Goal: Task Accomplishment & Management: Manage account settings

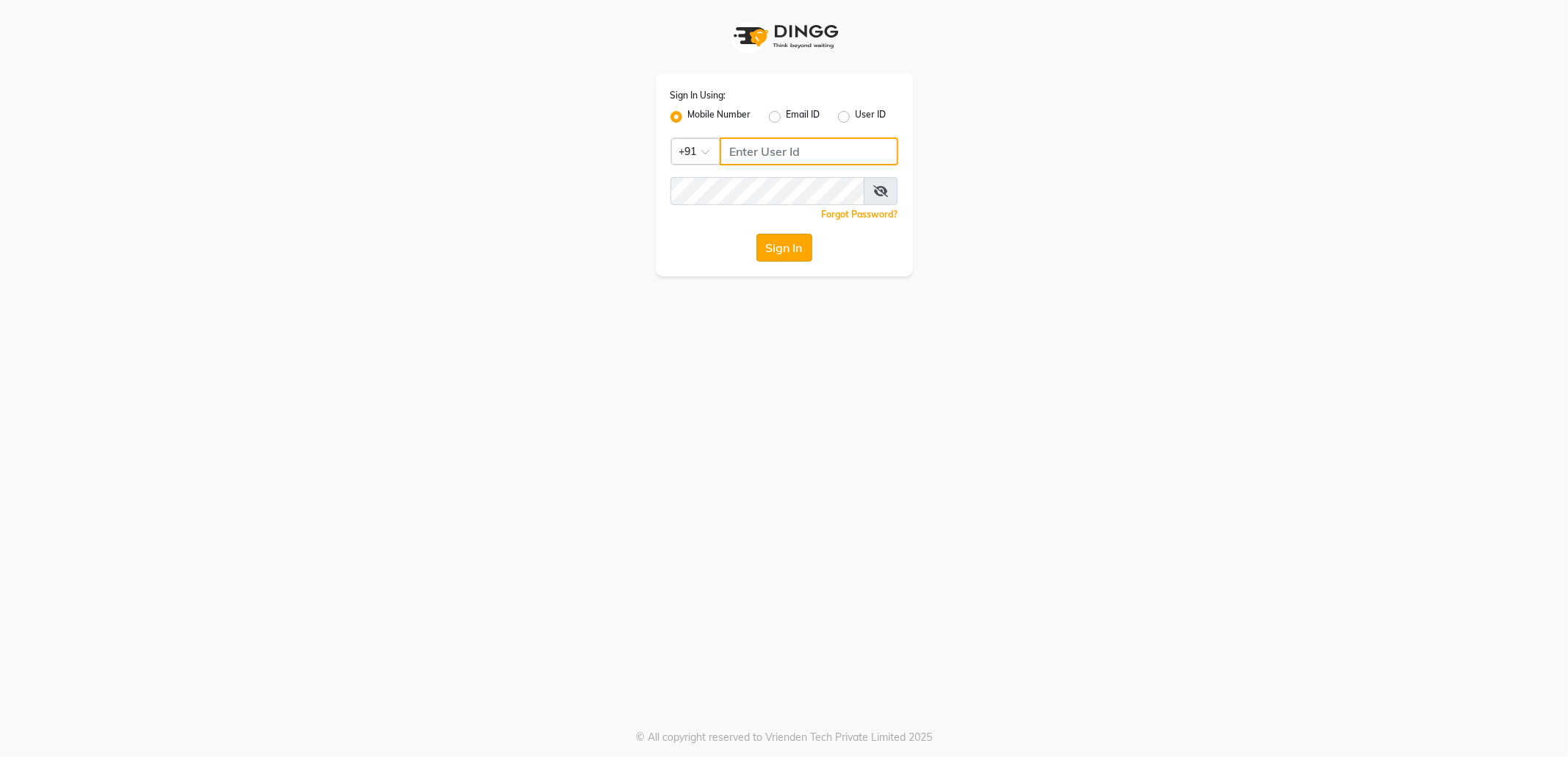
type input "7718826377"
click at [785, 244] on button "Sign In" at bounding box center [784, 247] width 56 height 28
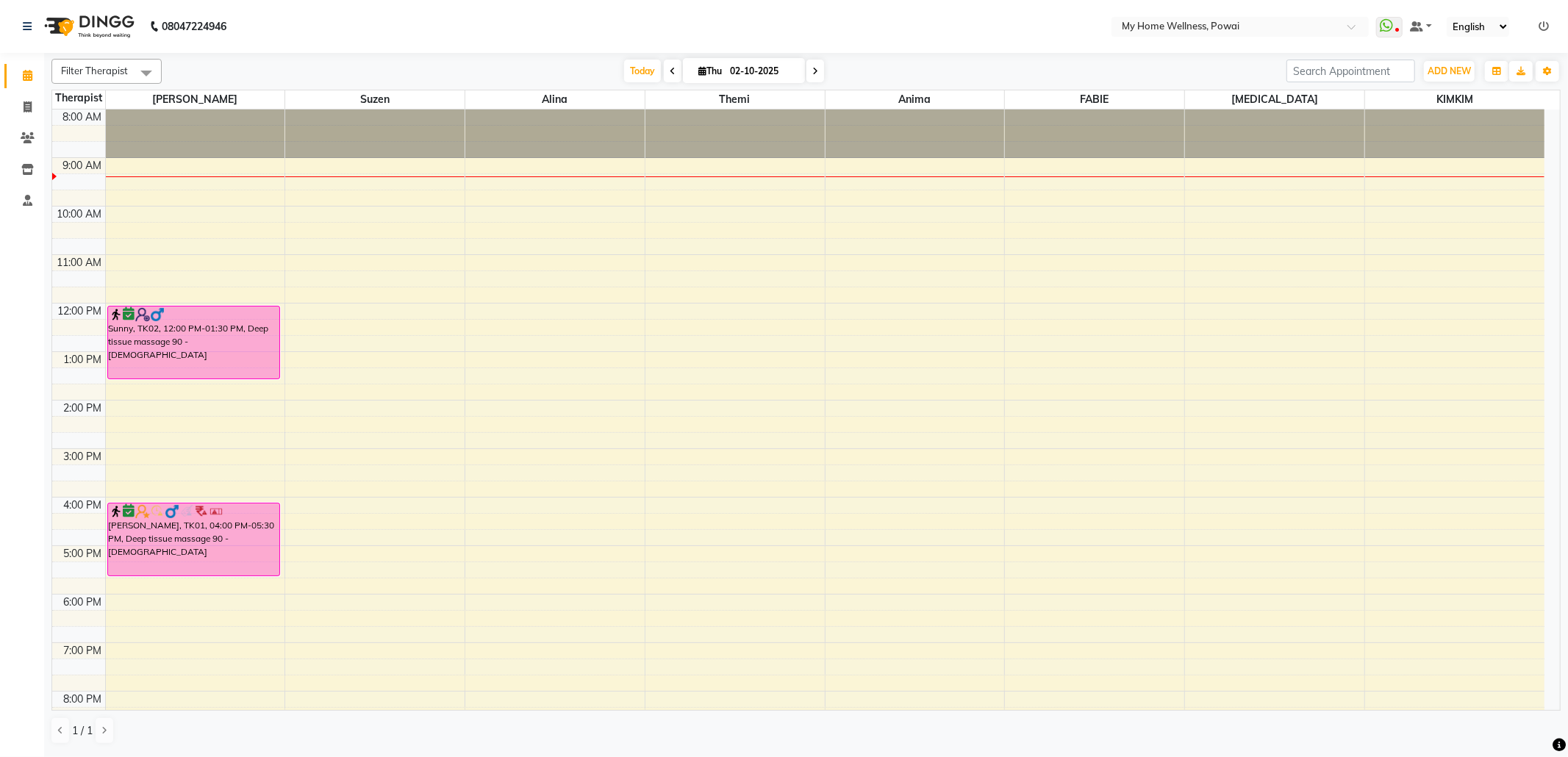
click at [671, 68] on span at bounding box center [672, 70] width 18 height 23
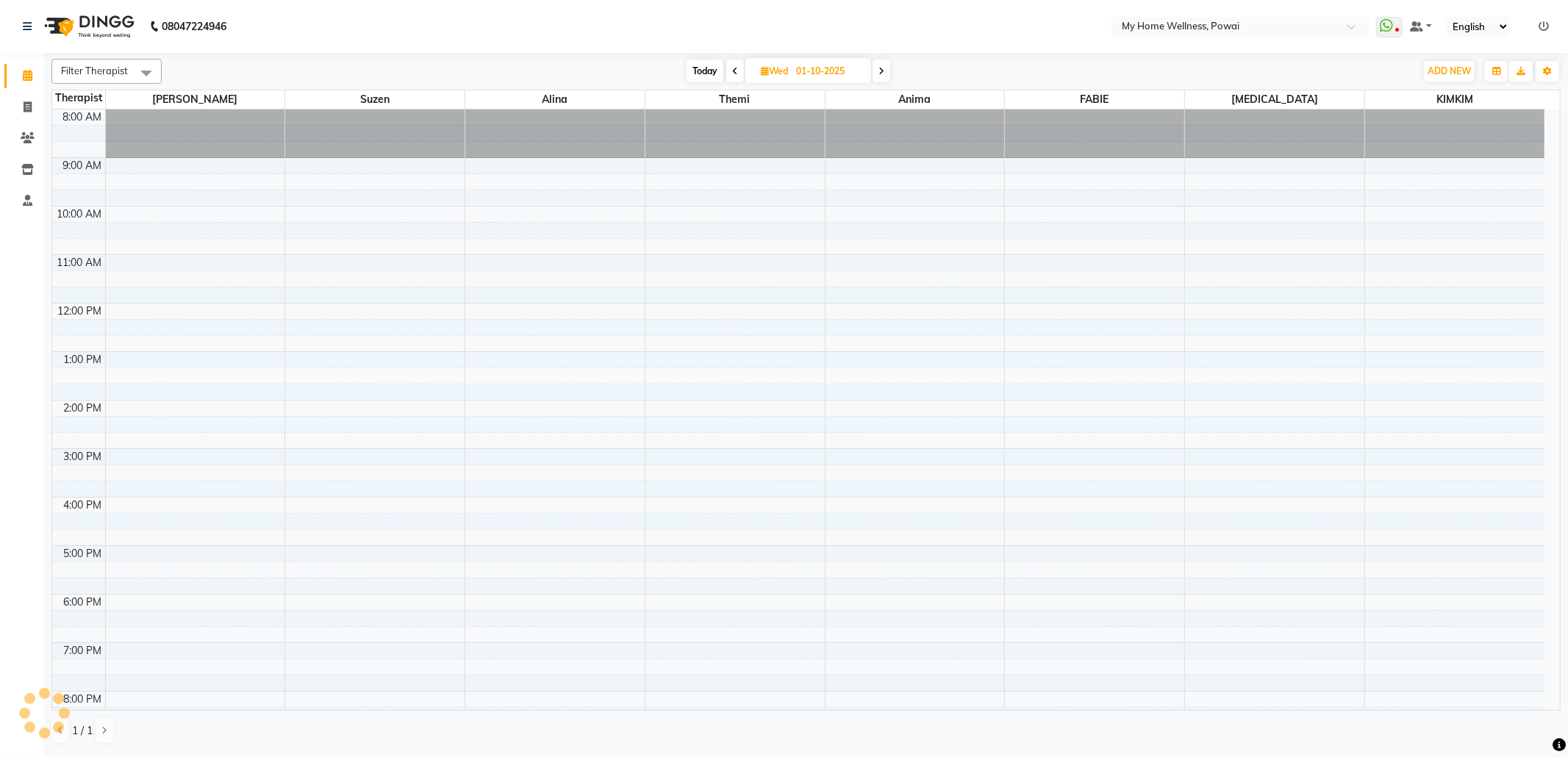
scroll to position [50, 0]
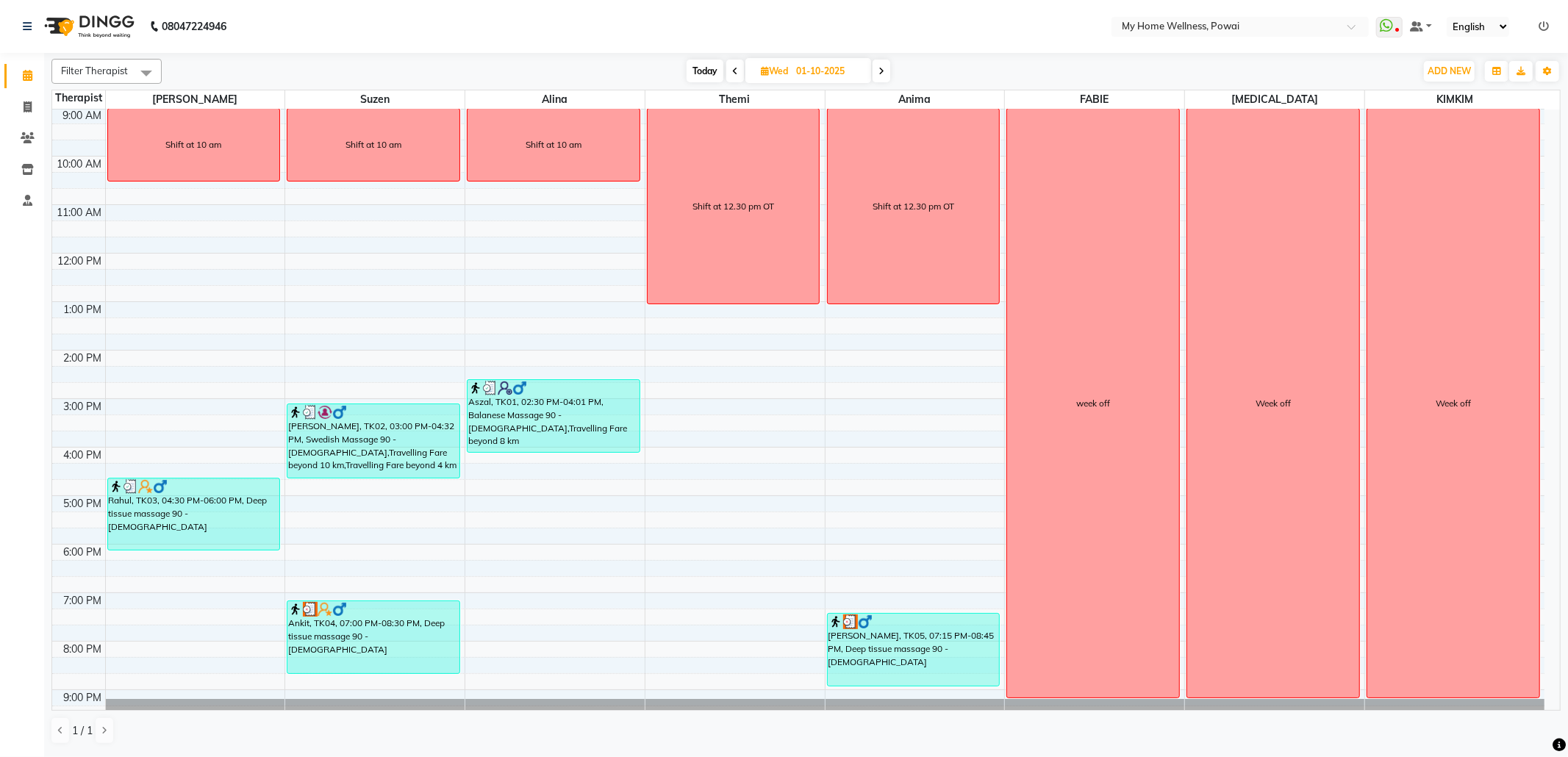
click at [881, 60] on span at bounding box center [881, 70] width 18 height 23
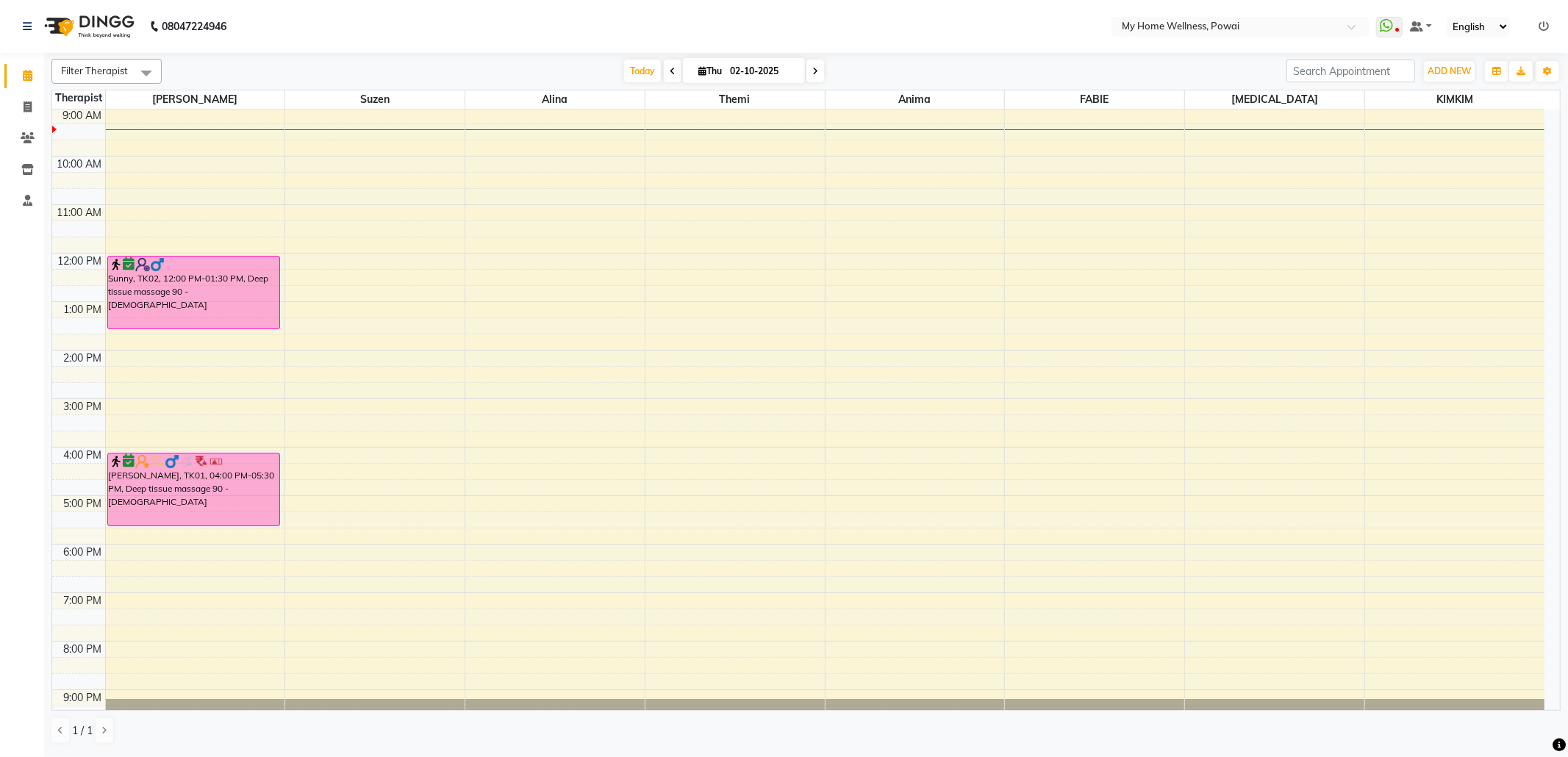
click at [668, 72] on span at bounding box center [672, 70] width 18 height 23
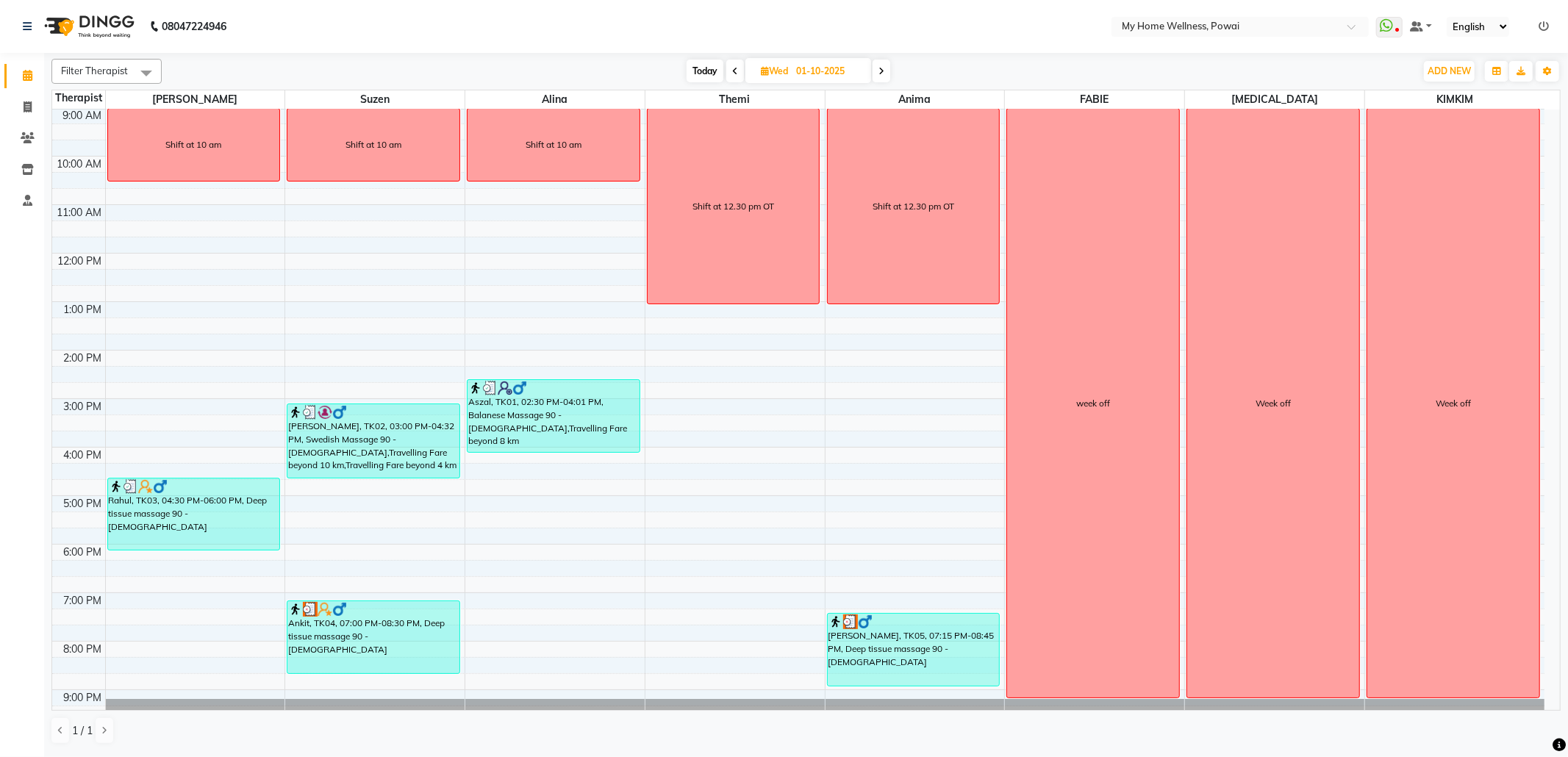
click at [889, 78] on span at bounding box center [881, 70] width 18 height 23
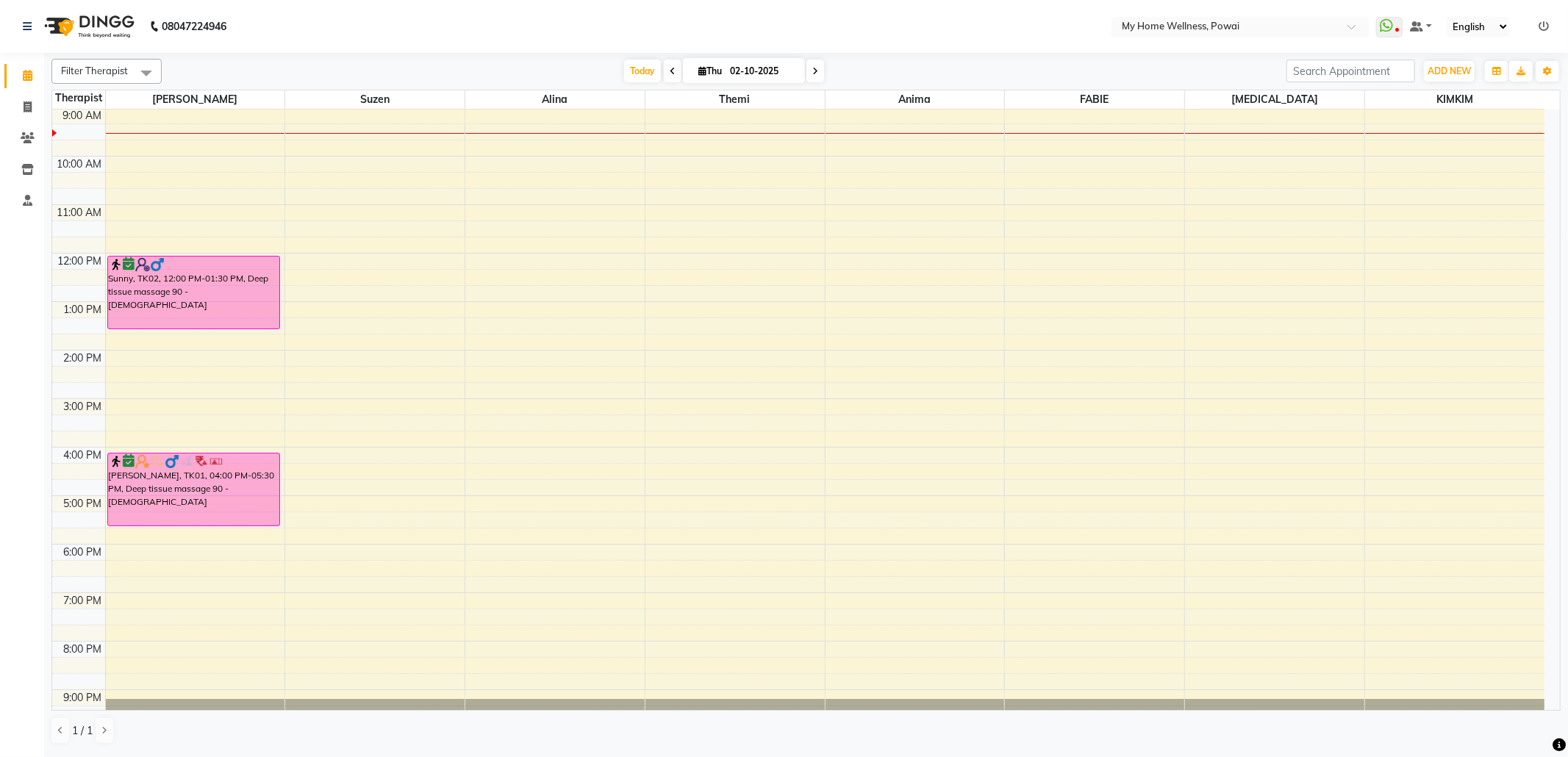
click at [670, 69] on icon at bounding box center [672, 71] width 6 height 9
type input "01-10-2025"
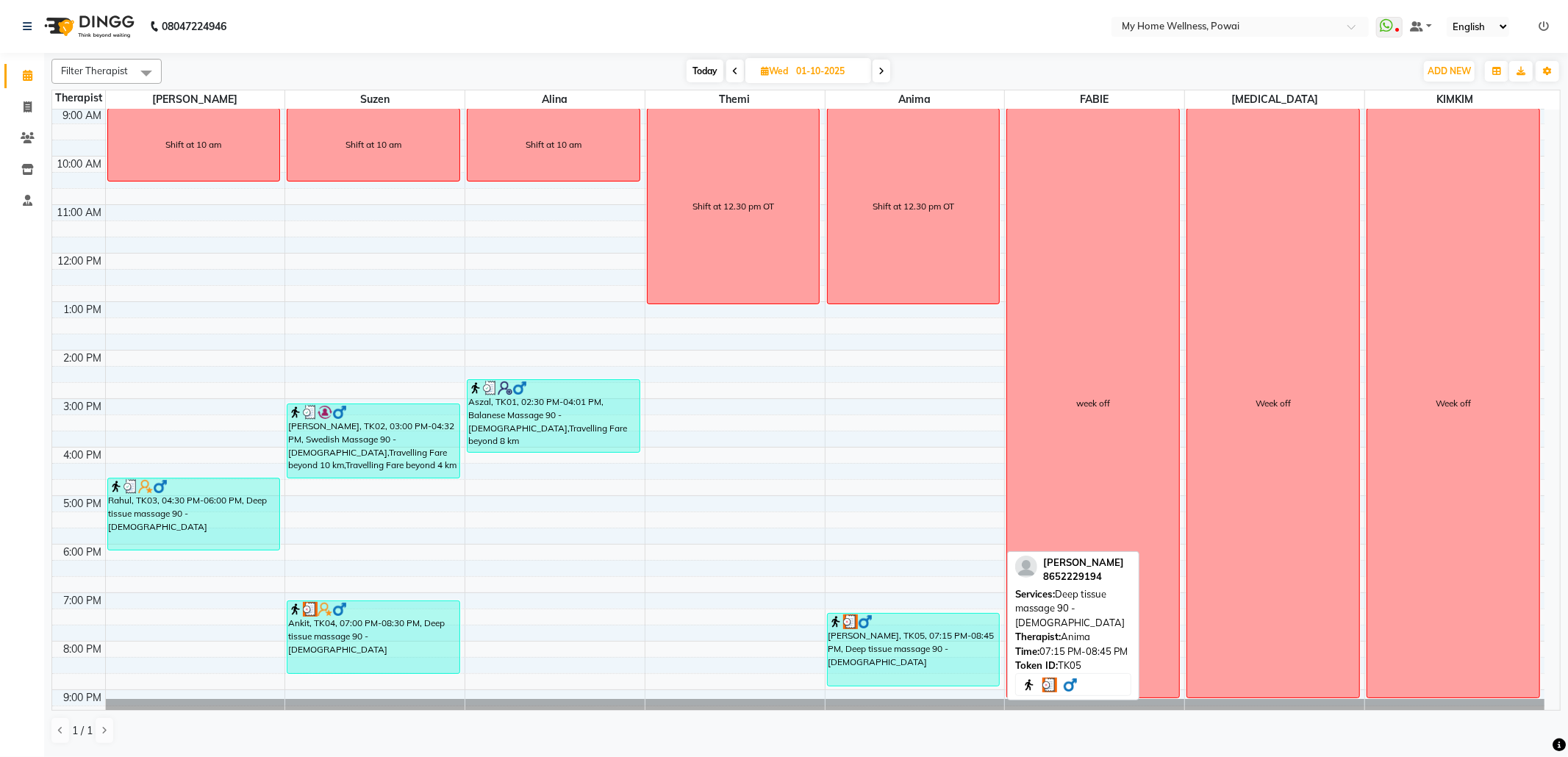
click at [887, 661] on div "[PERSON_NAME], TK05, 07:15 PM-08:45 PM, Deep tissue massage 90 - [DEMOGRAPHIC_D…" at bounding box center [913, 649] width 172 height 72
select select "3"
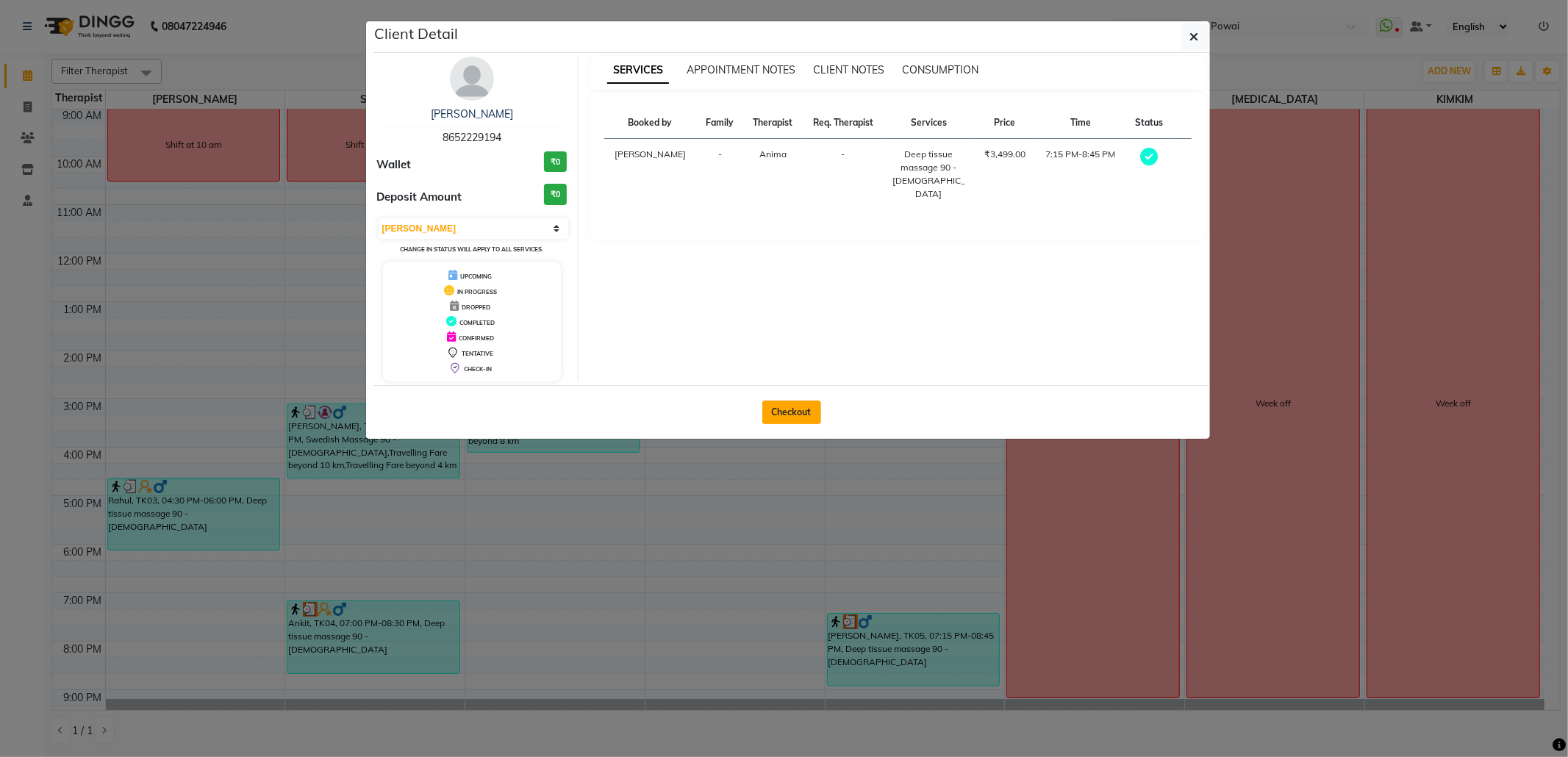
click at [798, 415] on button "Checkout" at bounding box center [792, 412] width 58 height 23
select select "682"
select select "service"
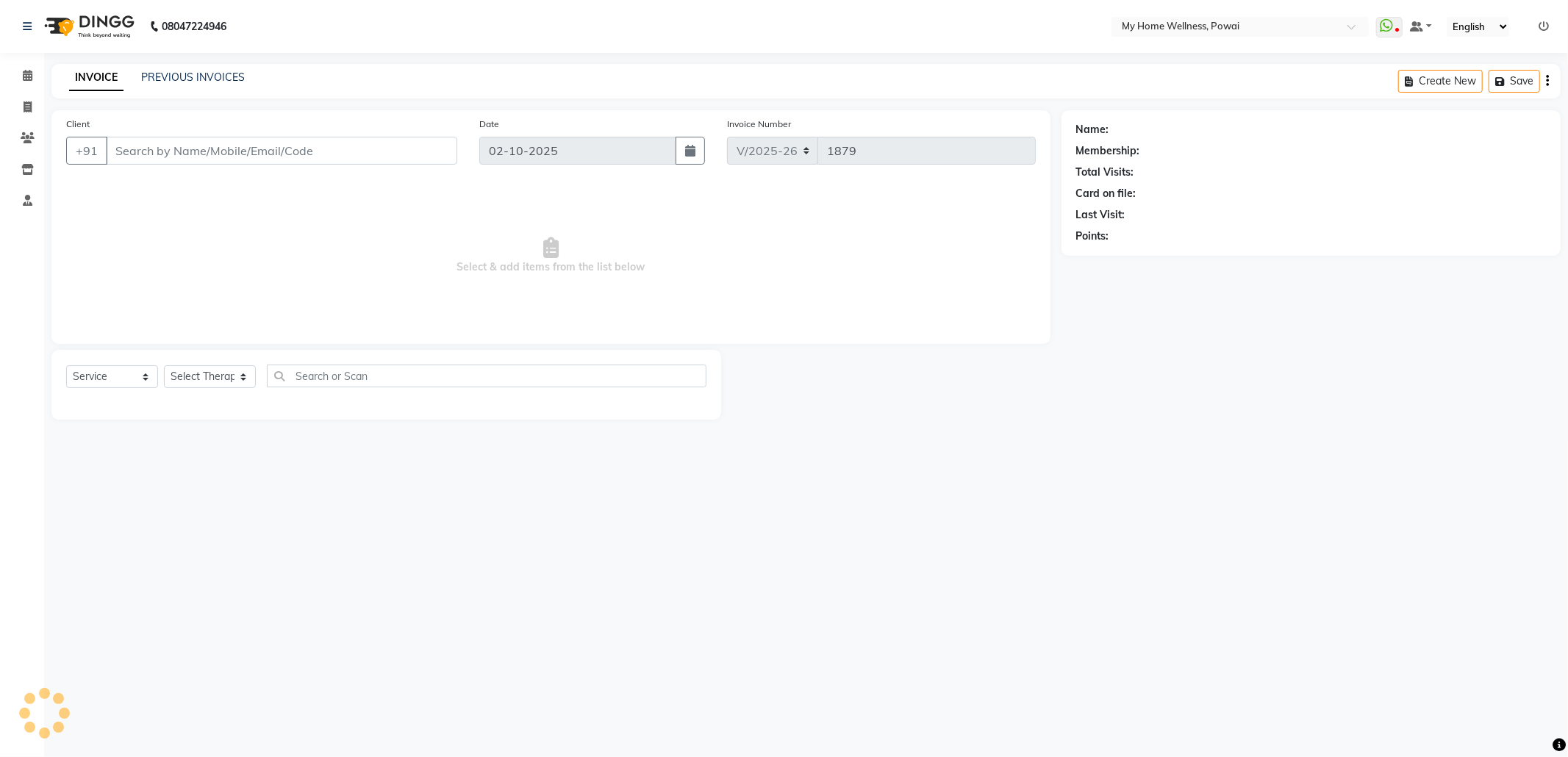
type input "86******94"
type input "01-10-2025"
select select "89436"
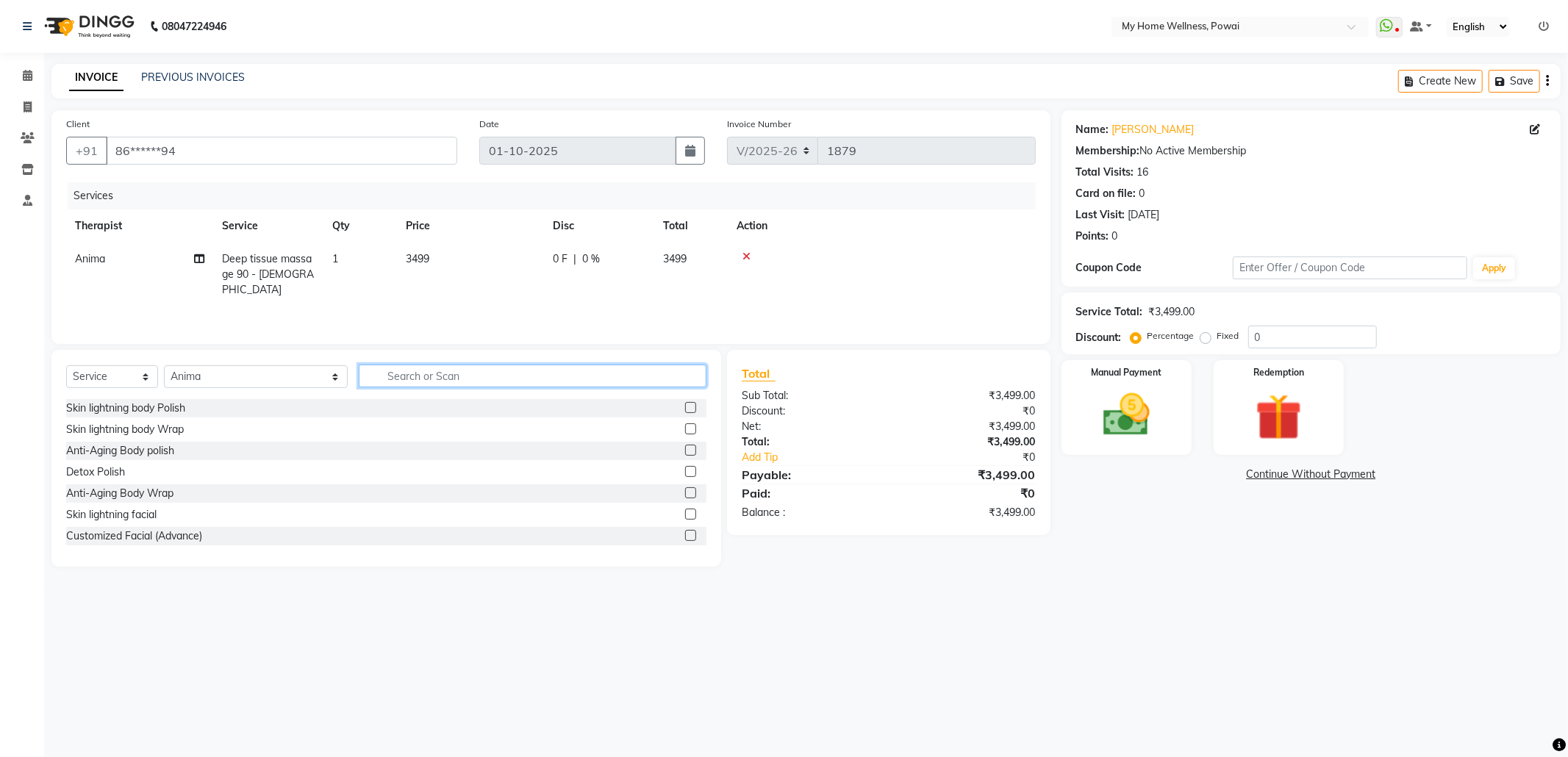
click at [359, 368] on input "text" at bounding box center [532, 375] width 348 height 23
type input "tr"
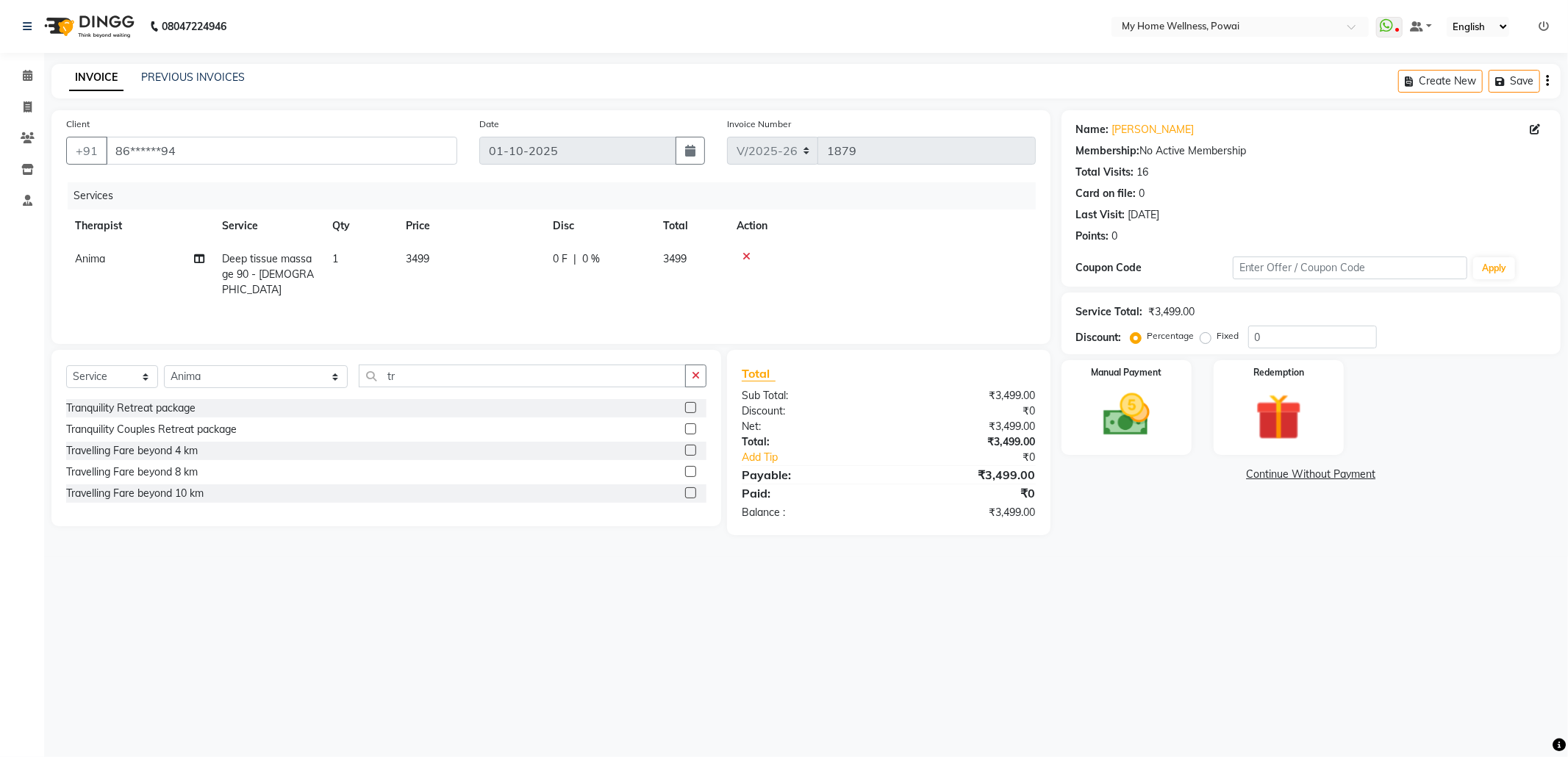
click at [691, 495] on label at bounding box center [690, 492] width 11 height 11
click at [691, 495] on input "checkbox" at bounding box center [689, 493] width 9 height 9
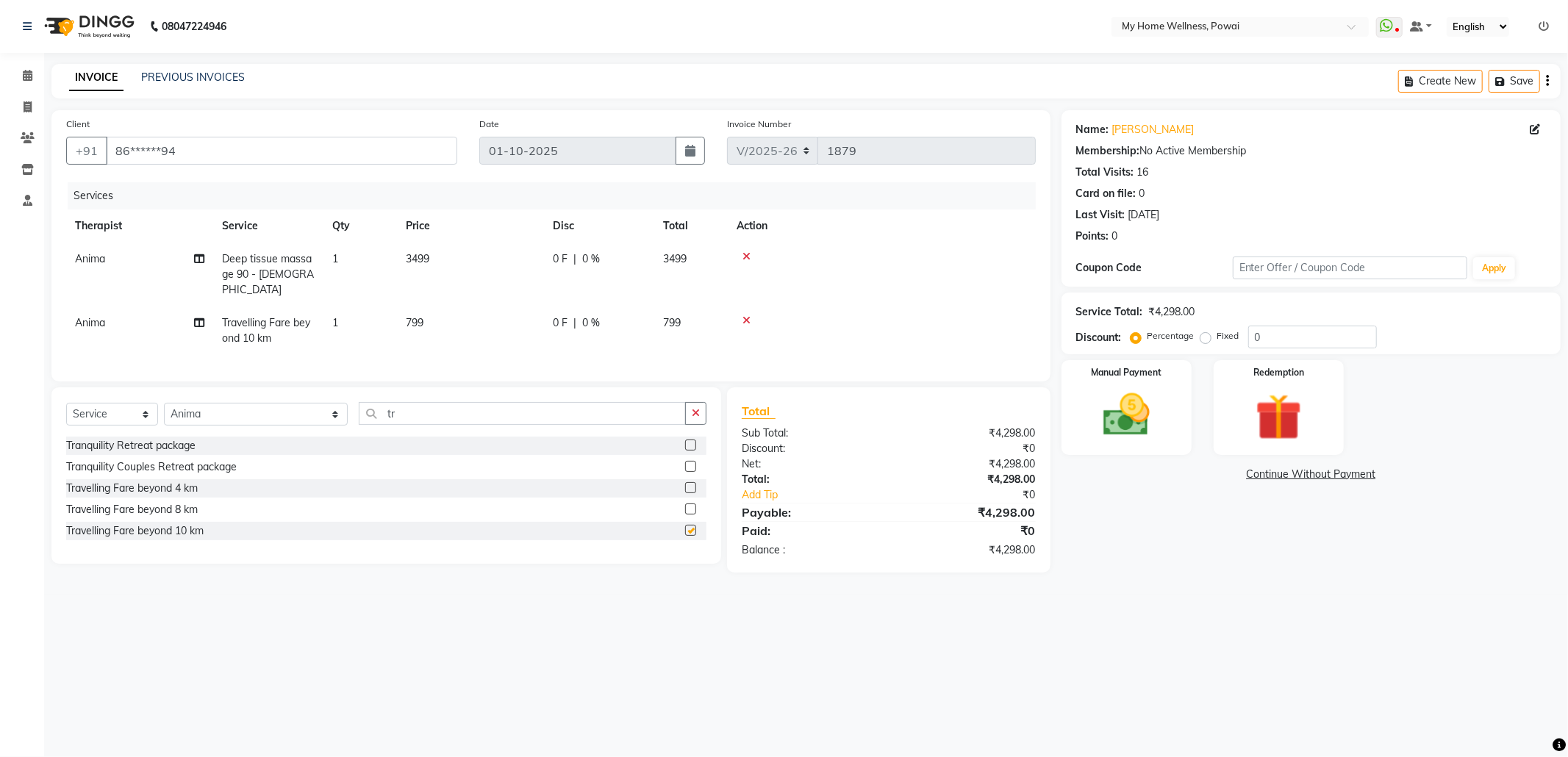
checkbox input "false"
click at [628, 277] on td "0 F | 0 %" at bounding box center [599, 274] width 110 height 64
select select "89436"
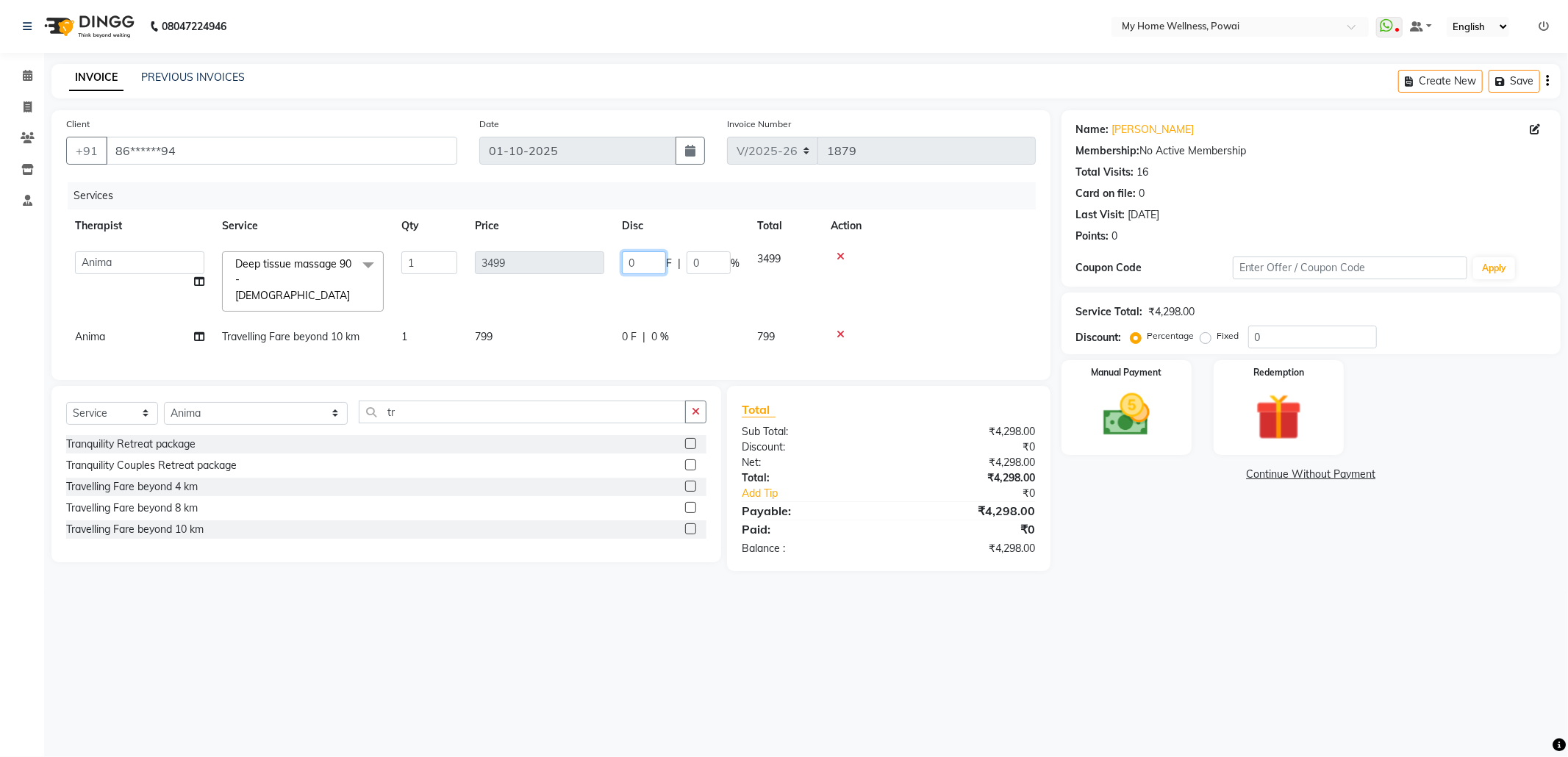
click at [646, 259] on input "0" at bounding box center [643, 262] width 44 height 23
type input "098"
click at [857, 469] on div "Total Sub Total: ₹4,298.00 Discount: ₹0 Net: ₹4,298.00 Total: ₹4,298.00 Add Tip…" at bounding box center [888, 478] width 294 height 156
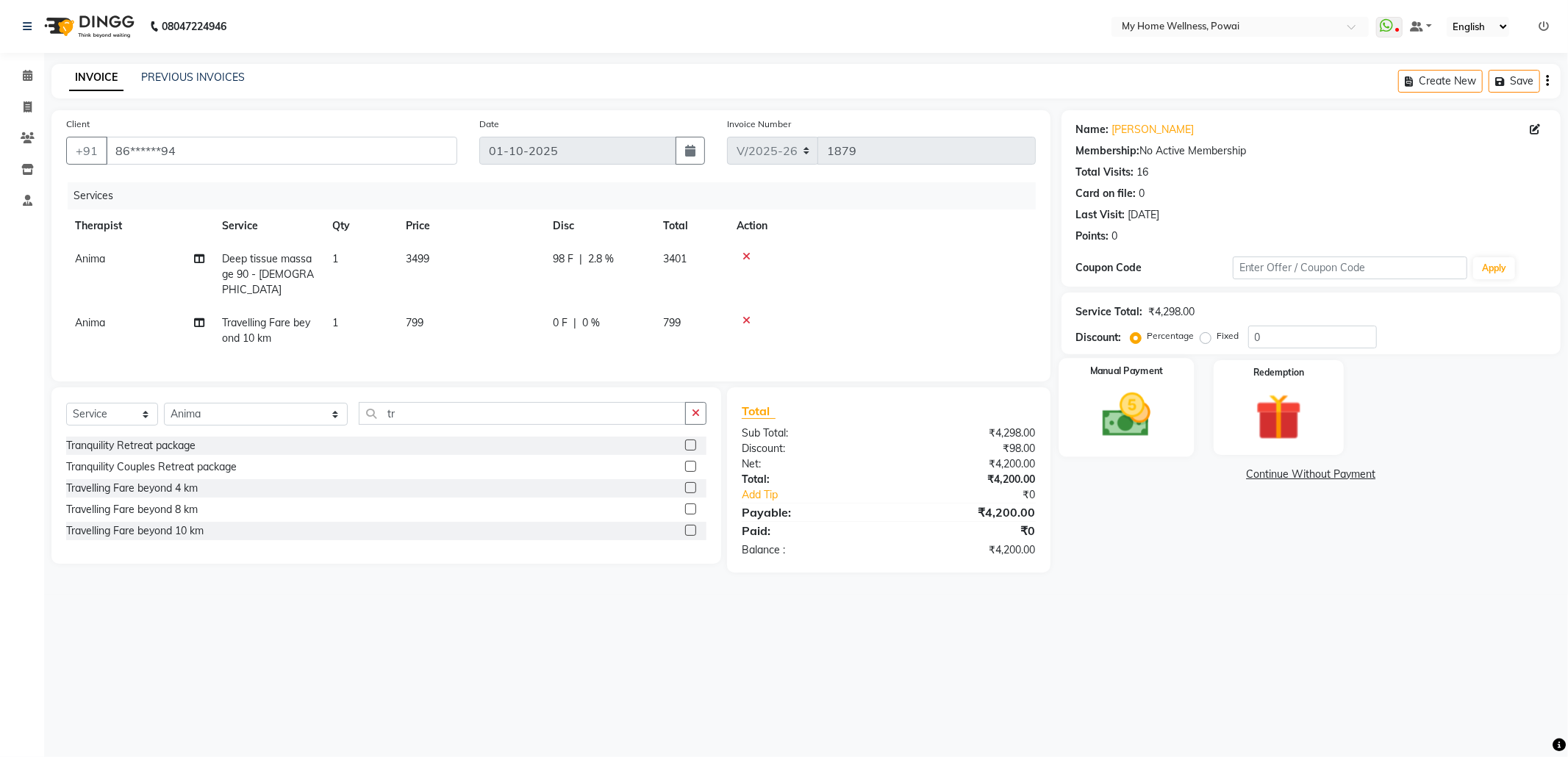
click at [1144, 418] on img at bounding box center [1126, 414] width 78 height 56
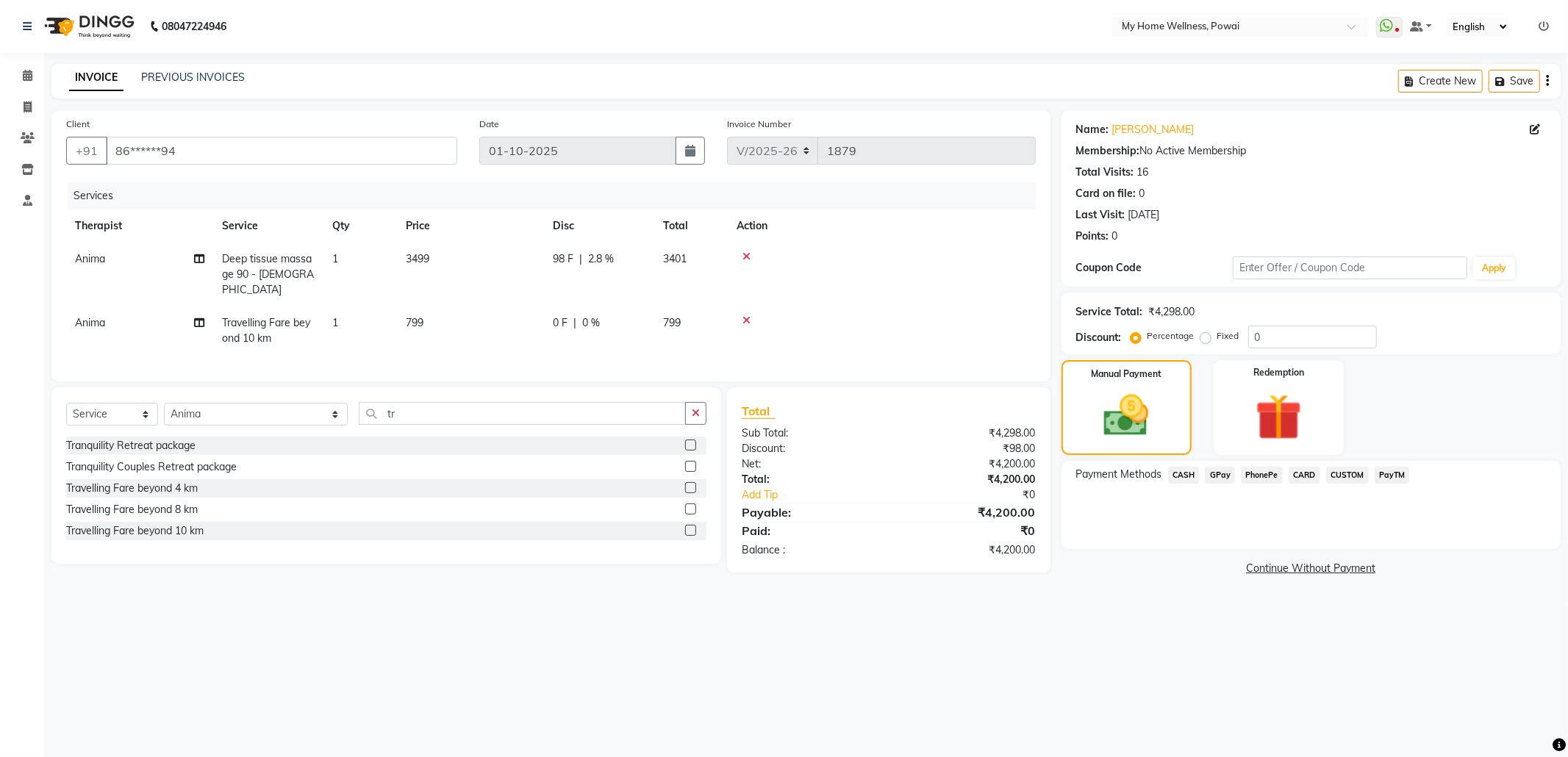
click at [1224, 477] on span "GPay" at bounding box center [1219, 475] width 30 height 17
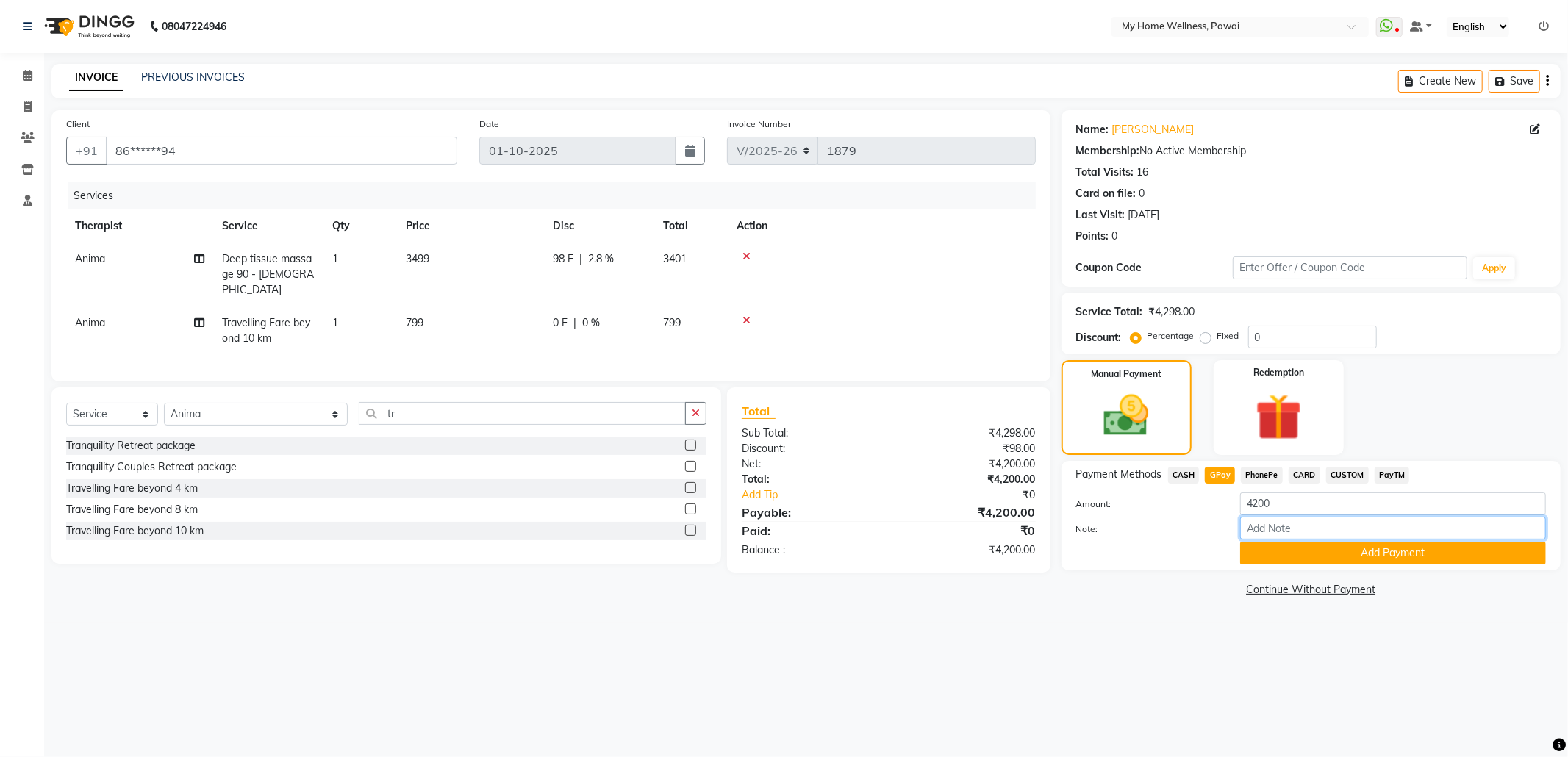
click at [1324, 524] on input "Note:" at bounding box center [1393, 527] width 306 height 23
type input "Company account"
click at [1313, 556] on button "Add Payment" at bounding box center [1393, 552] width 306 height 23
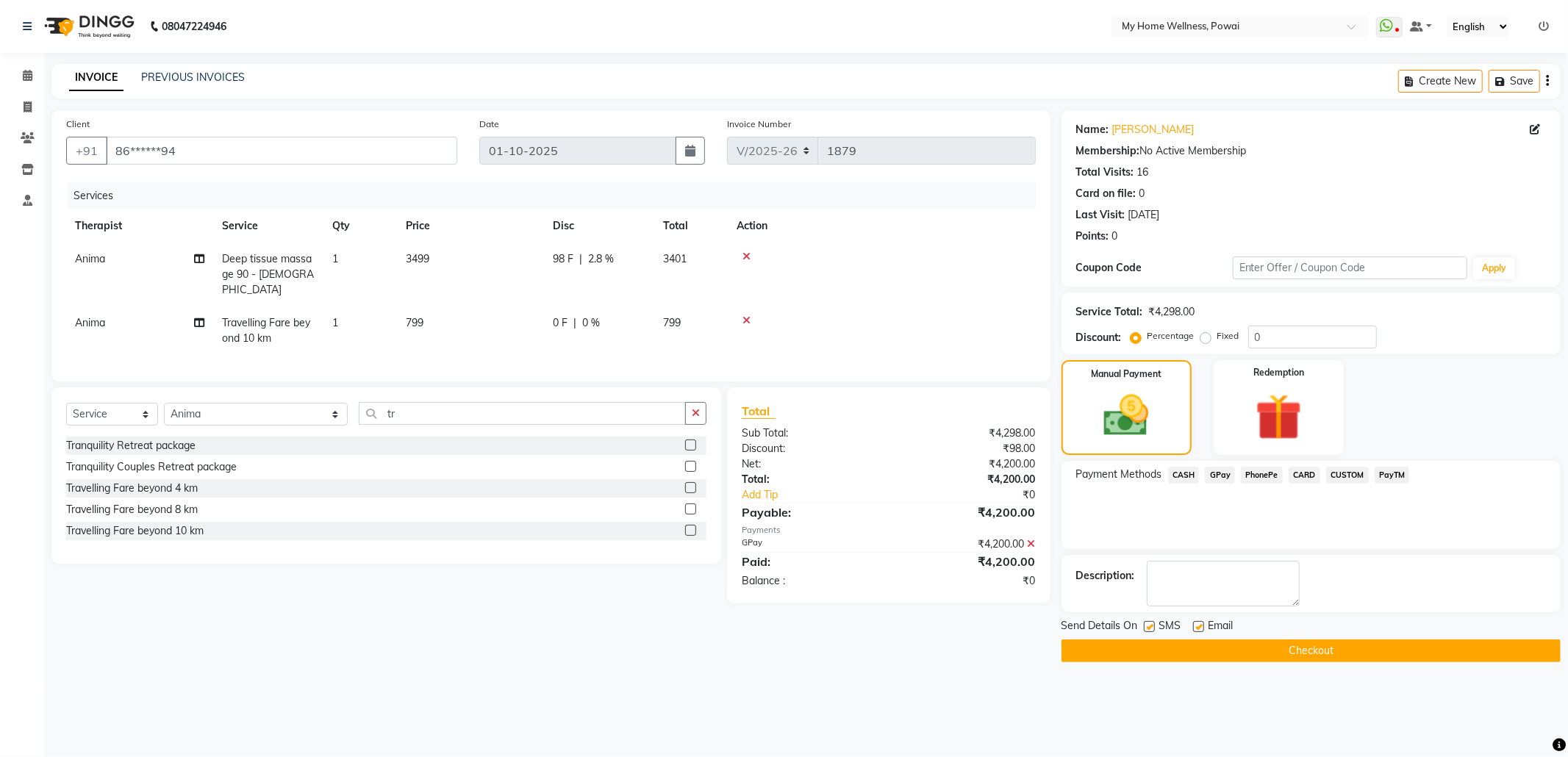
click at [1264, 647] on button "Checkout" at bounding box center [1310, 650] width 499 height 23
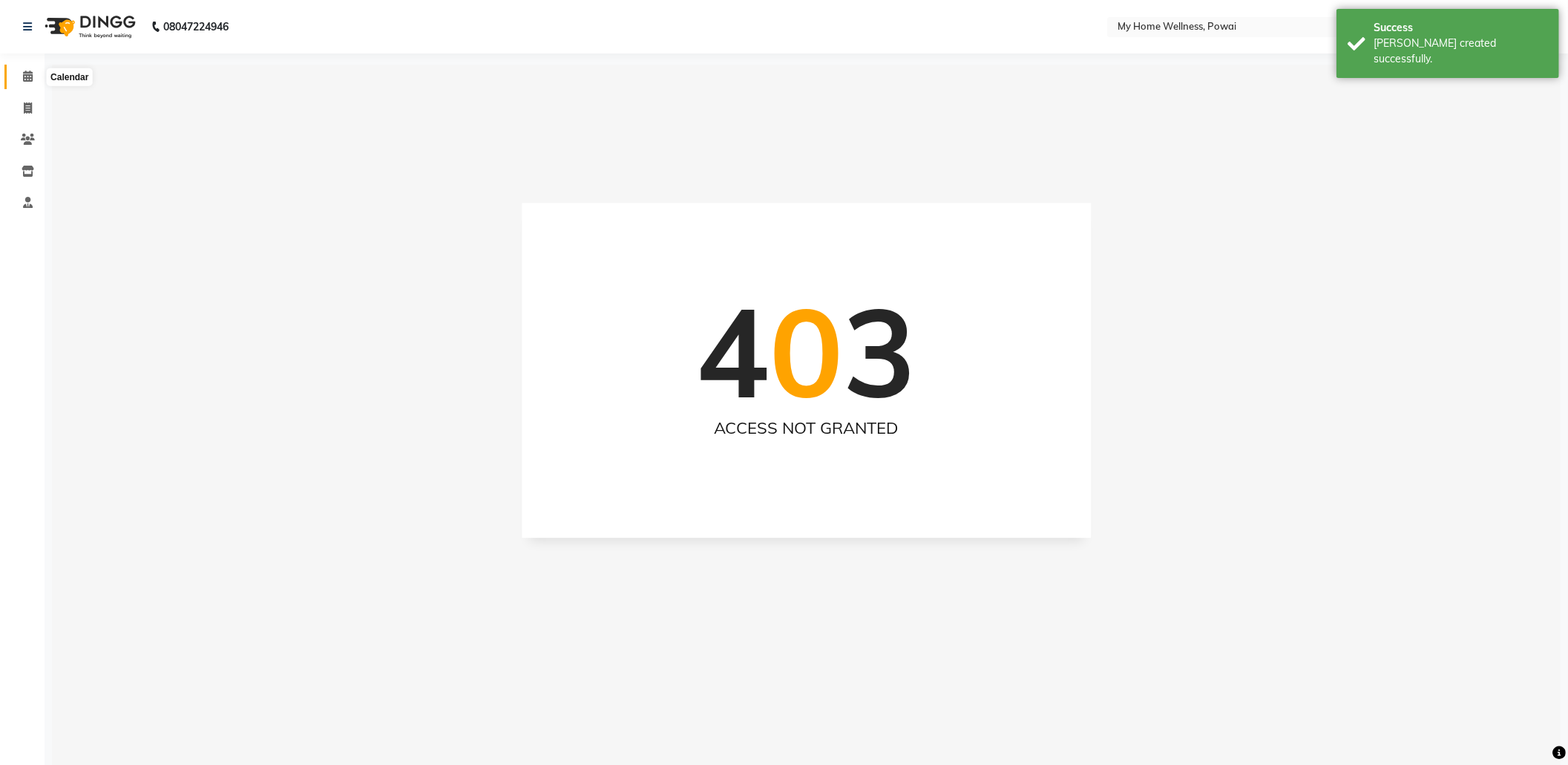
click at [28, 84] on span at bounding box center [28, 77] width 26 height 17
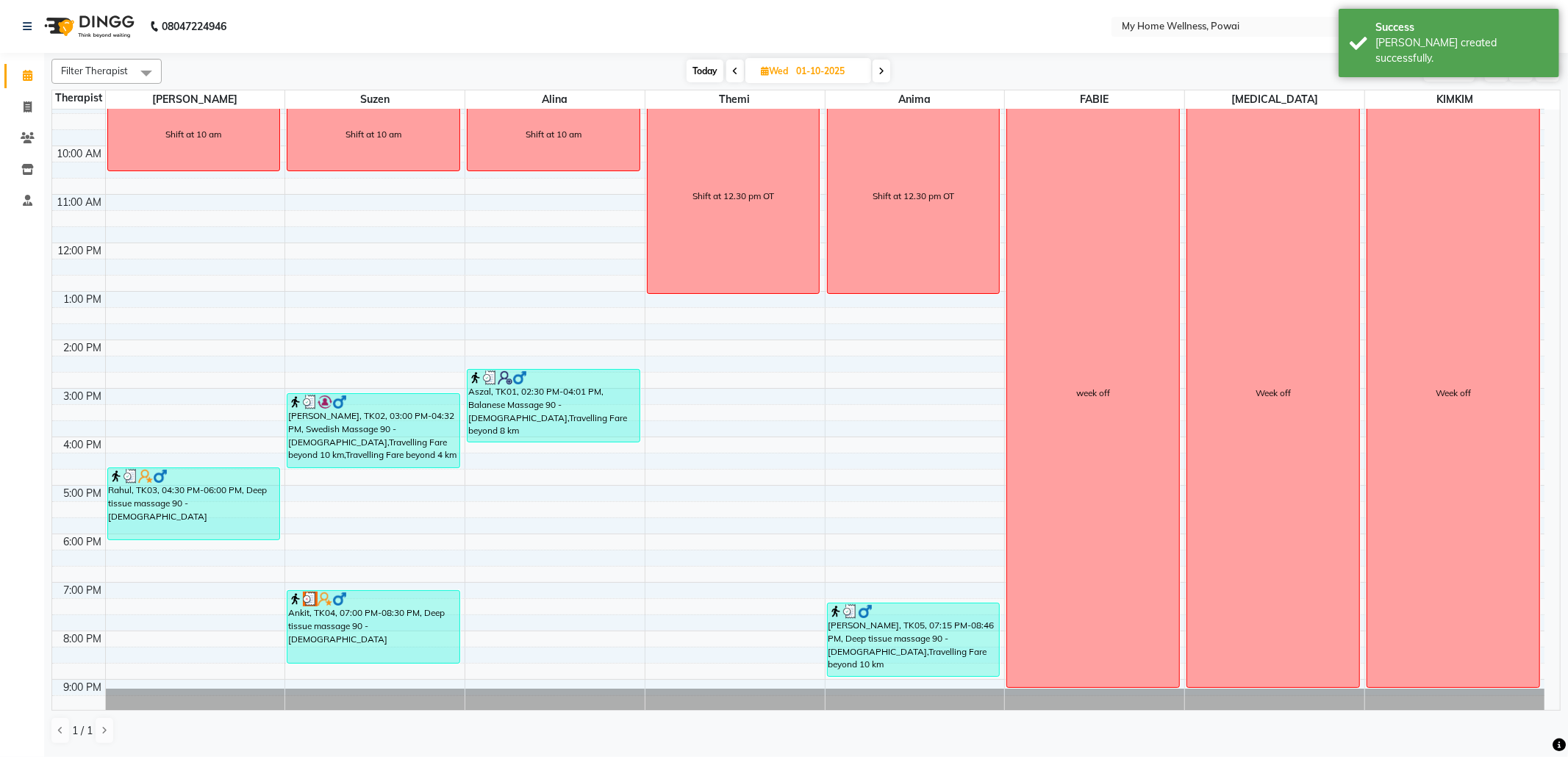
scroll to position [88, 0]
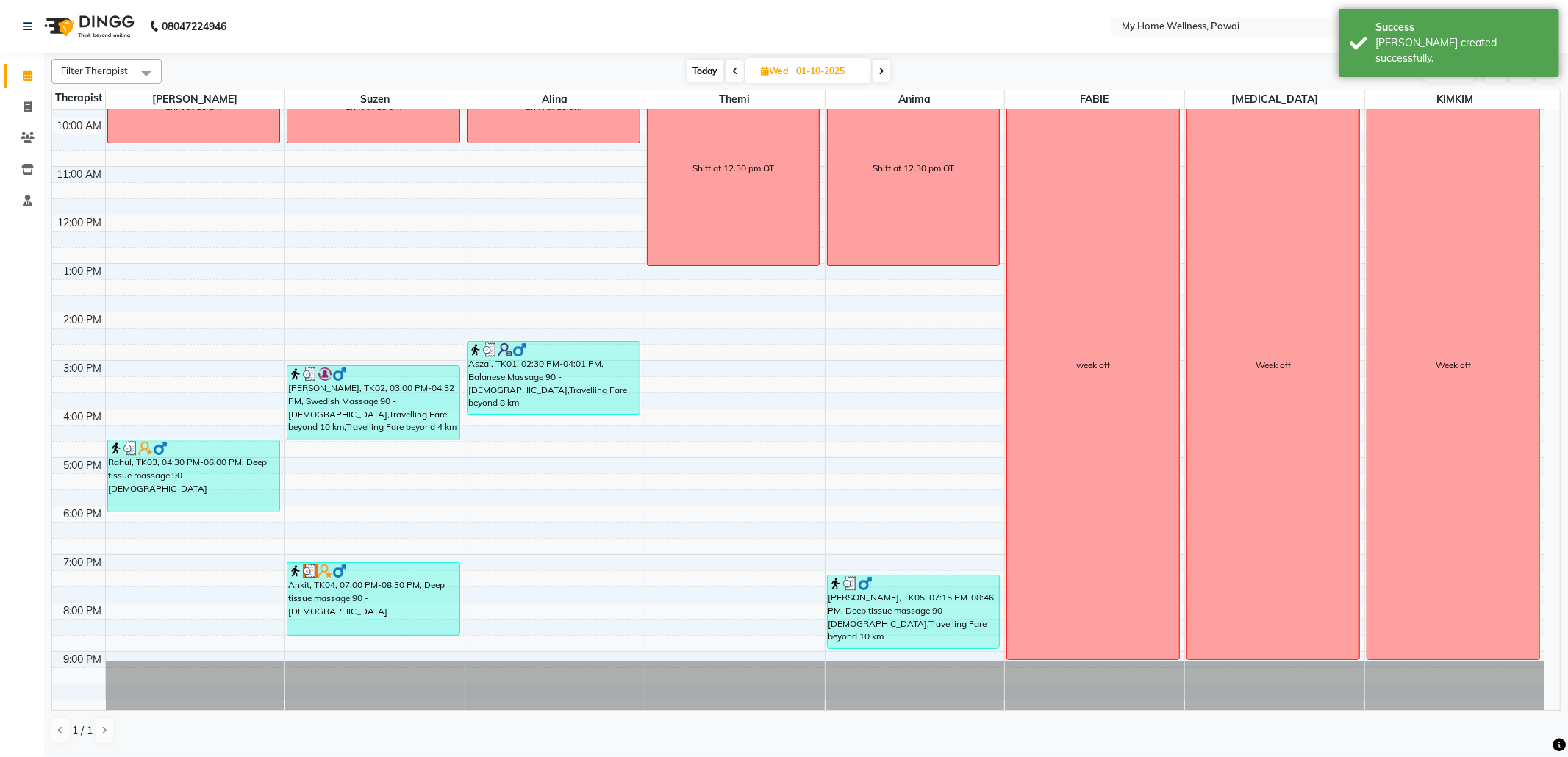
click at [876, 74] on span at bounding box center [881, 70] width 18 height 23
type input "02-10-2025"
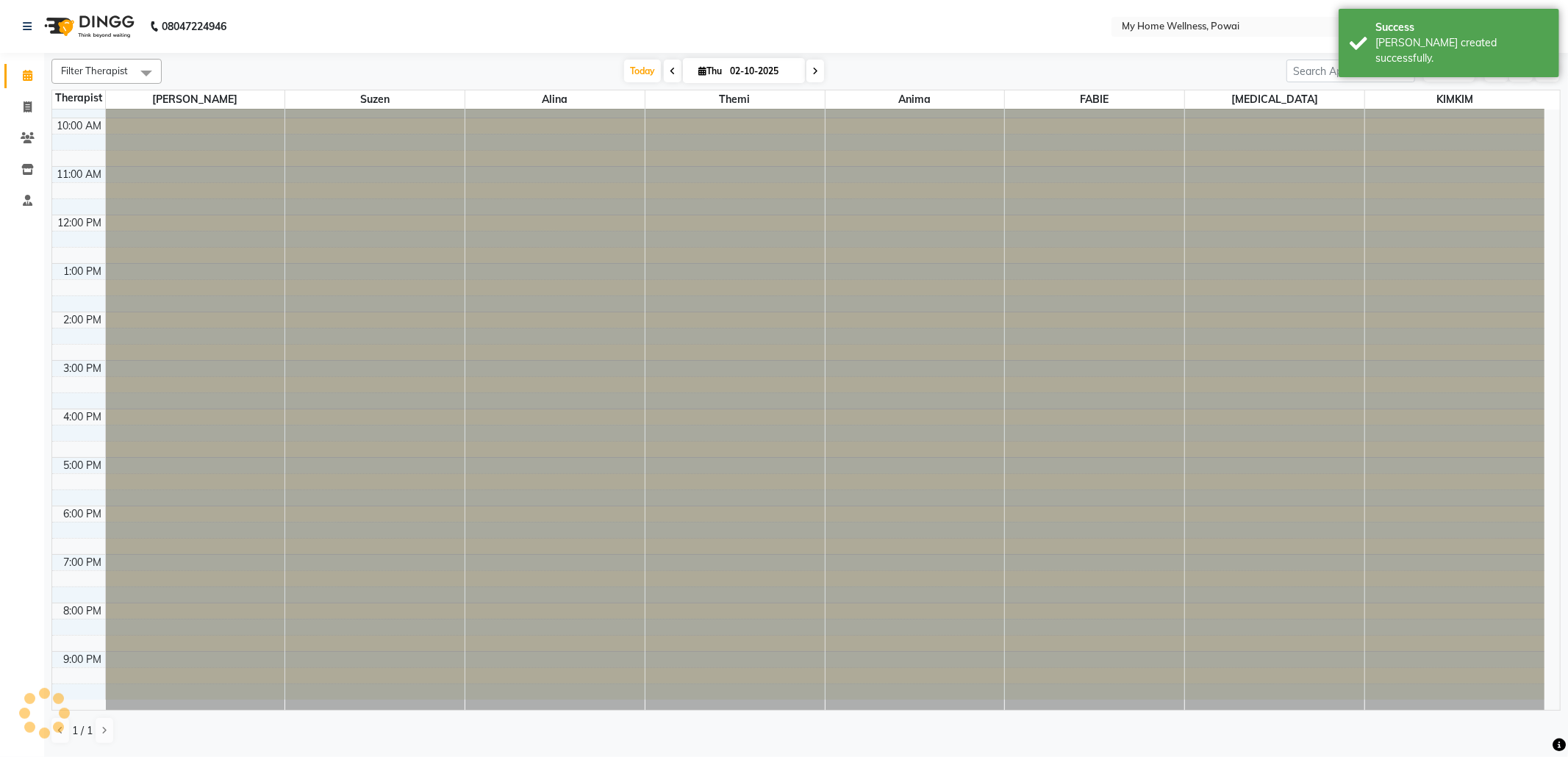
scroll to position [50, 0]
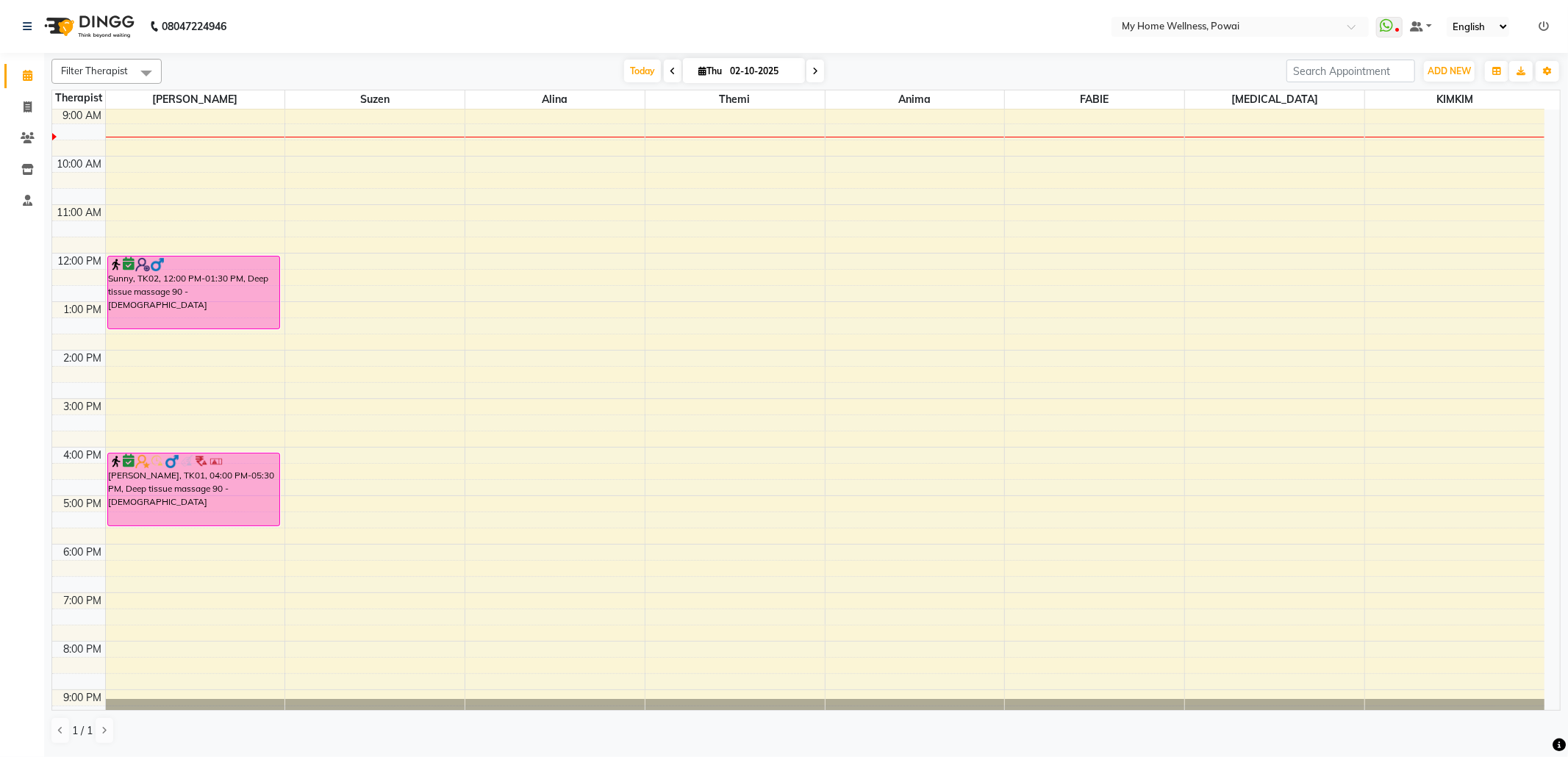
click at [702, 118] on div "8:00 AM 9:00 AM 10:00 AM 11:00 AM 12:00 PM 1:00 PM 2:00 PM 3:00 PM 4:00 PM 5:00…" at bounding box center [798, 398] width 1492 height 678
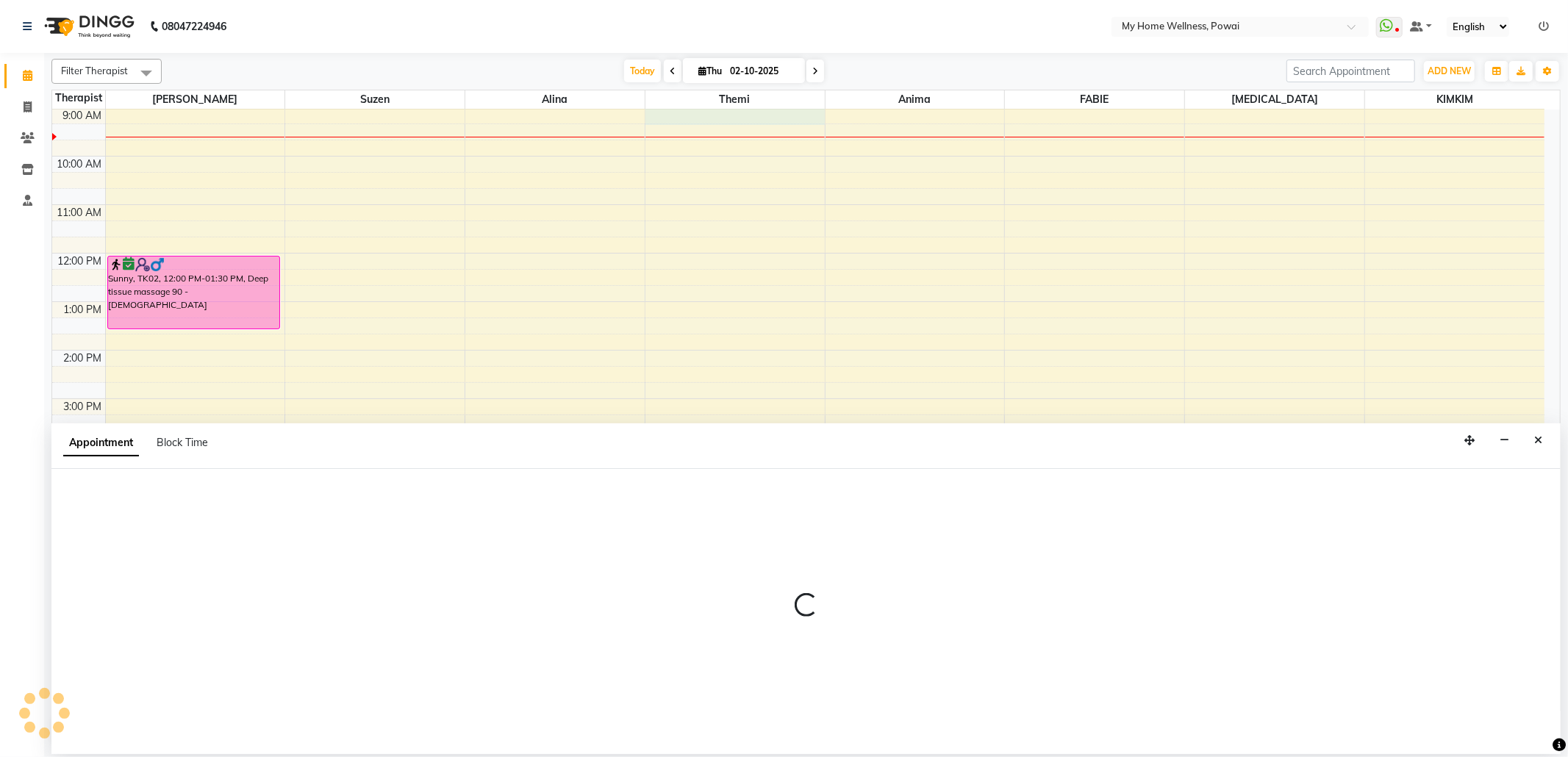
select select "65929"
select select "540"
select select "tentative"
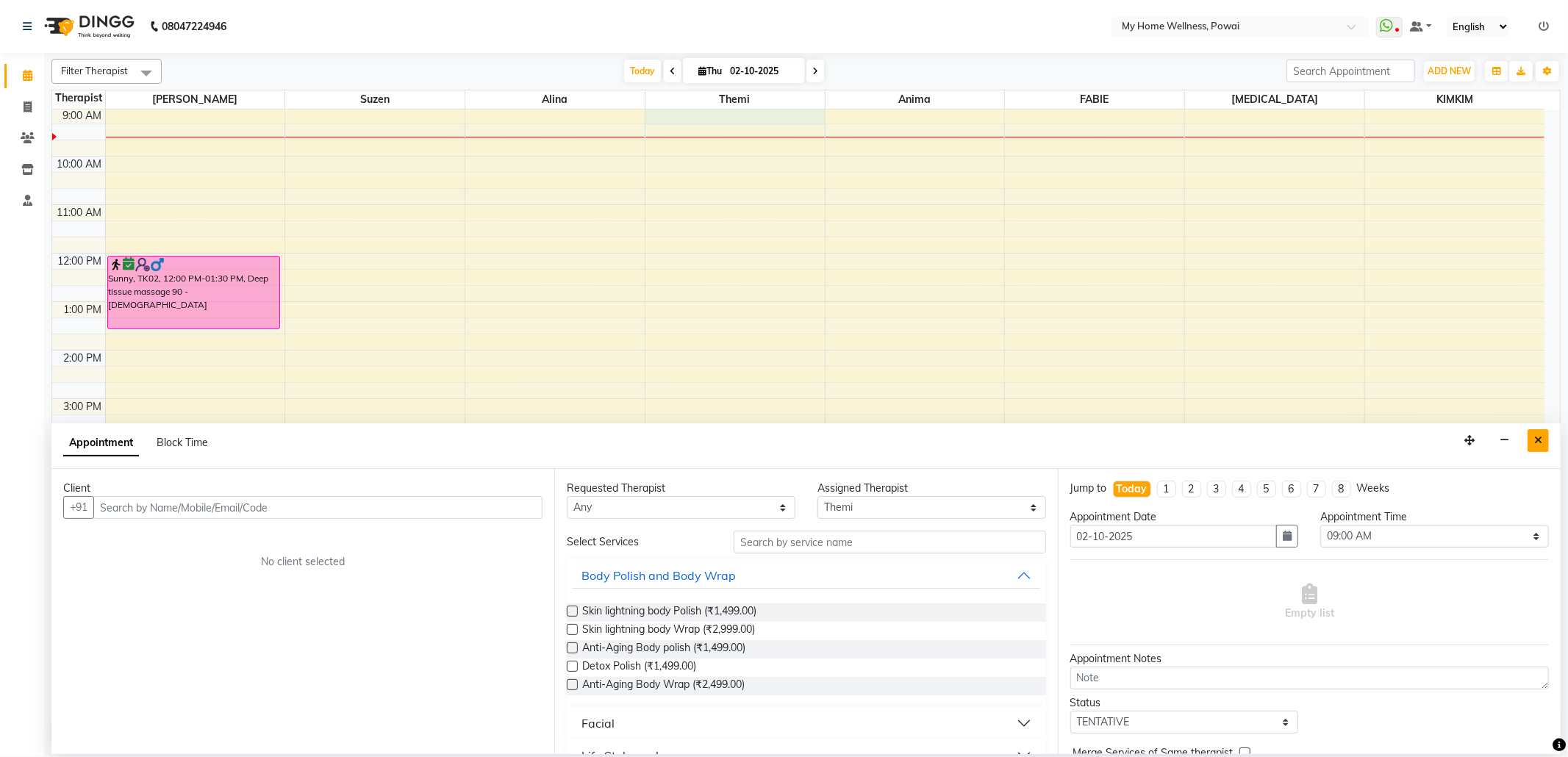
click at [1540, 444] on icon "Close" at bounding box center [1538, 440] width 8 height 10
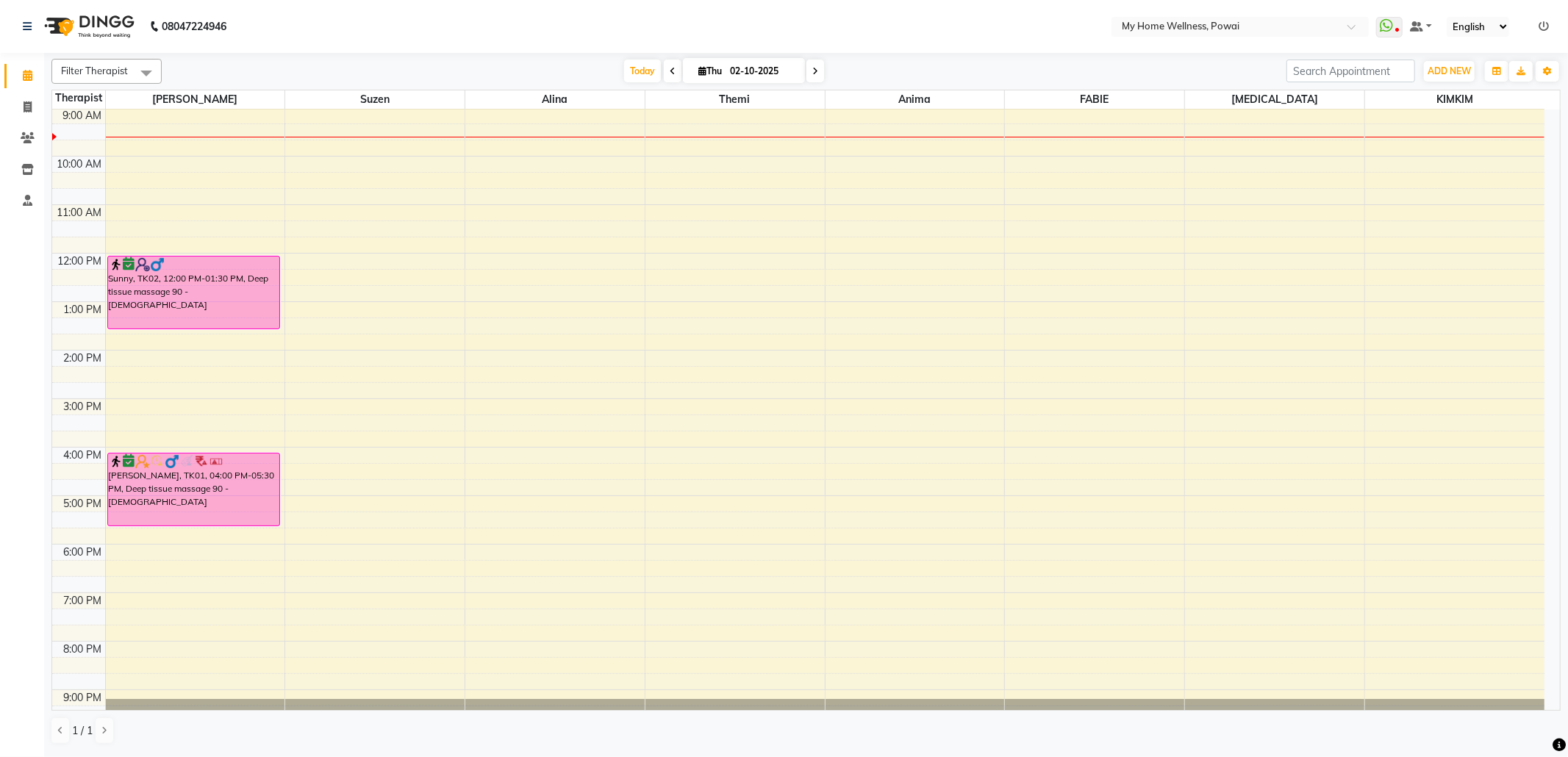
click at [666, 116] on div "8:00 AM 9:00 AM 10:00 AM 11:00 AM 12:00 PM 1:00 PM 2:00 PM 3:00 PM 4:00 PM 5:00…" at bounding box center [798, 398] width 1492 height 678
select select "65929"
select select "tentative"
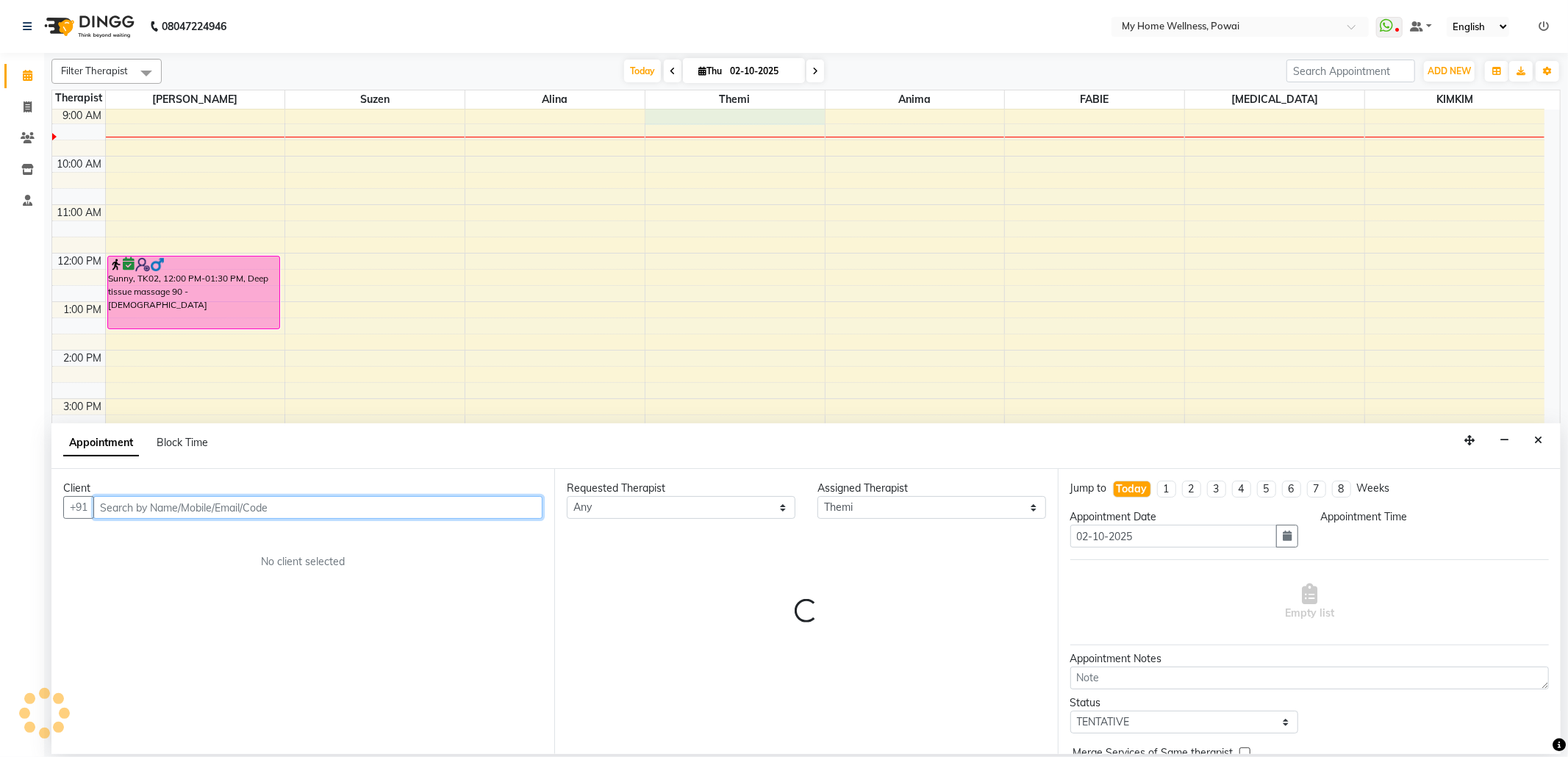
select select "540"
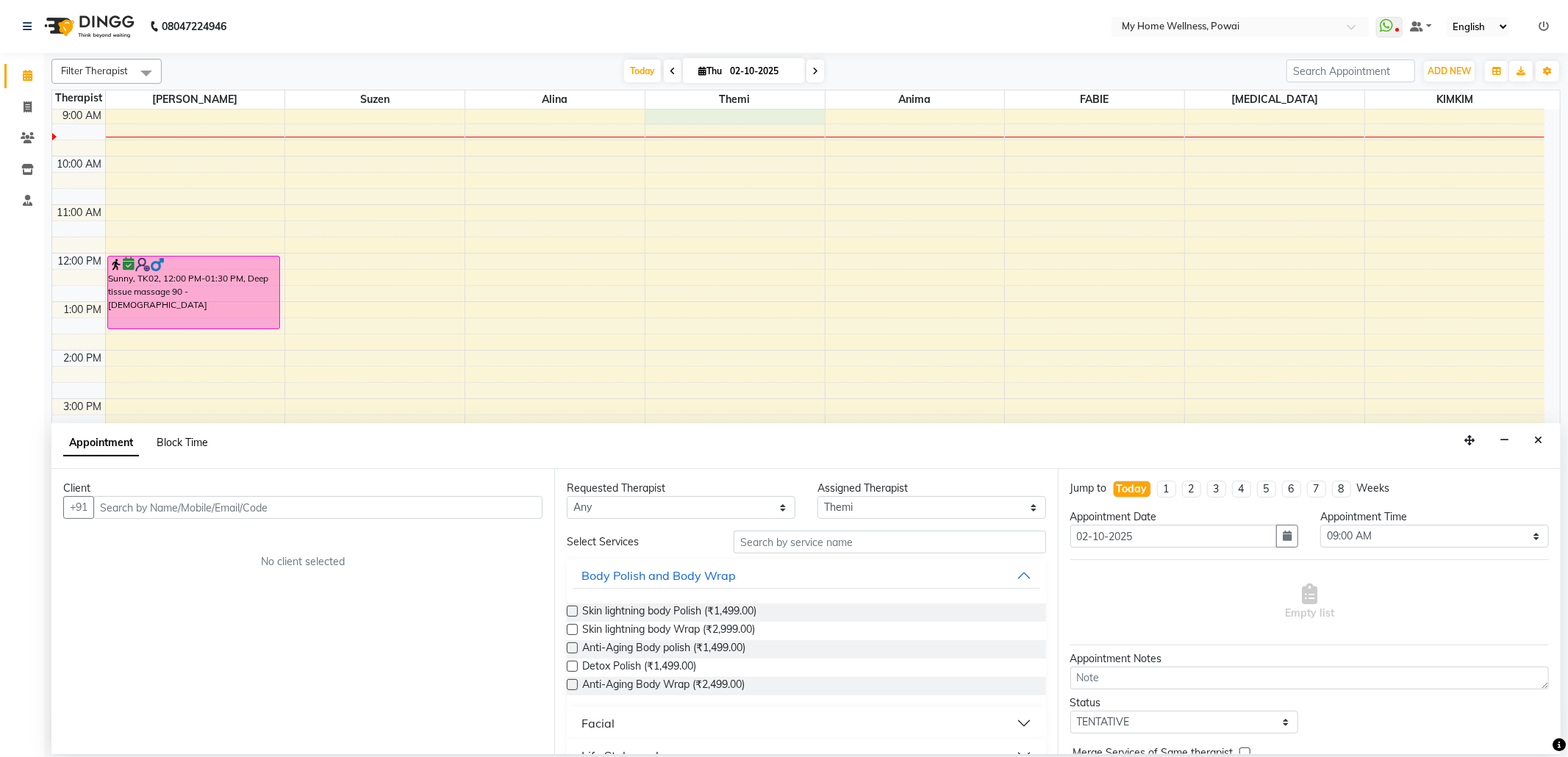
click at [176, 442] on span "Block Time" at bounding box center [183, 443] width 52 height 13
select select "65929"
select select "540"
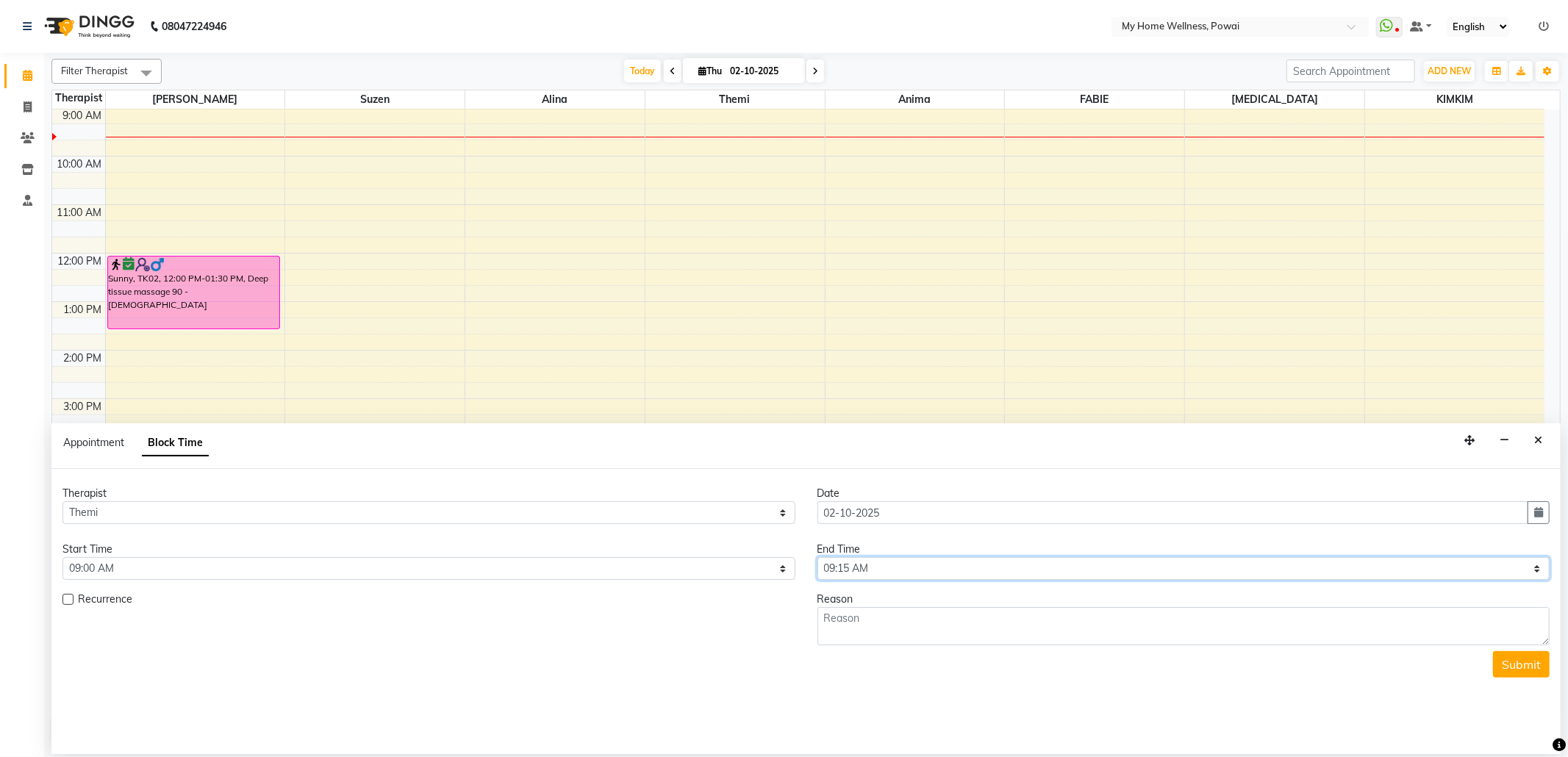
click at [1535, 570] on select "Select 09:00 AM 09:15 AM 09:30 AM 09:45 AM 10:00 AM 10:15 AM 10:30 AM 10:45 AM …" at bounding box center [1184, 568] width 733 height 23
select select "1260"
click at [817, 559] on select "Select 09:00 AM 09:15 AM 09:30 AM 09:45 AM 10:00 AM 10:15 AM 10:30 AM 10:45 AM …" at bounding box center [1184, 568] width 733 height 23
click at [916, 629] on textarea at bounding box center [1184, 626] width 733 height 38
type textarea "week off"
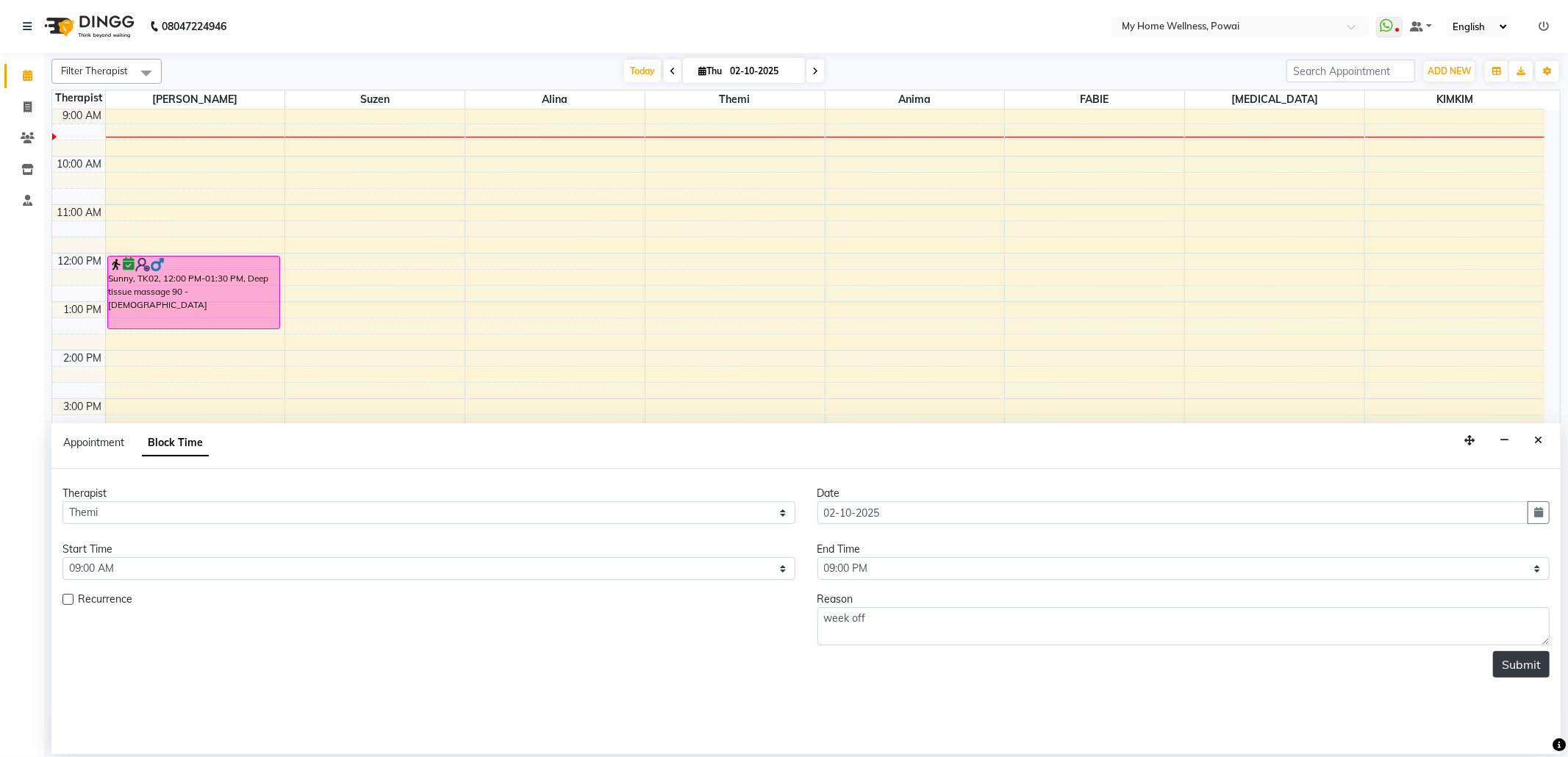
click at [1527, 671] on button "Submit" at bounding box center [1521, 664] width 57 height 27
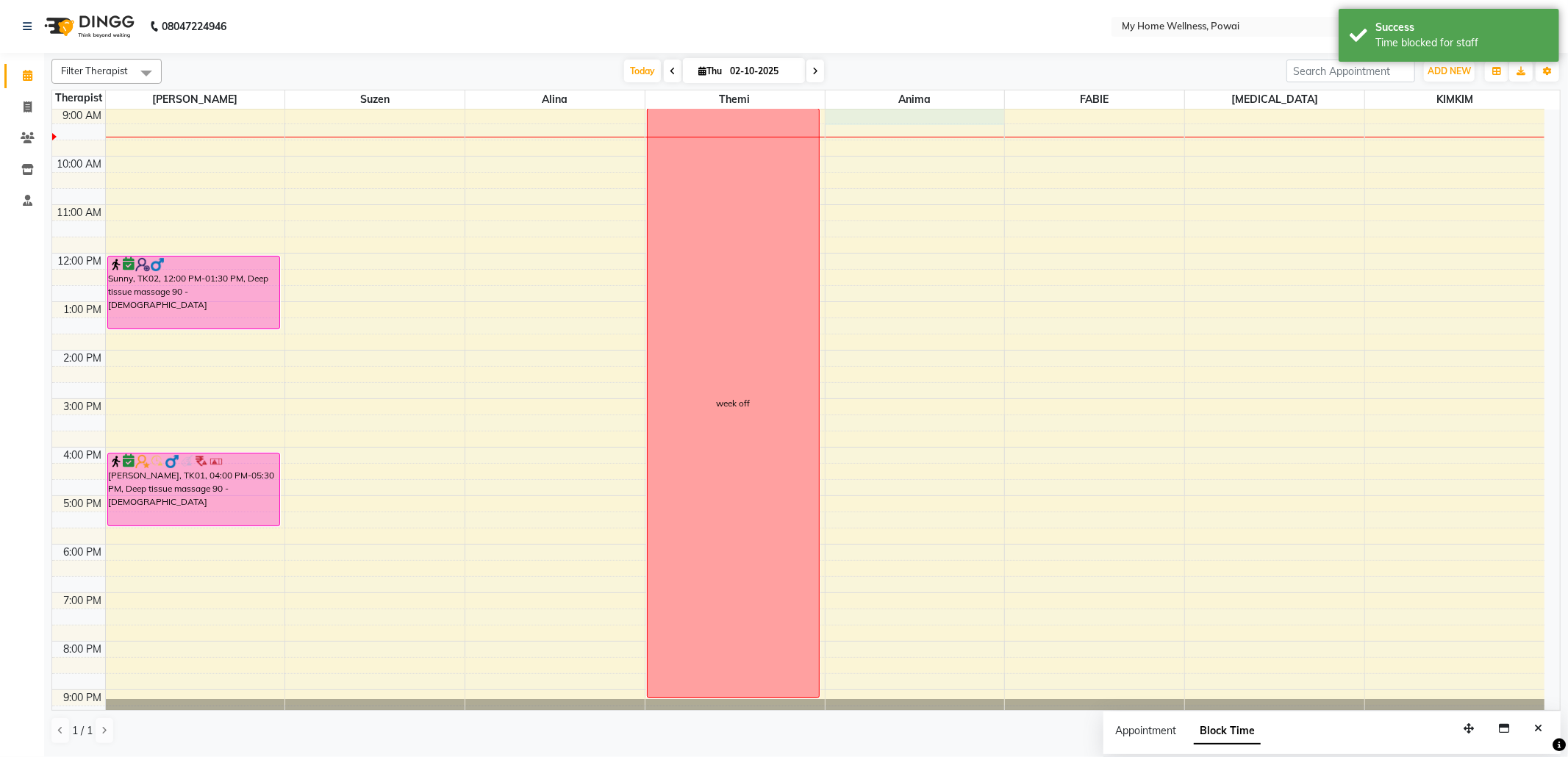
click at [952, 121] on div "8:00 AM 9:00 AM 10:00 AM 11:00 AM 12:00 PM 1:00 PM 2:00 PM 3:00 PM 4:00 PM 5:00…" at bounding box center [798, 398] width 1492 height 678
select select "89436"
select select "540"
select select "tentative"
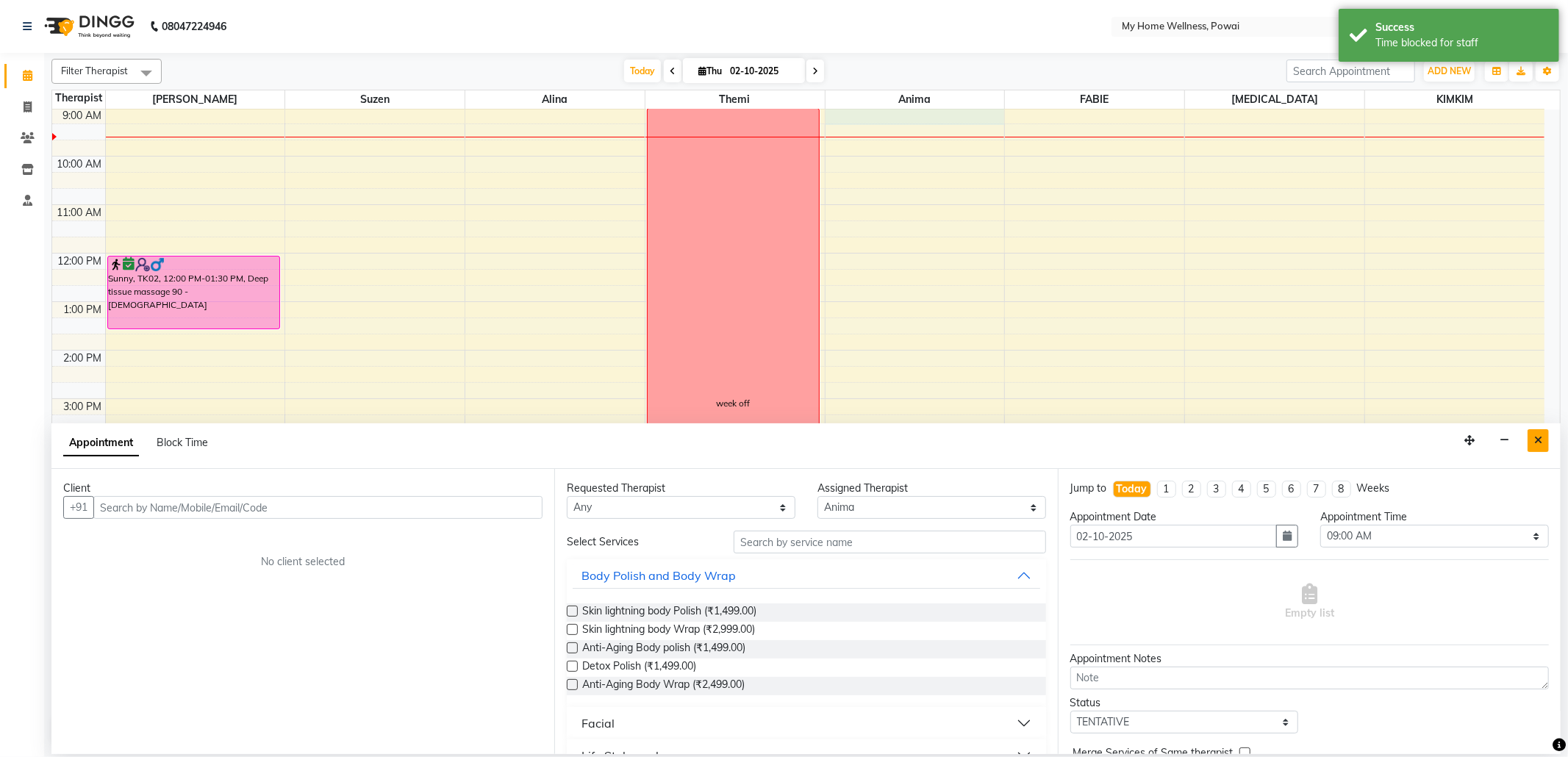
click at [1542, 439] on button "Close" at bounding box center [1538, 440] width 22 height 23
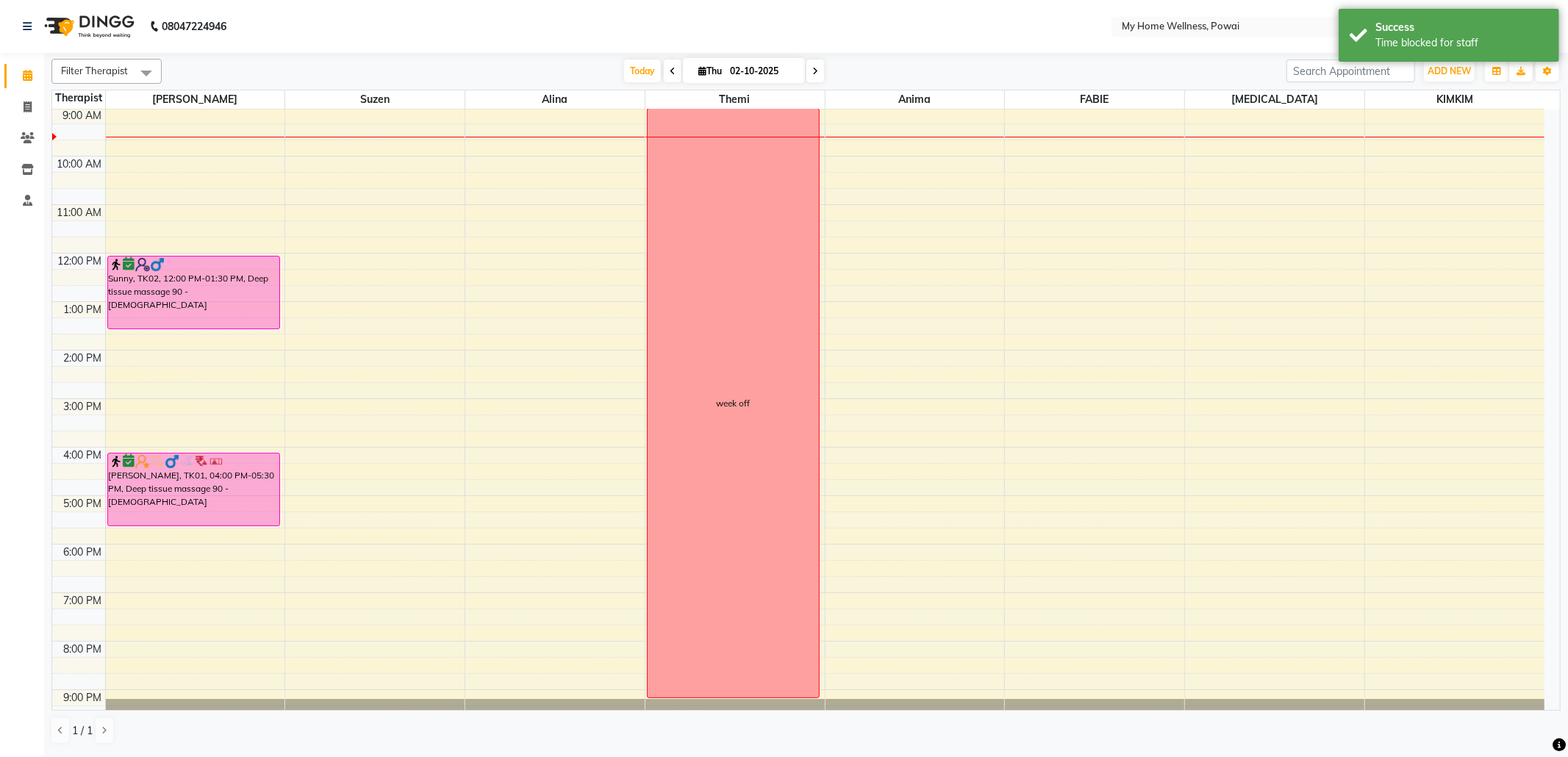
click at [941, 122] on div "8:00 AM 9:00 AM 10:00 AM 11:00 AM 12:00 PM 1:00 PM 2:00 PM 3:00 PM 4:00 PM 5:00…" at bounding box center [798, 398] width 1492 height 678
select select "89436"
select select "tentative"
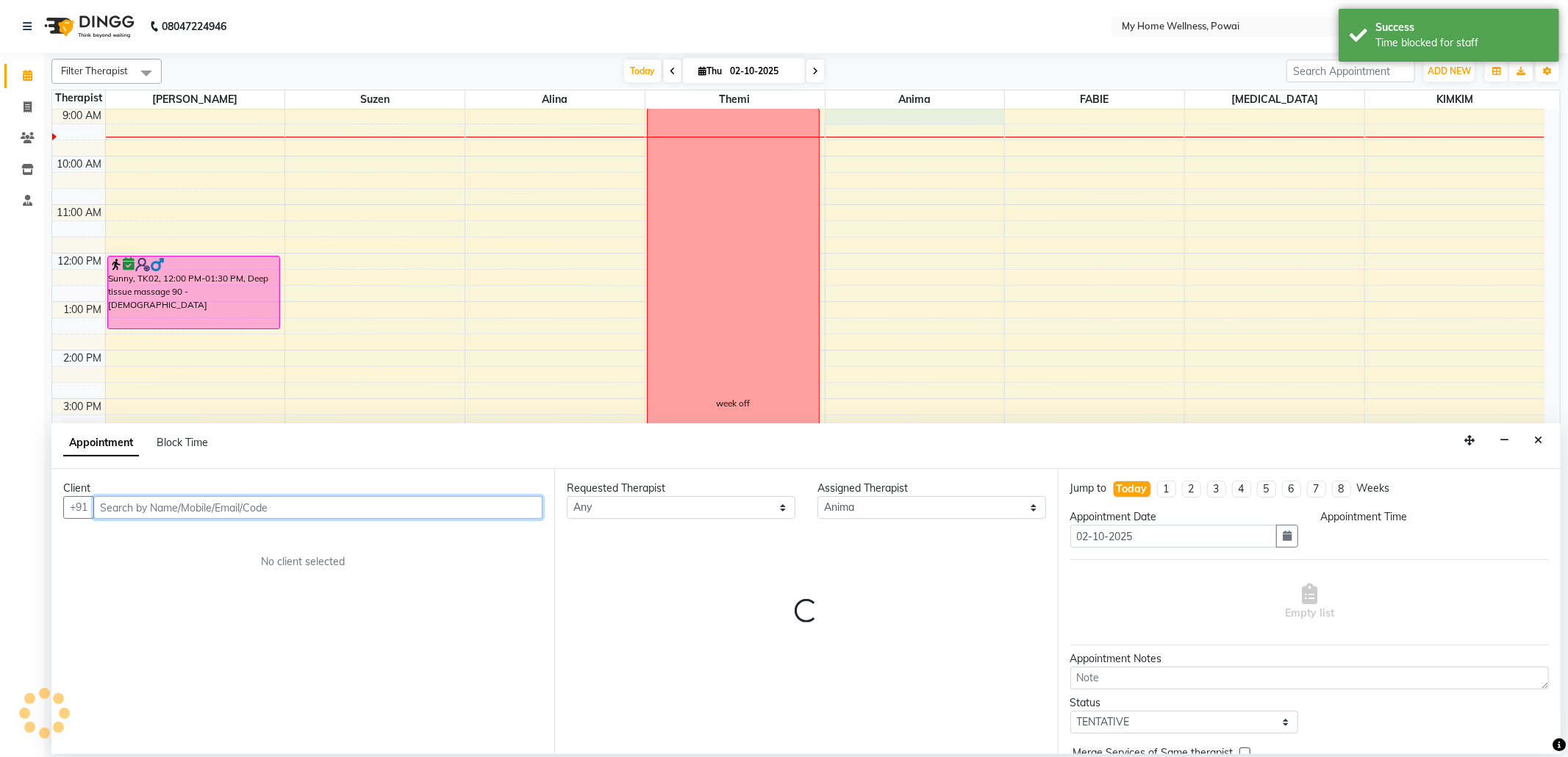
select select "540"
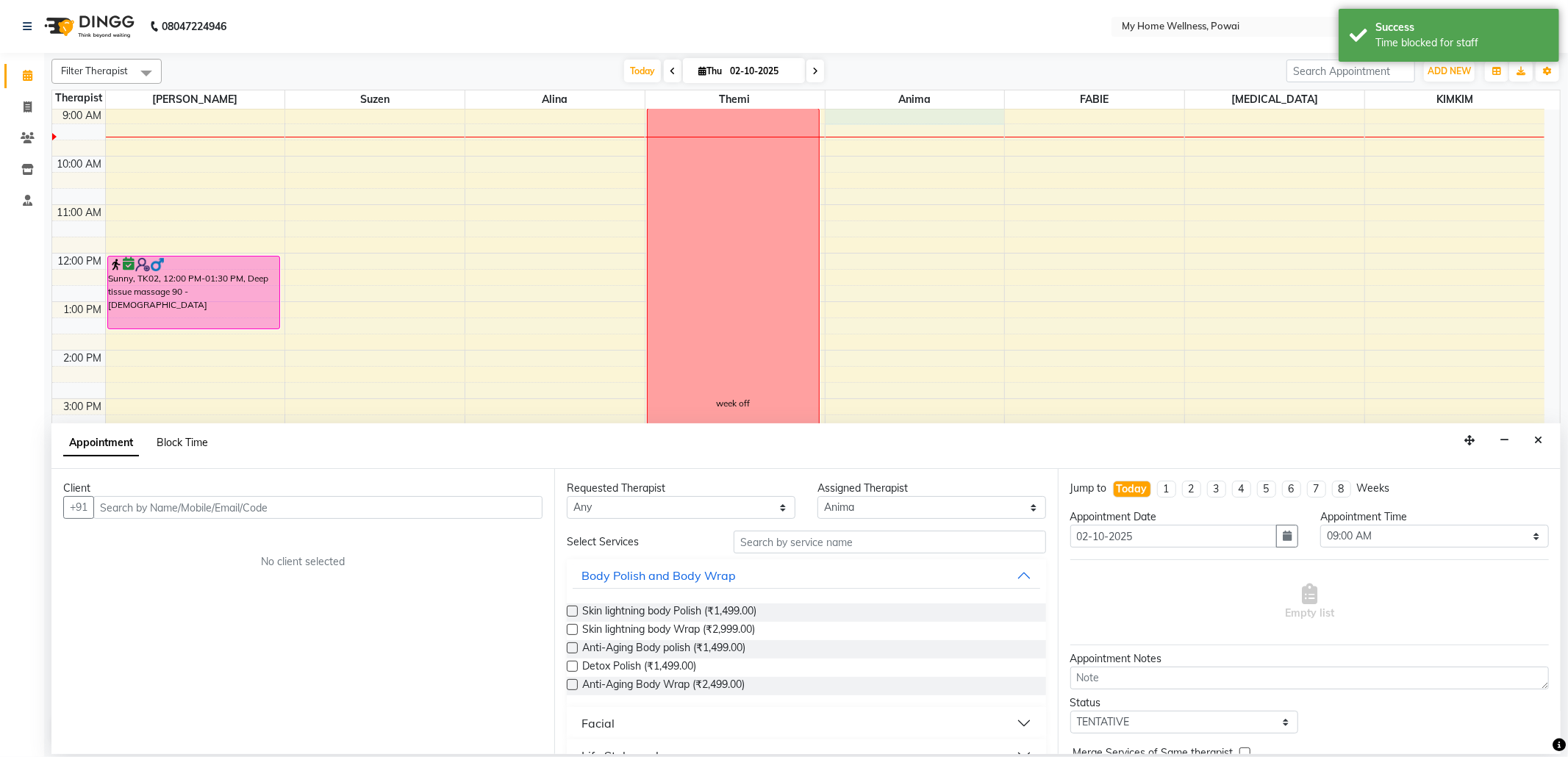
click at [204, 442] on span "Block Time" at bounding box center [183, 443] width 52 height 13
select select "89436"
select select "540"
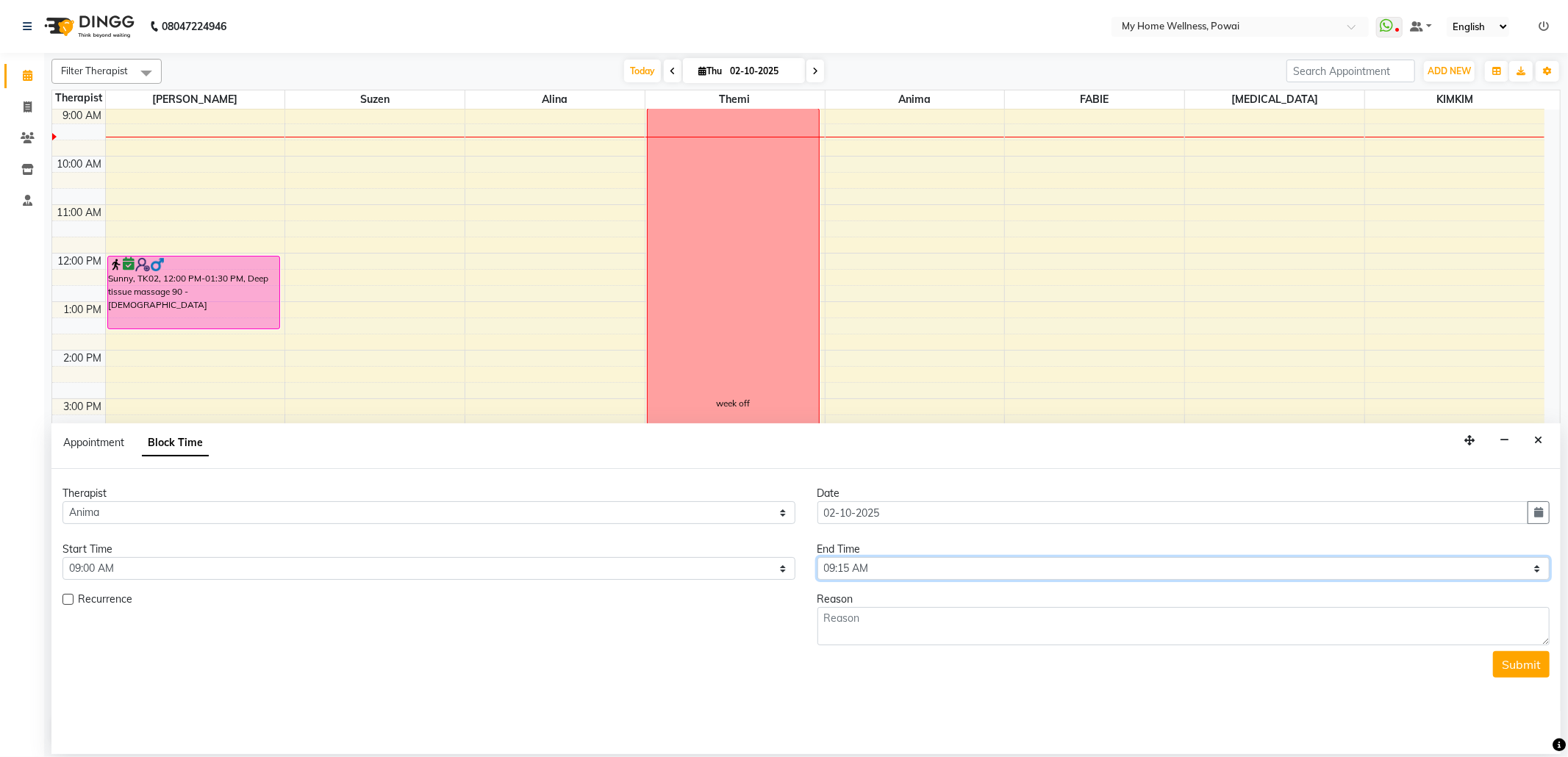
click at [1530, 574] on select "Select 09:00 AM 09:15 AM 09:30 AM 09:45 AM 10:00 AM 10:15 AM 10:30 AM 10:45 AM …" at bounding box center [1184, 568] width 733 height 23
select select "1260"
click at [817, 559] on select "Select 09:00 AM 09:15 AM 09:30 AM 09:45 AM 10:00 AM 10:15 AM 10:30 AM 10:45 AM …" at bounding box center [1184, 568] width 733 height 23
click at [959, 635] on textarea at bounding box center [1184, 626] width 733 height 38
type textarea "week off"
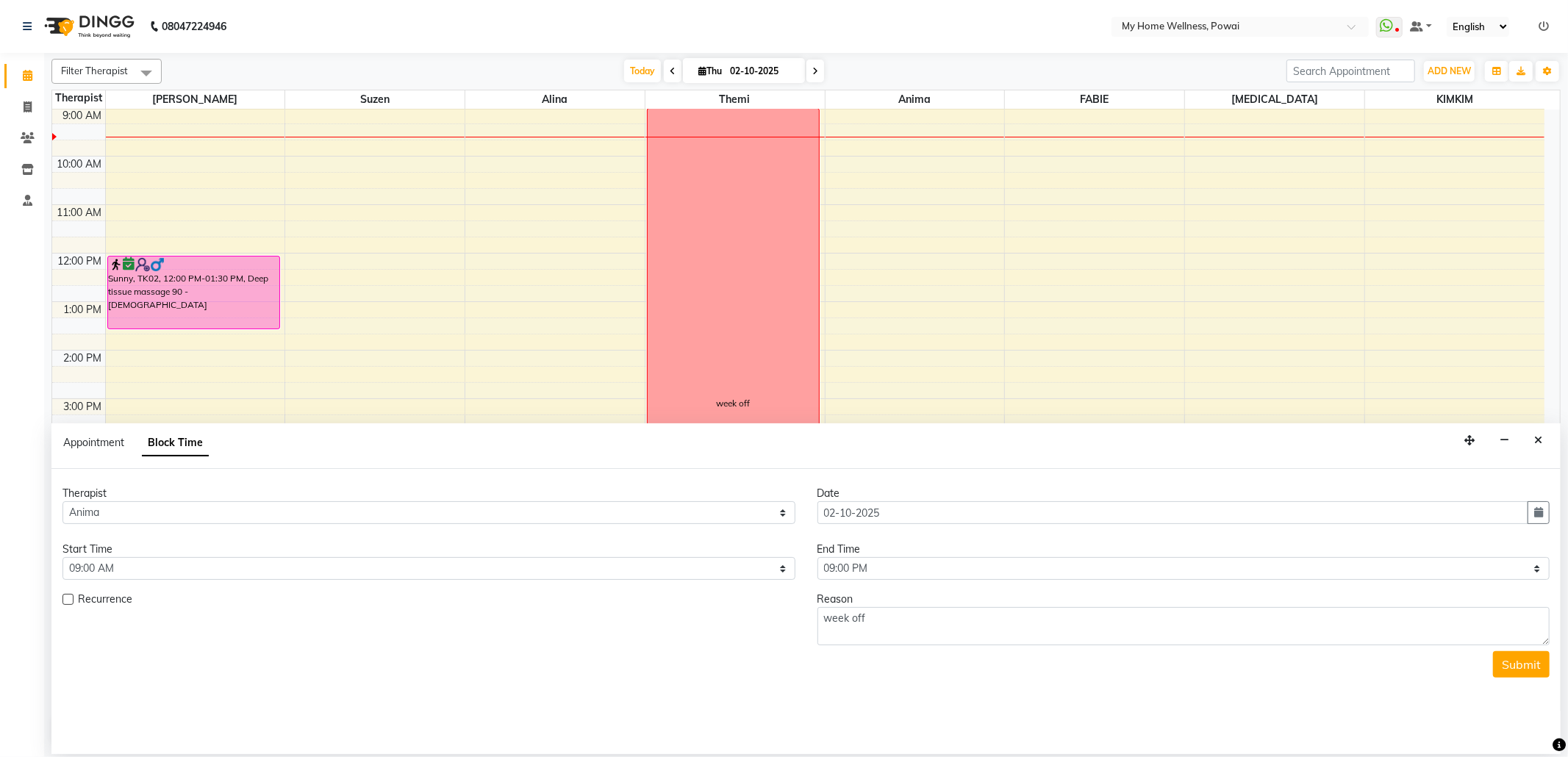
drag, startPoint x: 959, startPoint y: 635, endPoint x: 1511, endPoint y: 676, distance: 553.5
click at [1510, 676] on button "Submit" at bounding box center [1521, 664] width 57 height 27
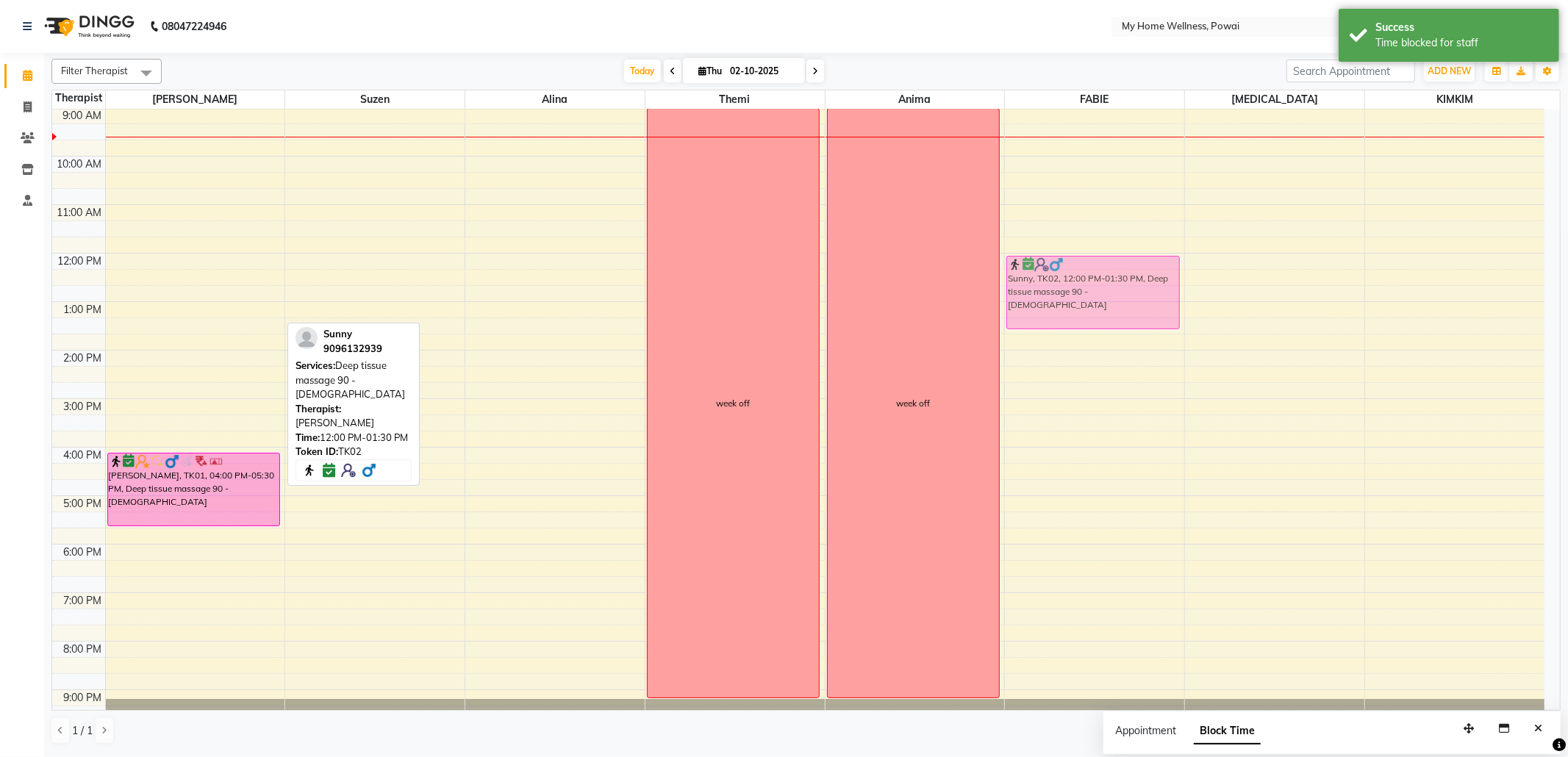
drag, startPoint x: 224, startPoint y: 292, endPoint x: 1068, endPoint y: 291, distance: 844.0
click at [1068, 291] on tr "Sunny, TK02, 12:00 PM-01:30 PM, Deep tissue massage 90 - [DEMOGRAPHIC_DATA] [PE…" at bounding box center [798, 398] width 1492 height 678
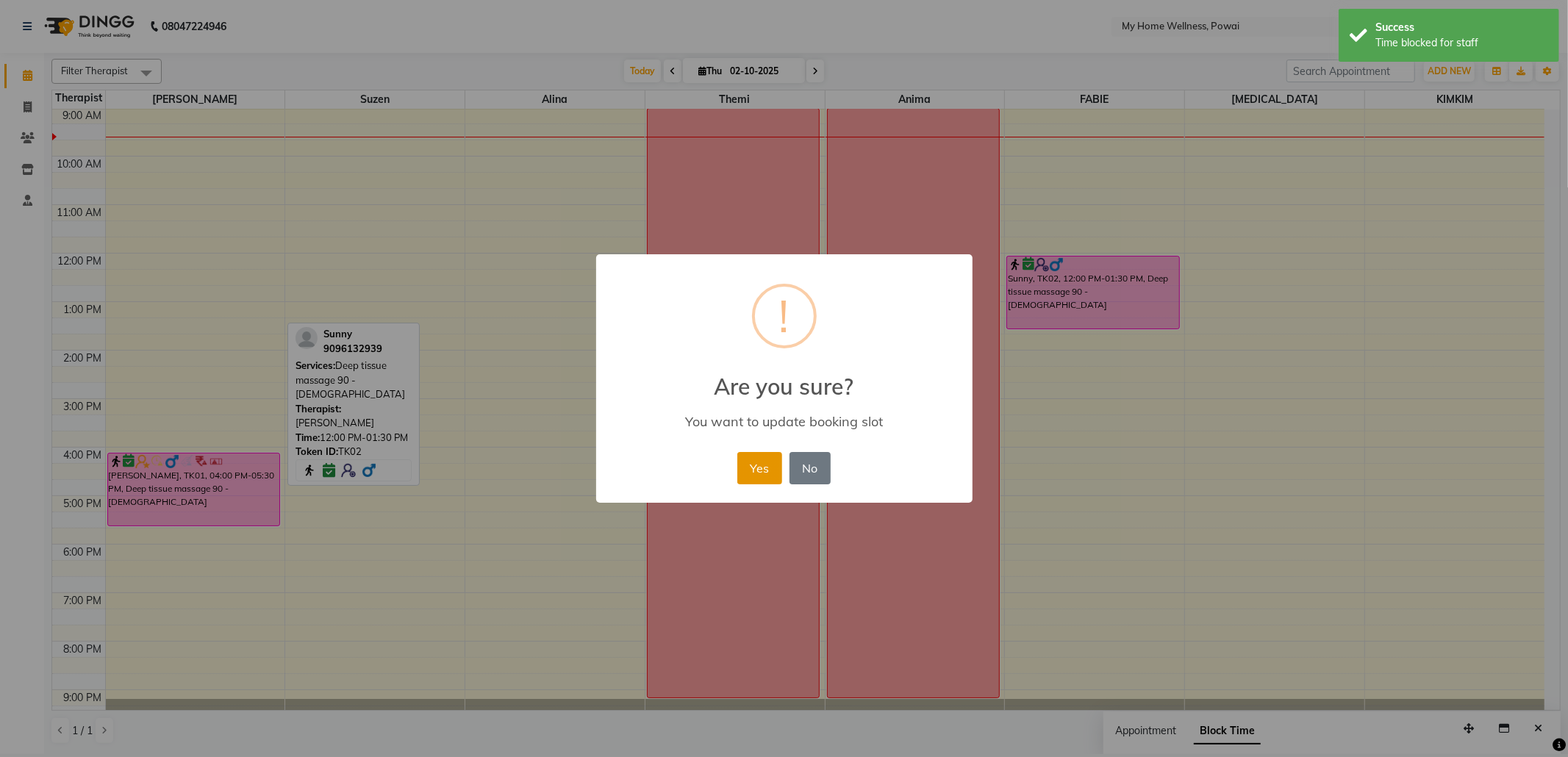
click at [760, 459] on button "Yes" at bounding box center [760, 468] width 45 height 33
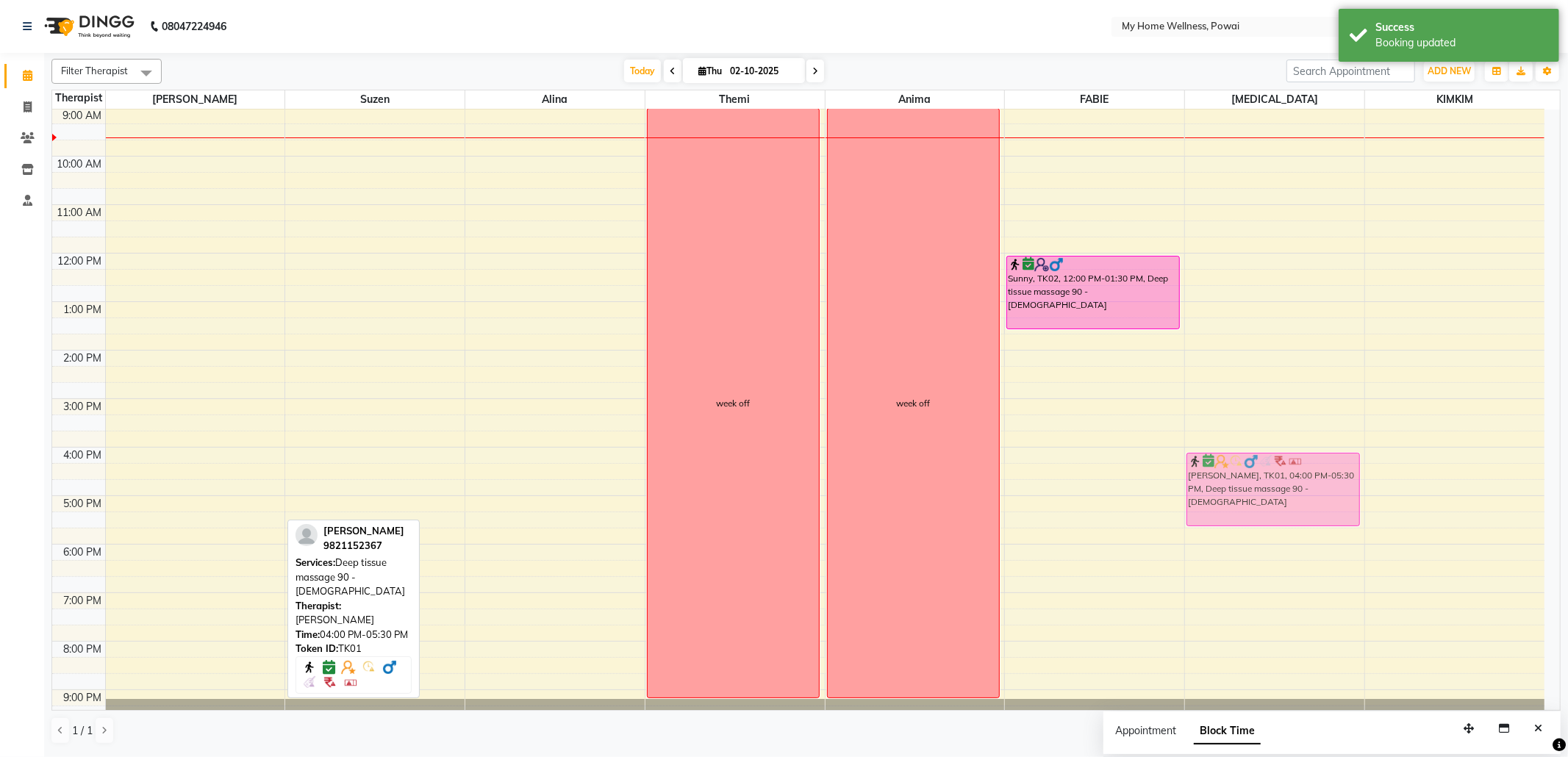
drag, startPoint x: 156, startPoint y: 465, endPoint x: 1170, endPoint y: 469, distance: 1014.0
click at [1170, 469] on div "8:00 AM 9:00 AM 10:00 AM 11:00 AM 12:00 PM 1:00 PM 2:00 PM 3:00 PM 4:00 PM 5:00…" at bounding box center [798, 398] width 1492 height 678
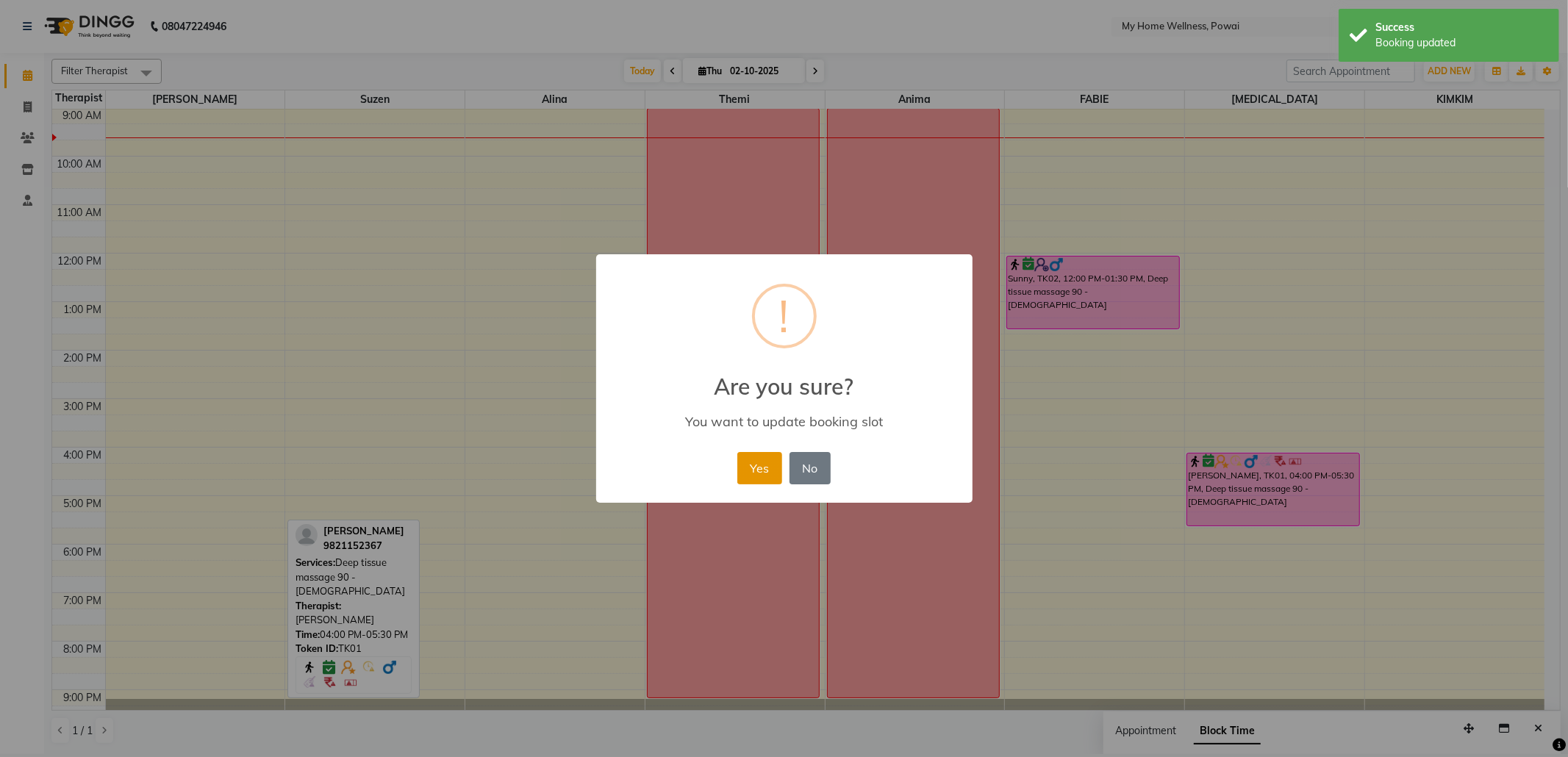
click at [751, 466] on button "Yes" at bounding box center [760, 468] width 45 height 33
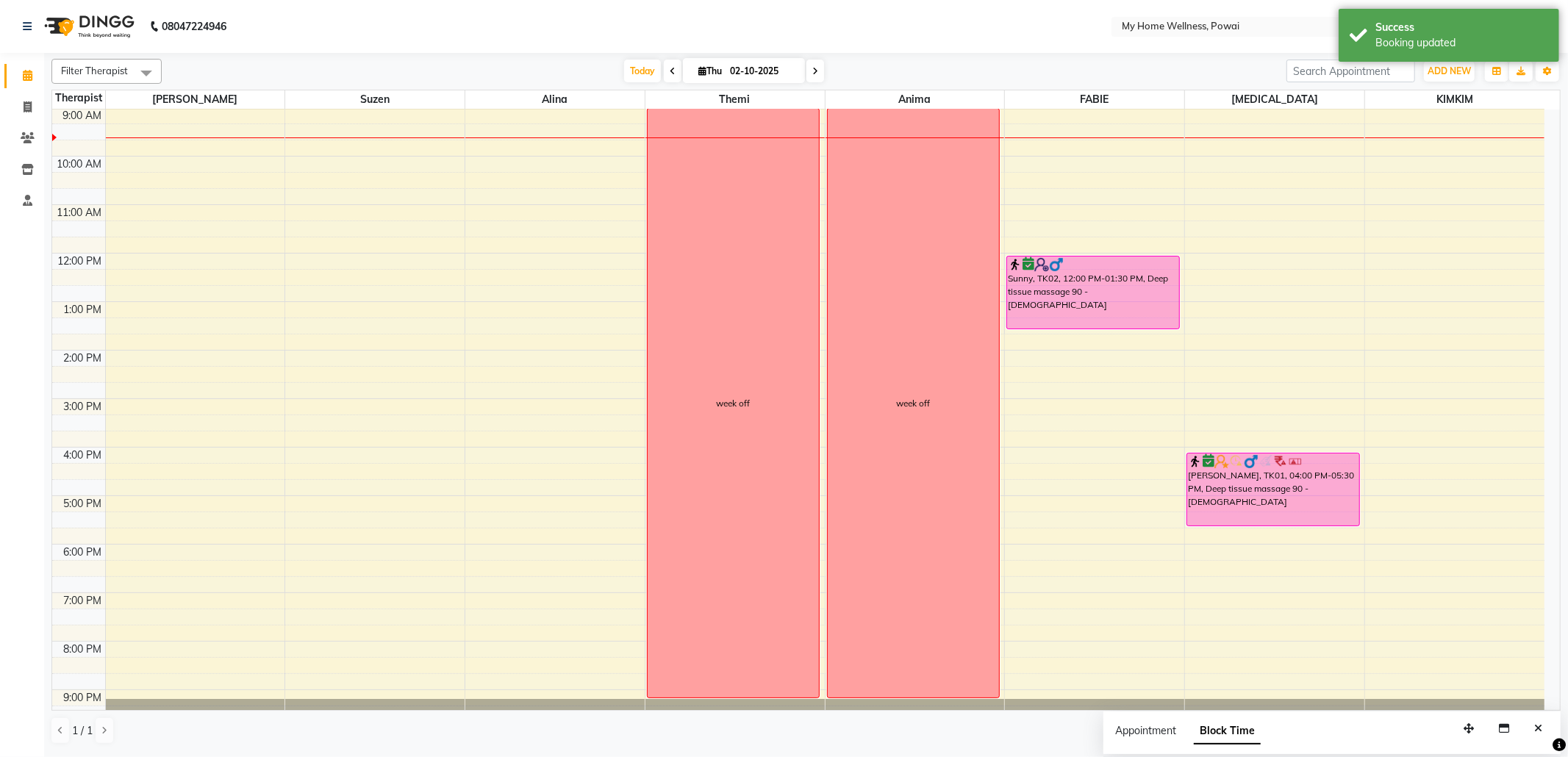
click at [199, 118] on div "8:00 AM 9:00 AM 10:00 AM 11:00 AM 12:00 PM 1:00 PM 2:00 PM 3:00 PM 4:00 PM 5:00…" at bounding box center [798, 398] width 1492 height 678
select select "85690"
select select "tentative"
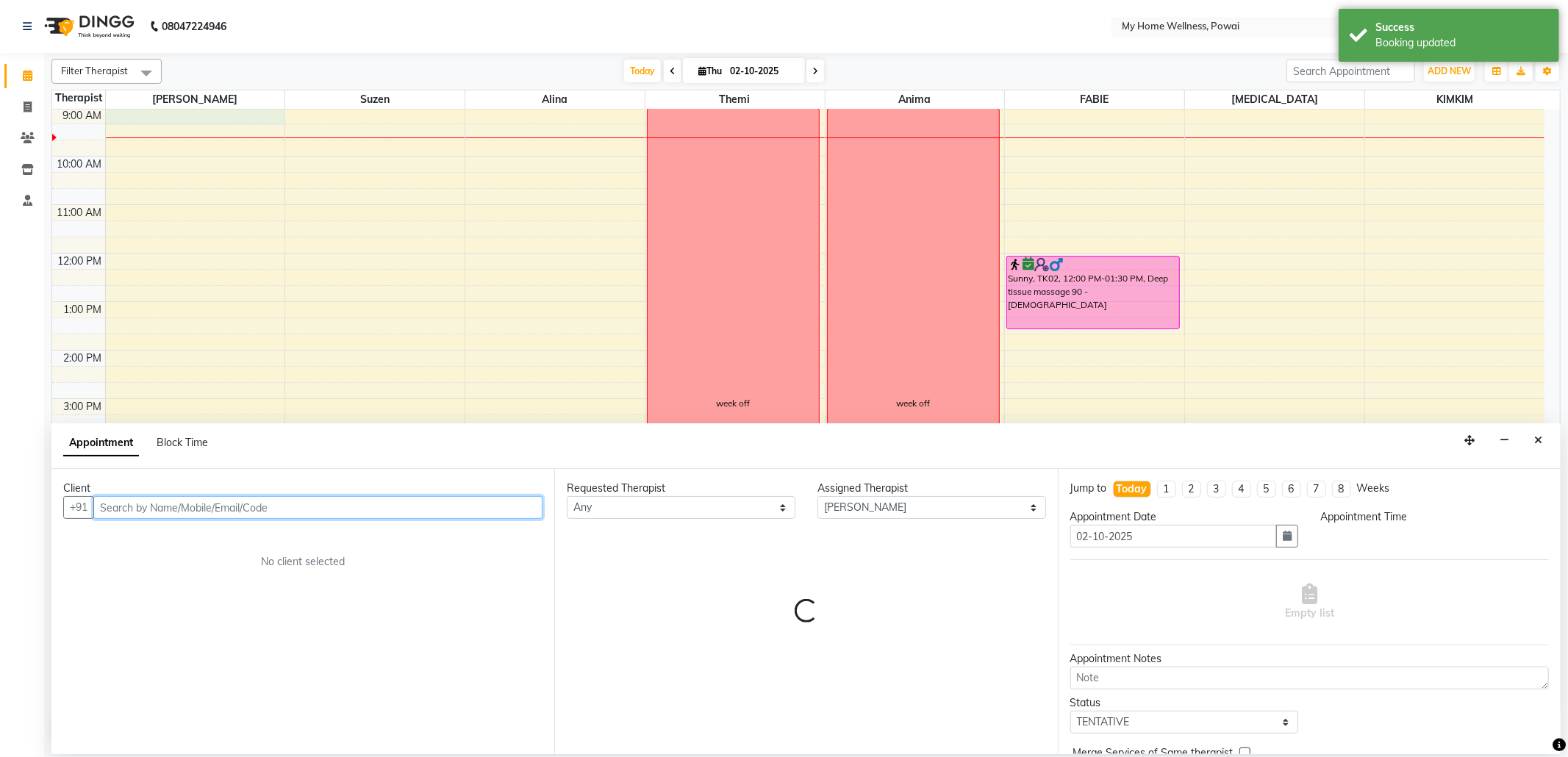
select select "540"
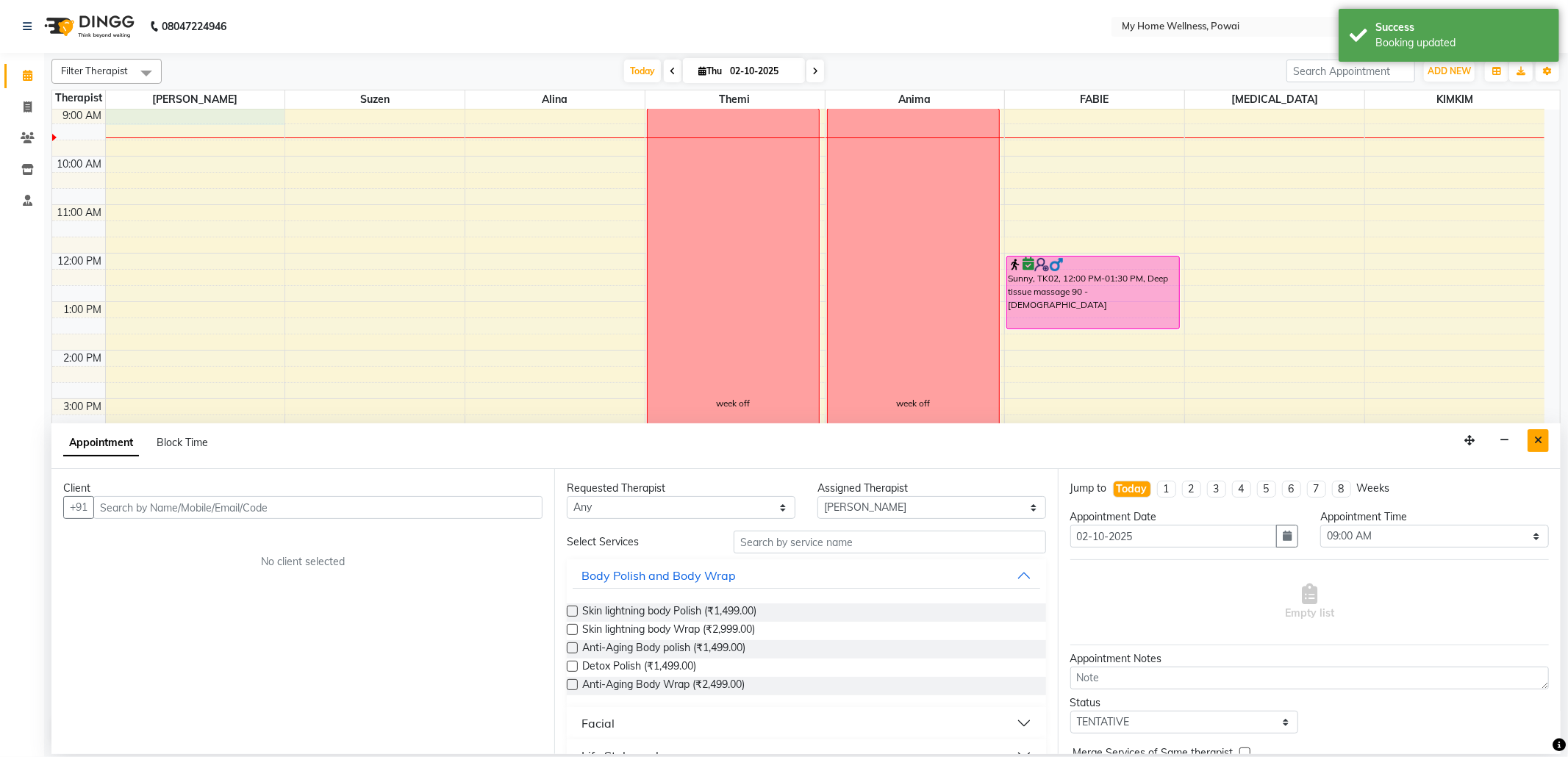
click at [1544, 442] on button "Close" at bounding box center [1538, 440] width 22 height 23
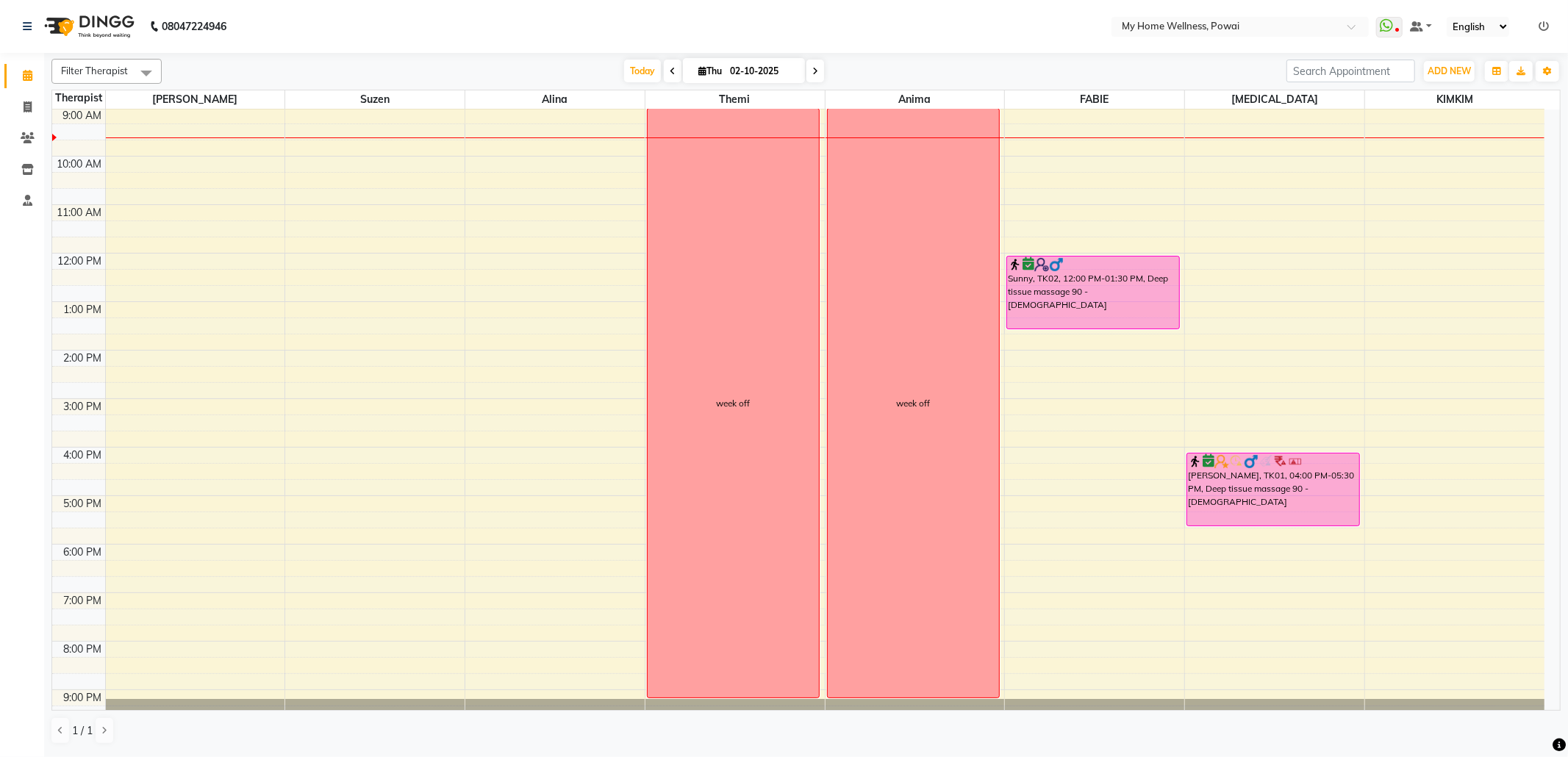
click at [214, 119] on div "8:00 AM 9:00 AM 10:00 AM 11:00 AM 12:00 PM 1:00 PM 2:00 PM 3:00 PM 4:00 PM 5:00…" at bounding box center [798, 398] width 1492 height 678
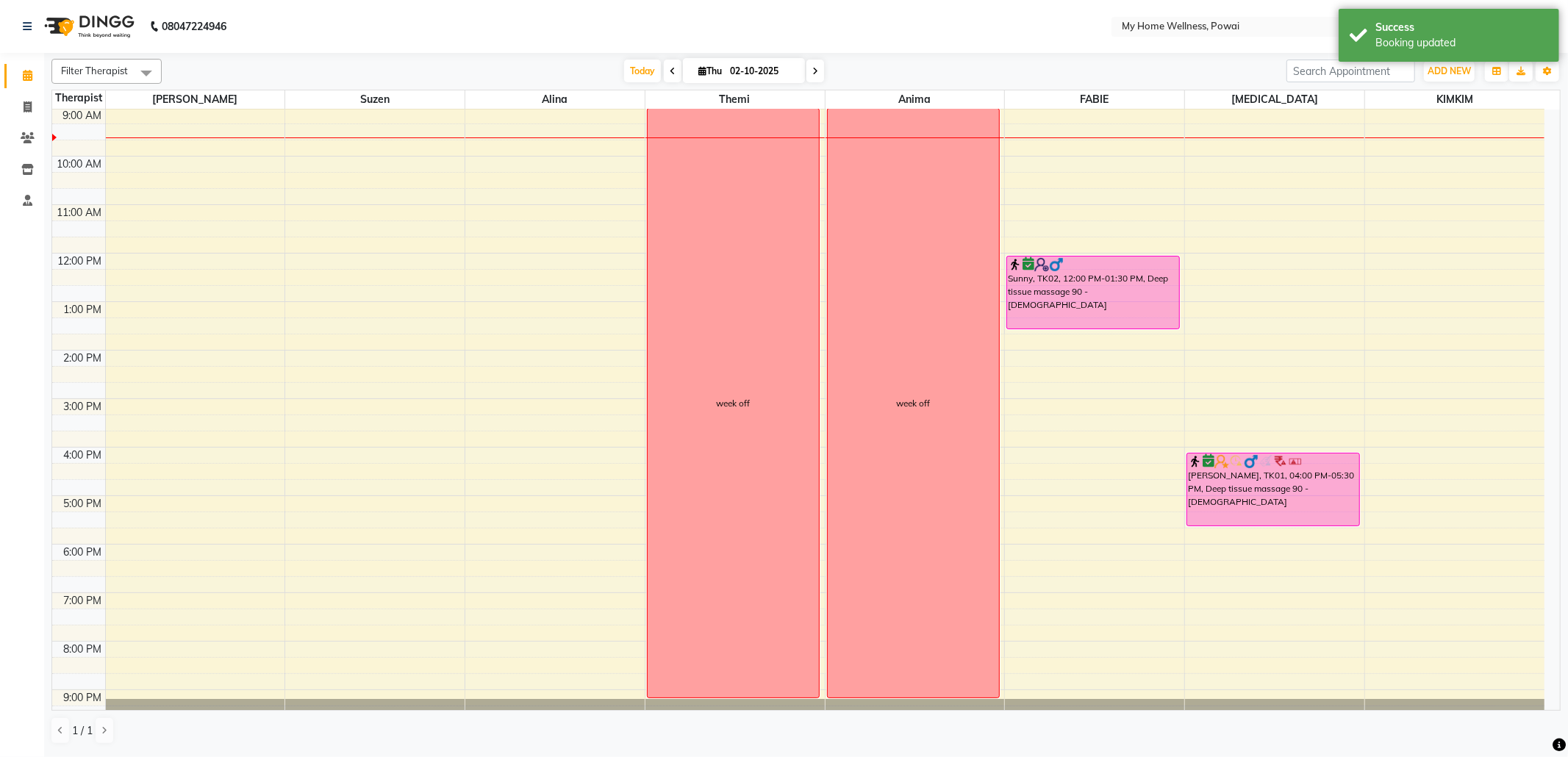
select select "85690"
select select "540"
select select "tentative"
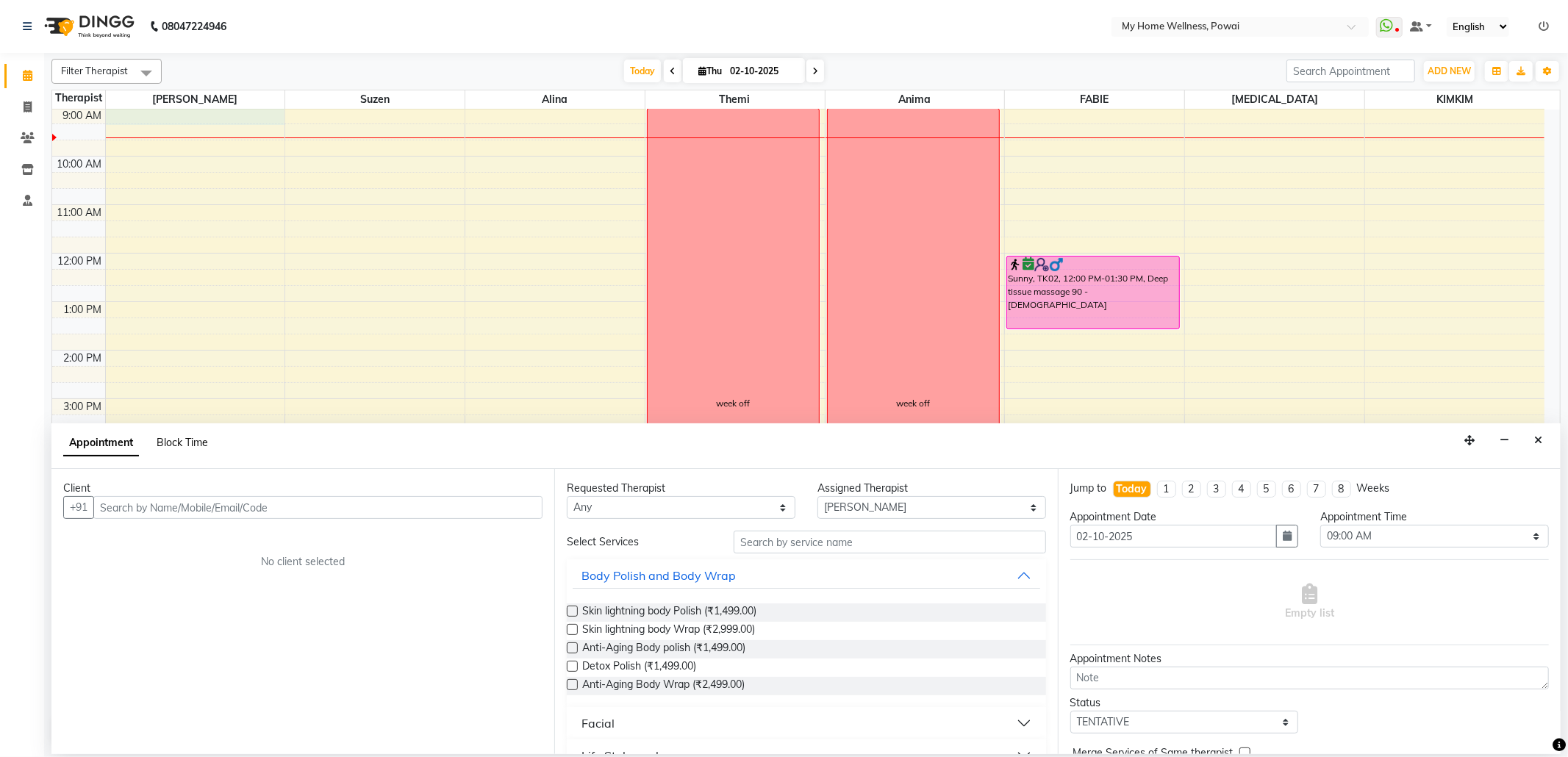
click at [191, 449] on span "Block Time" at bounding box center [183, 443] width 52 height 13
select select "85690"
select select "540"
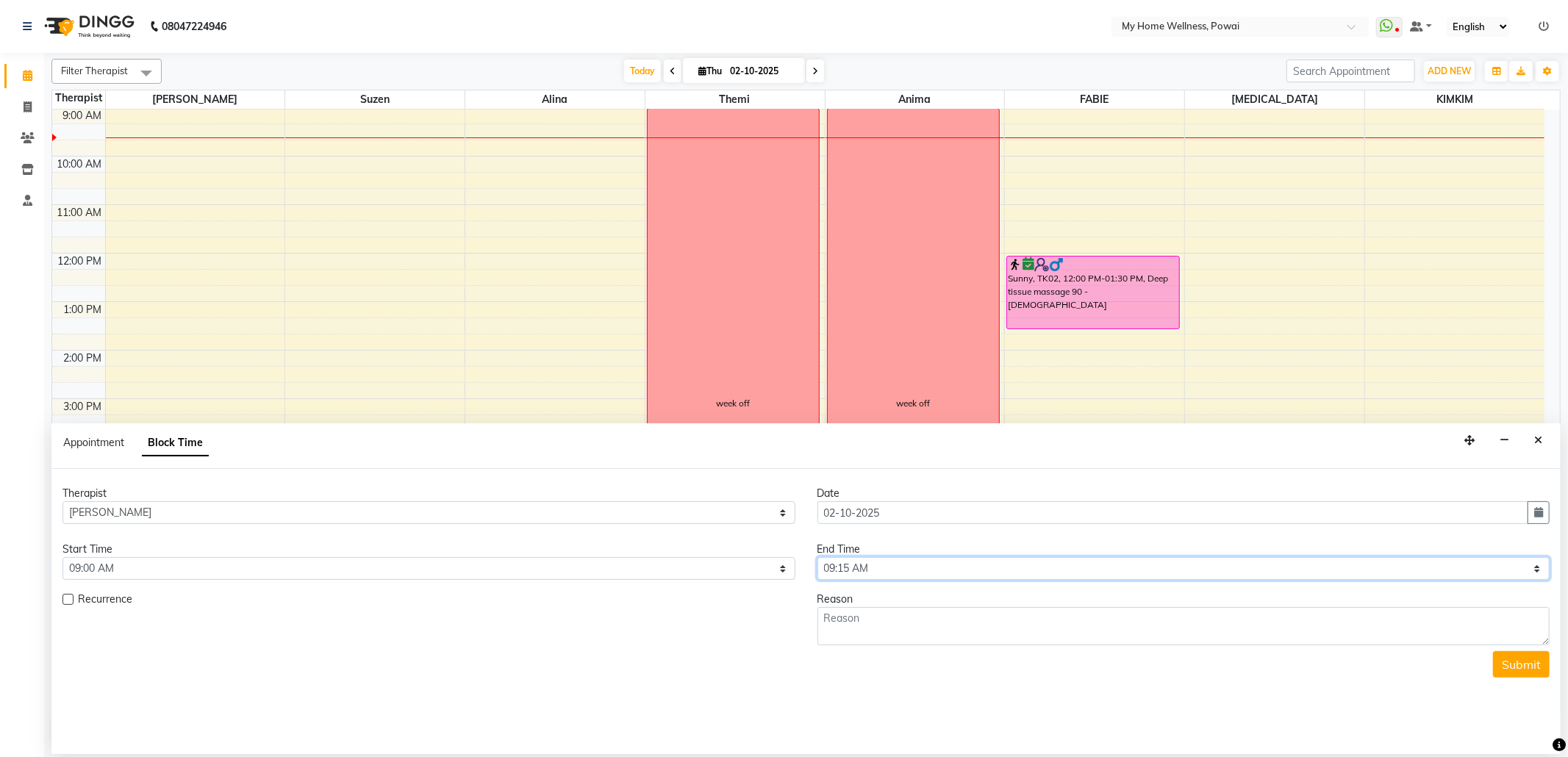
click at [1532, 572] on select "Select 09:00 AM 09:15 AM 09:30 AM 09:45 AM 10:00 AM 10:15 AM 10:30 AM 10:45 AM …" at bounding box center [1184, 568] width 733 height 23
select select "1260"
click at [817, 559] on select "Select 09:00 AM 09:15 AM 09:30 AM 09:45 AM 10:00 AM 10:15 AM 10:30 AM 10:45 AM …" at bounding box center [1184, 568] width 733 height 23
click at [951, 626] on textarea at bounding box center [1184, 626] width 733 height 38
type textarea "week off"
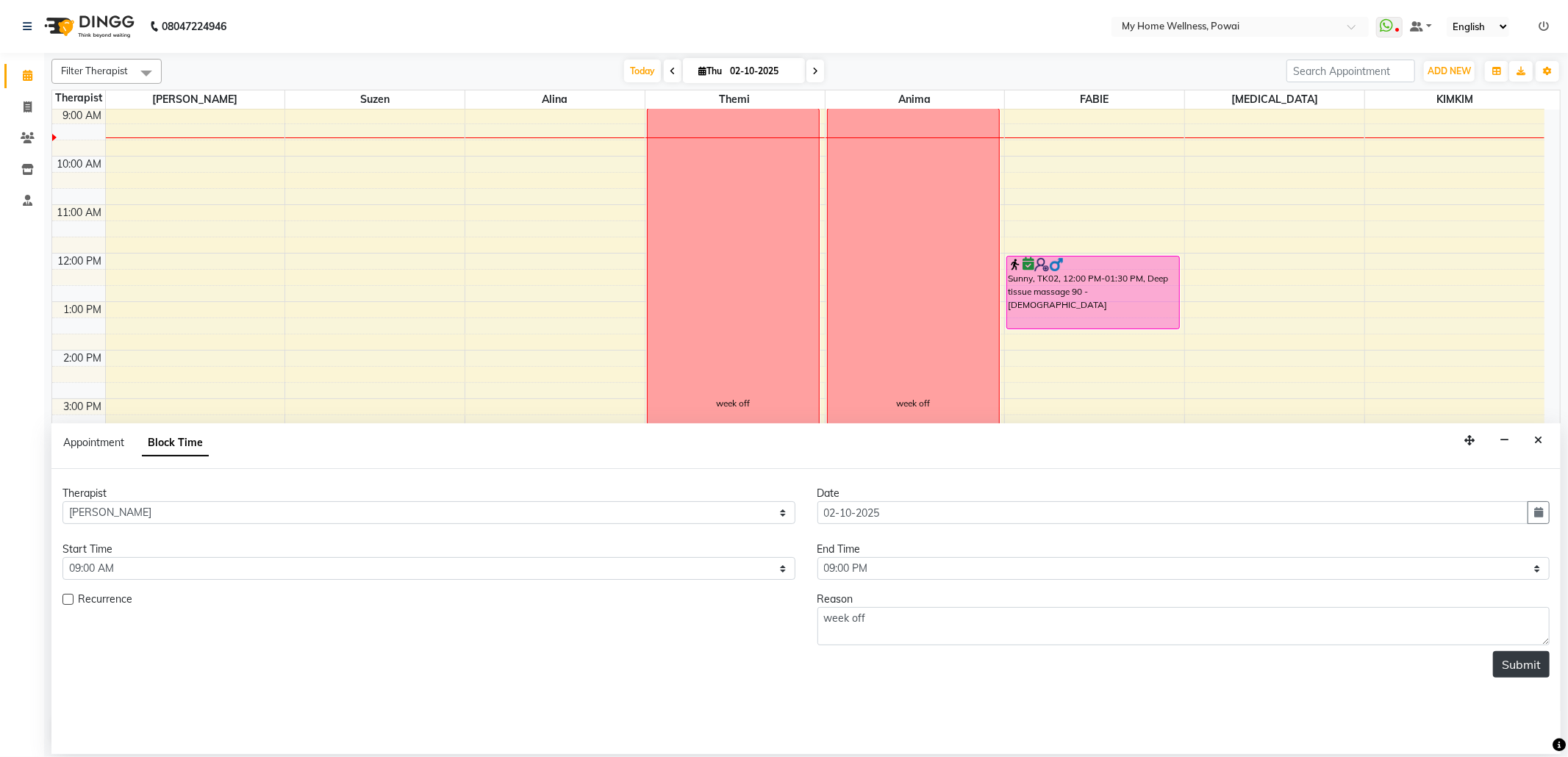
click at [1526, 664] on button "Submit" at bounding box center [1521, 664] width 57 height 27
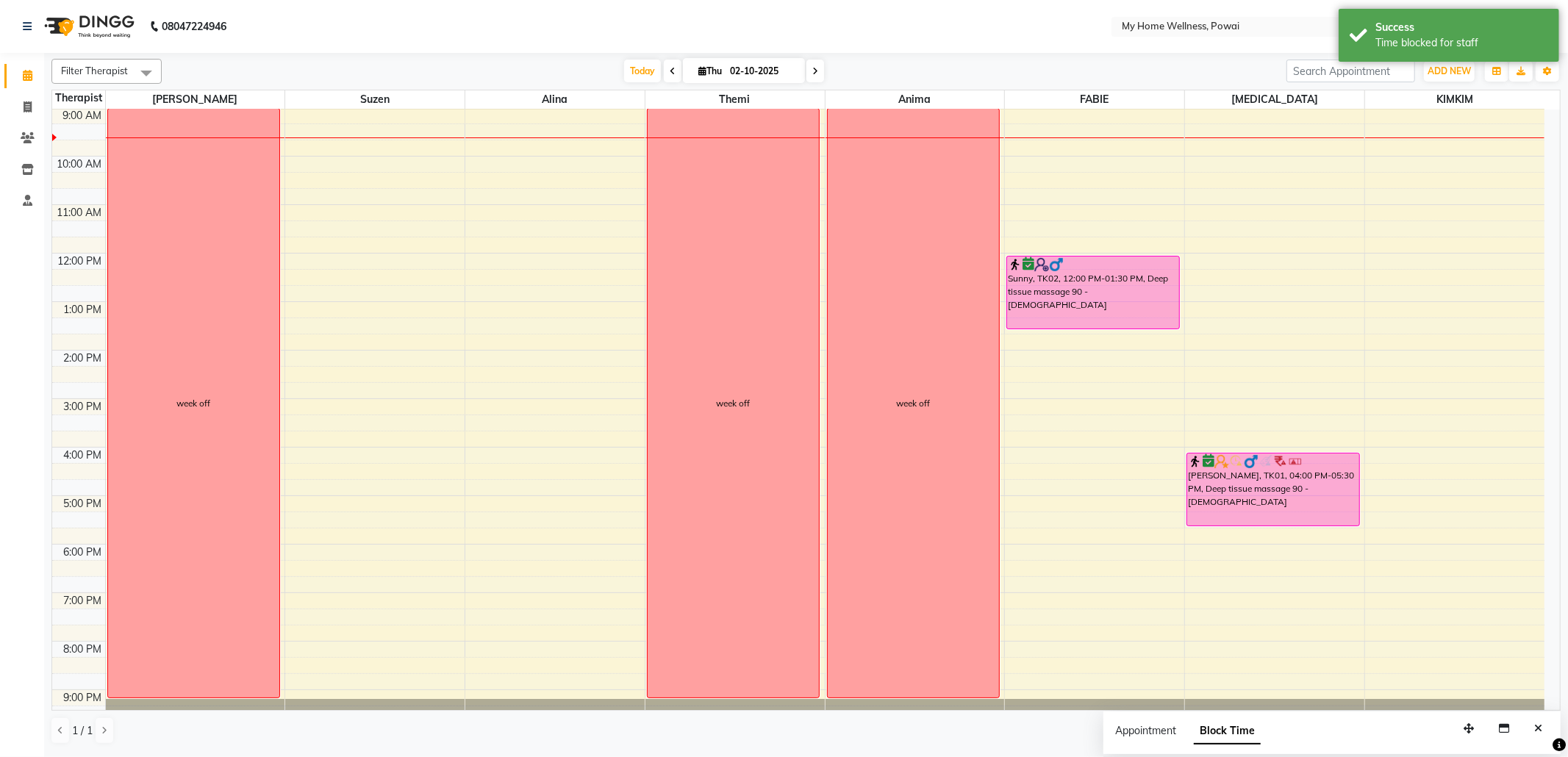
click at [1470, 116] on div "8:00 AM 9:00 AM 10:00 AM 11:00 AM 12:00 PM 1:00 PM 2:00 PM 3:00 PM 4:00 PM 5:00…" at bounding box center [798, 398] width 1492 height 678
select select "87908"
select select "tentative"
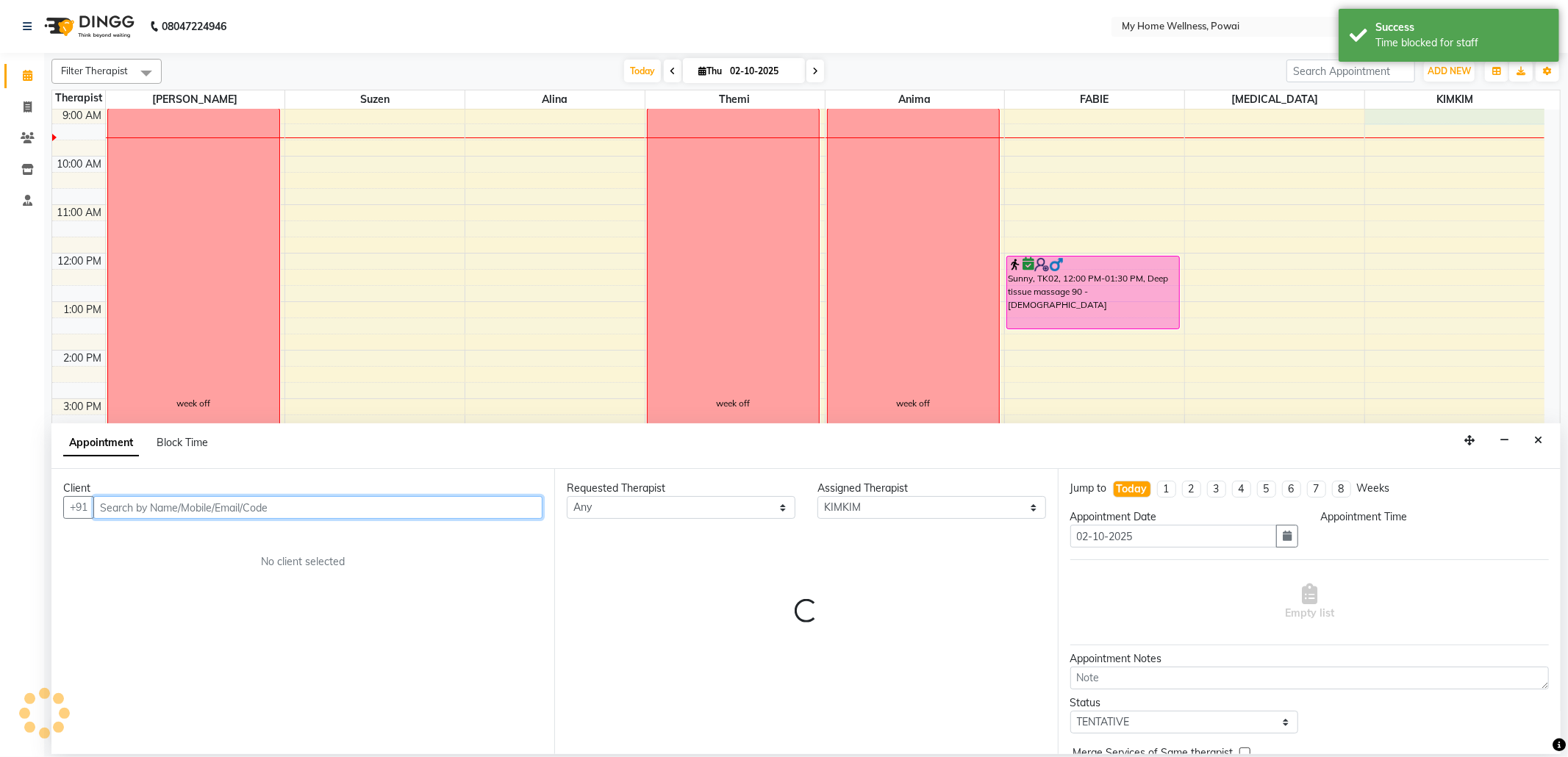
select select "540"
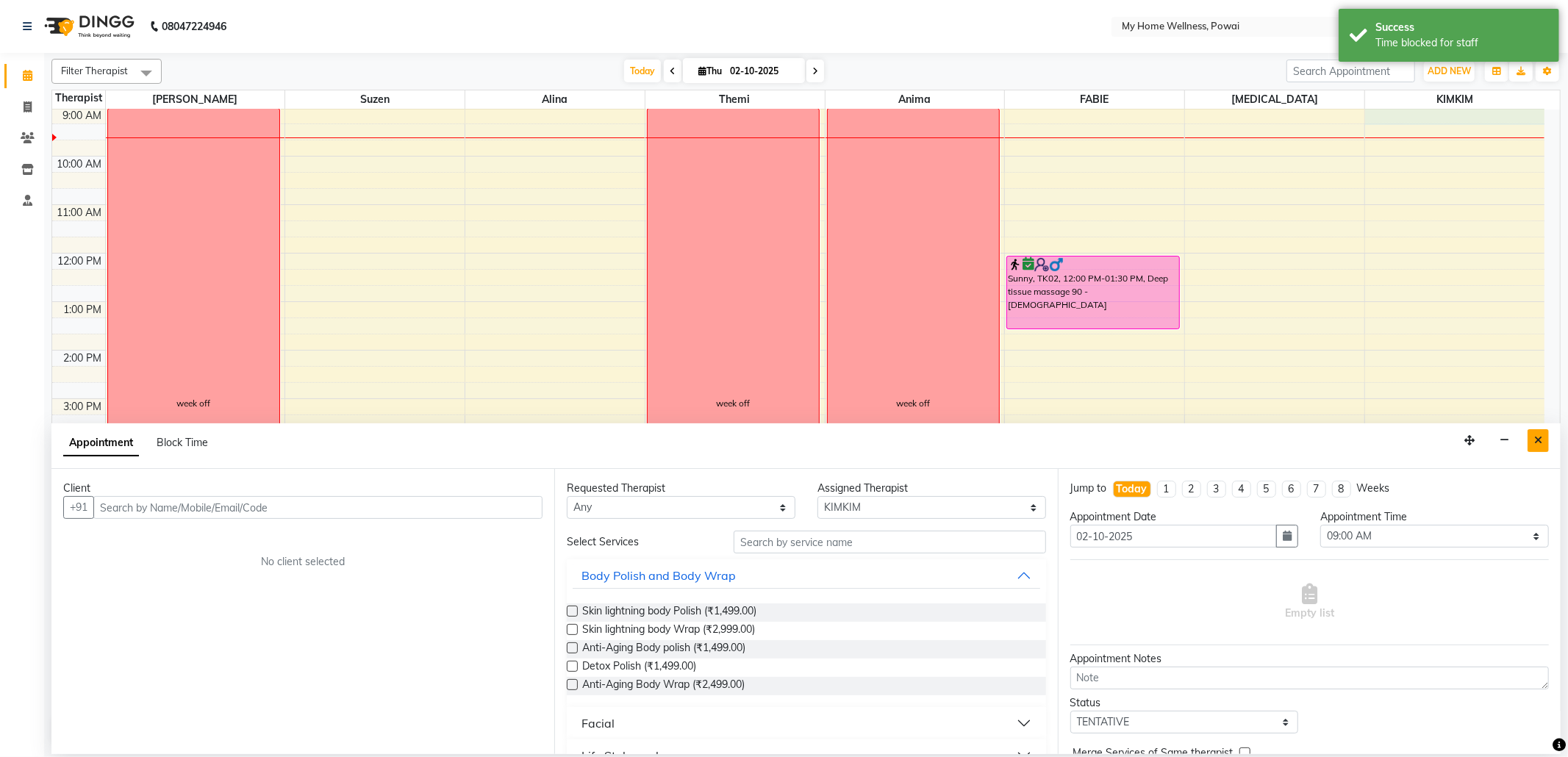
click at [1534, 441] on icon "Close" at bounding box center [1538, 440] width 8 height 10
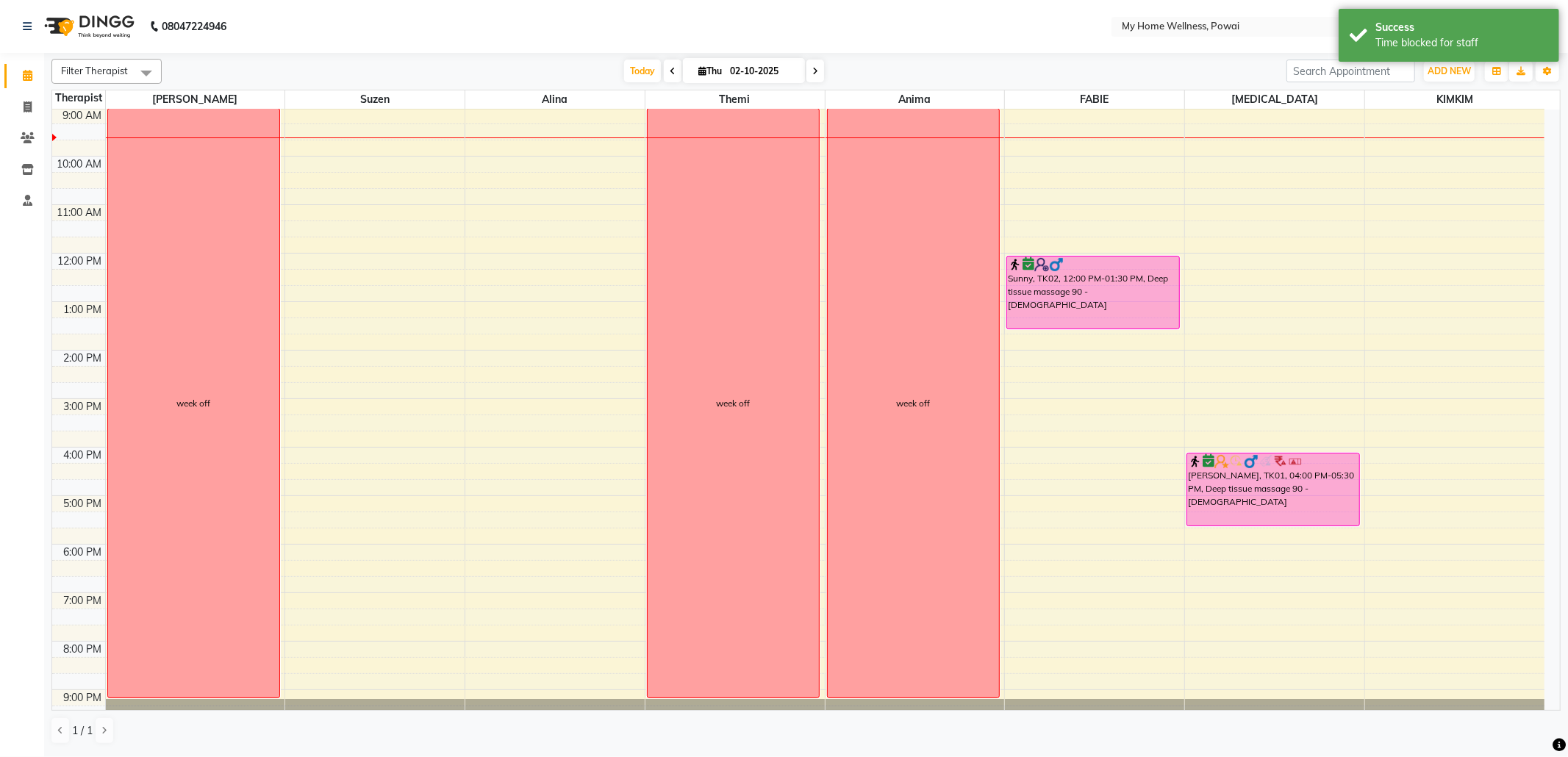
click at [1525, 121] on div "8:00 AM 9:00 AM 10:00 AM 11:00 AM 12:00 PM 1:00 PM 2:00 PM 3:00 PM 4:00 PM 5:00…" at bounding box center [798, 398] width 1492 height 678
select select "87908"
select select "tentative"
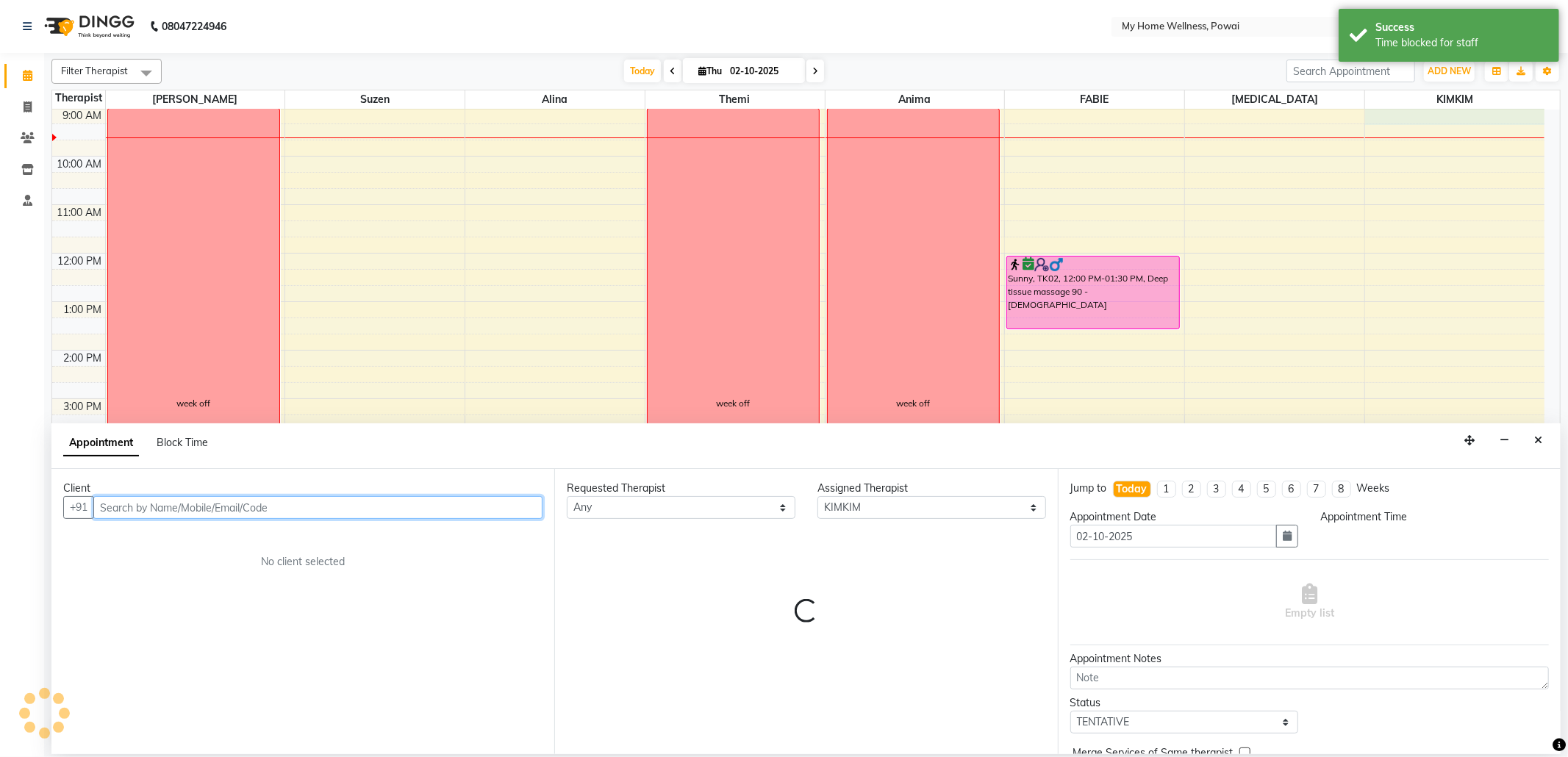
select select "540"
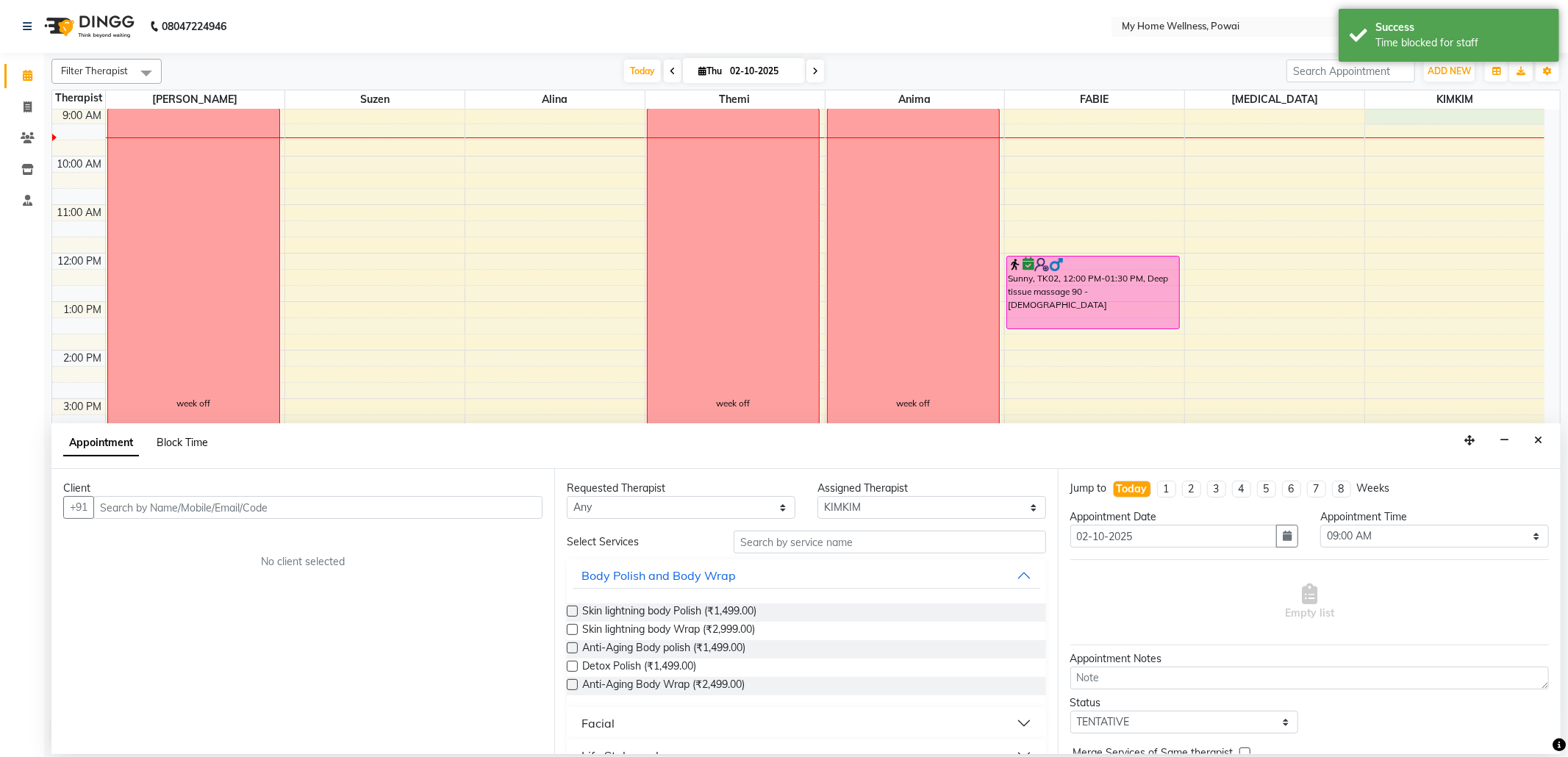
click at [195, 442] on span "Block Time" at bounding box center [183, 443] width 52 height 13
select select "87908"
select select "540"
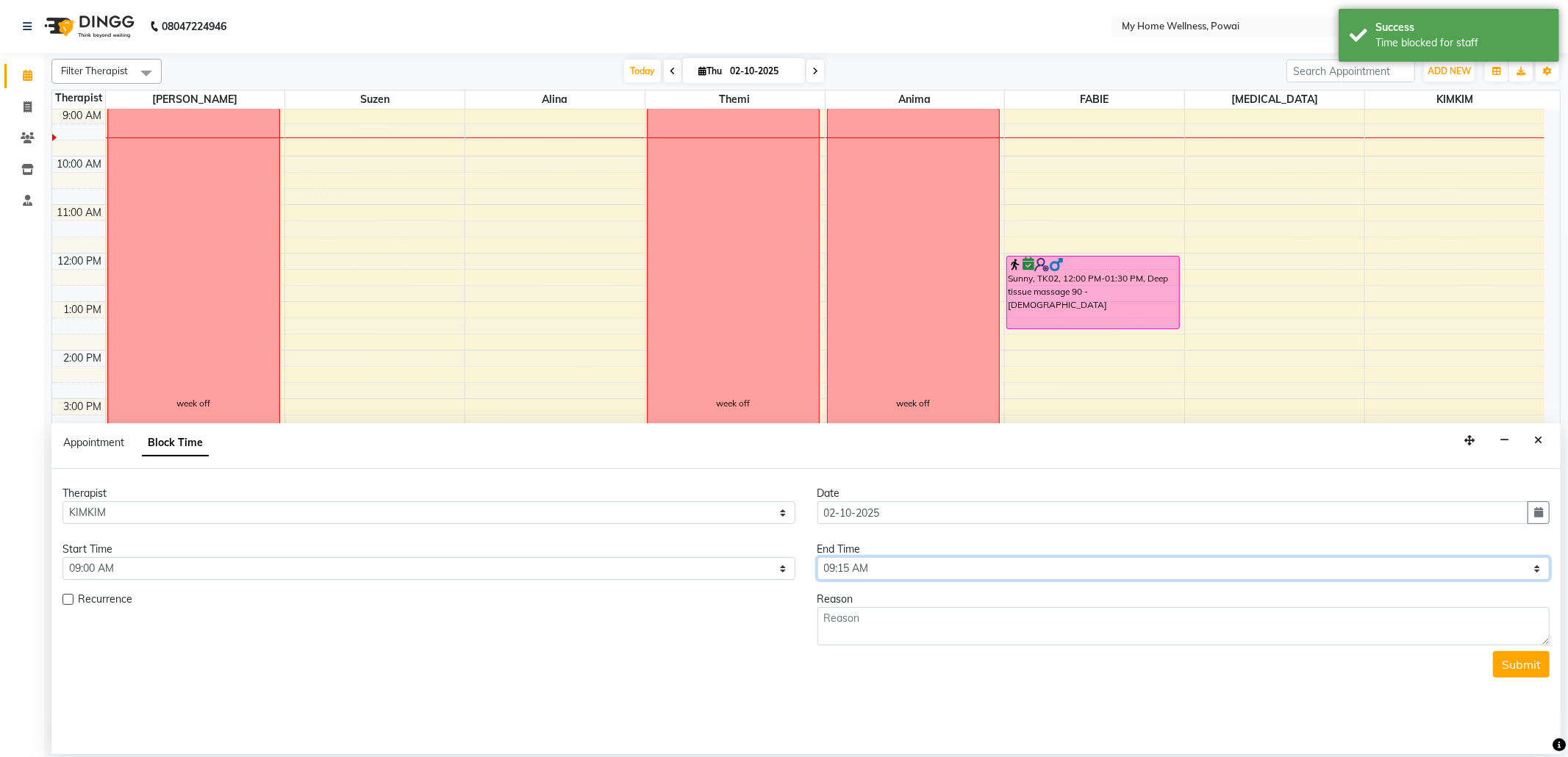
click at [1537, 572] on select "Select 09:00 AM 09:15 AM 09:30 AM 09:45 AM 10:00 AM 10:15 AM 10:30 AM 10:45 AM …" at bounding box center [1184, 568] width 733 height 23
select select "630"
click at [817, 559] on select "Select 09:00 AM 09:15 AM 09:30 AM 09:45 AM 10:00 AM 10:15 AM 10:30 AM 10:45 AM …" at bounding box center [1184, 568] width 733 height 23
click at [917, 620] on textarea at bounding box center [1184, 626] width 733 height 38
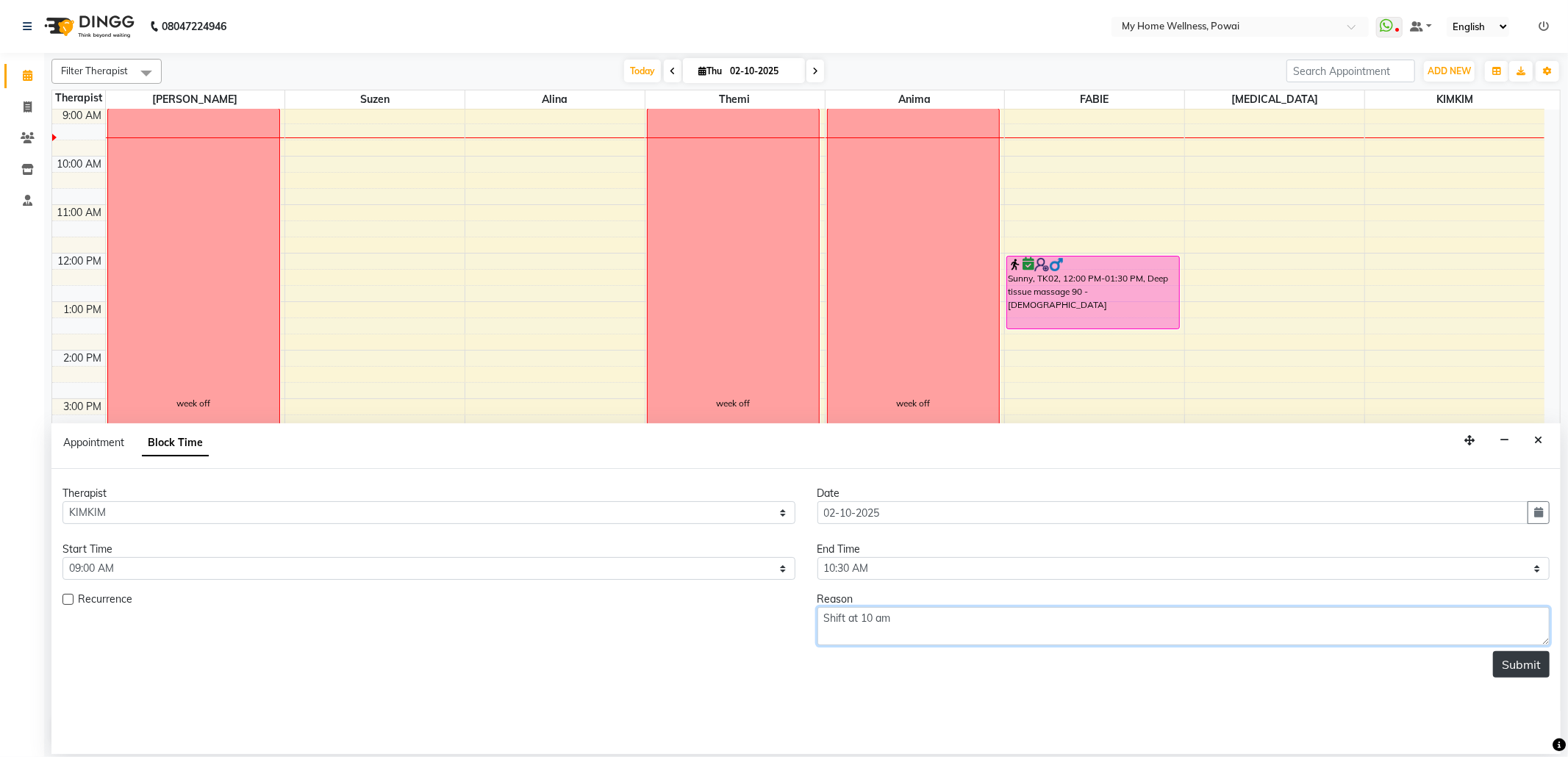
type textarea "Shift at 10 am"
click at [1515, 676] on button "Submit" at bounding box center [1521, 664] width 57 height 27
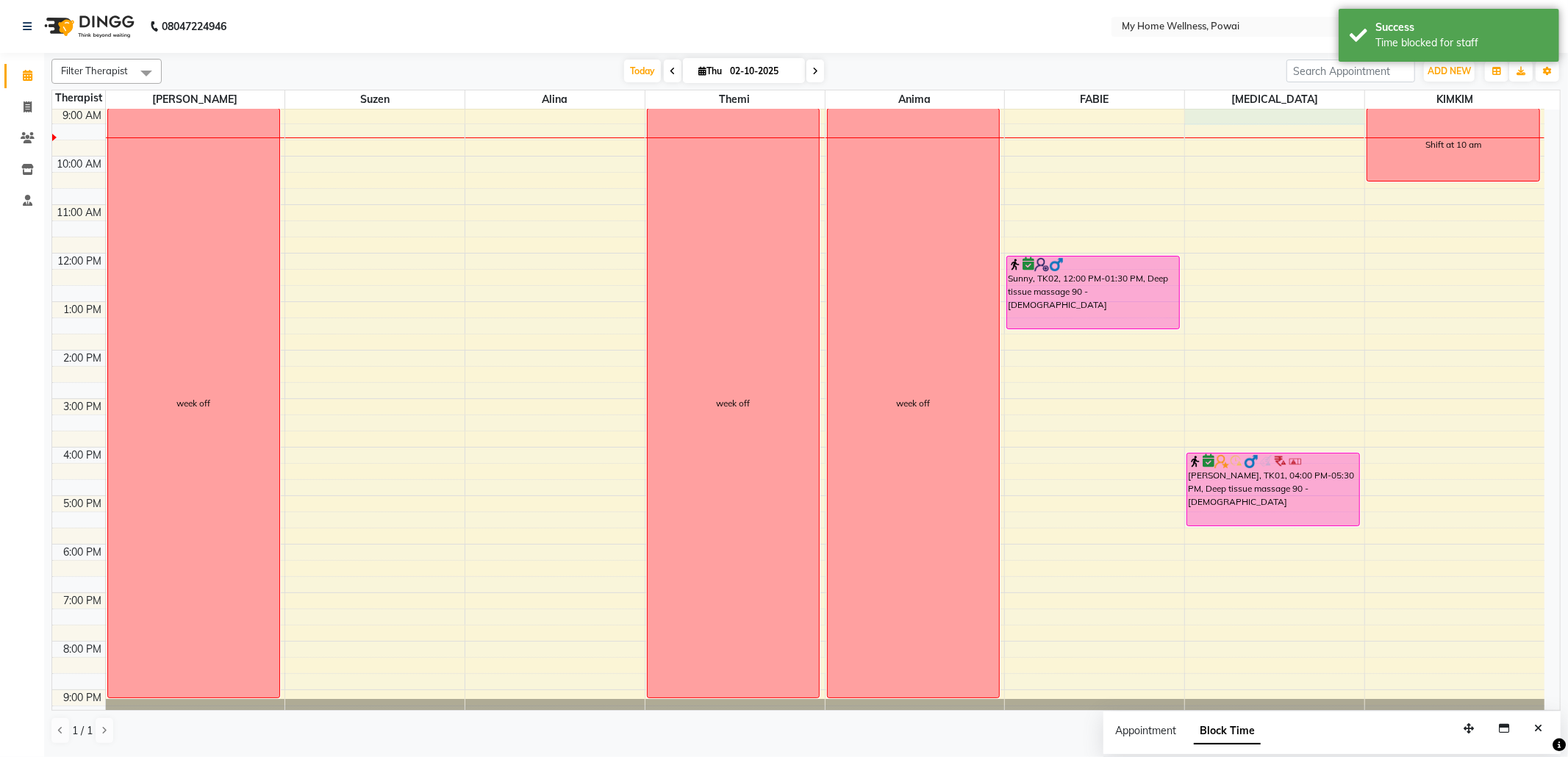
click at [1348, 116] on div "8:00 AM 9:00 AM 10:00 AM 11:00 AM 12:00 PM 1:00 PM 2:00 PM 3:00 PM 4:00 PM 5:00…" at bounding box center [798, 398] width 1492 height 678
select select "77701"
select select "540"
select select "tentative"
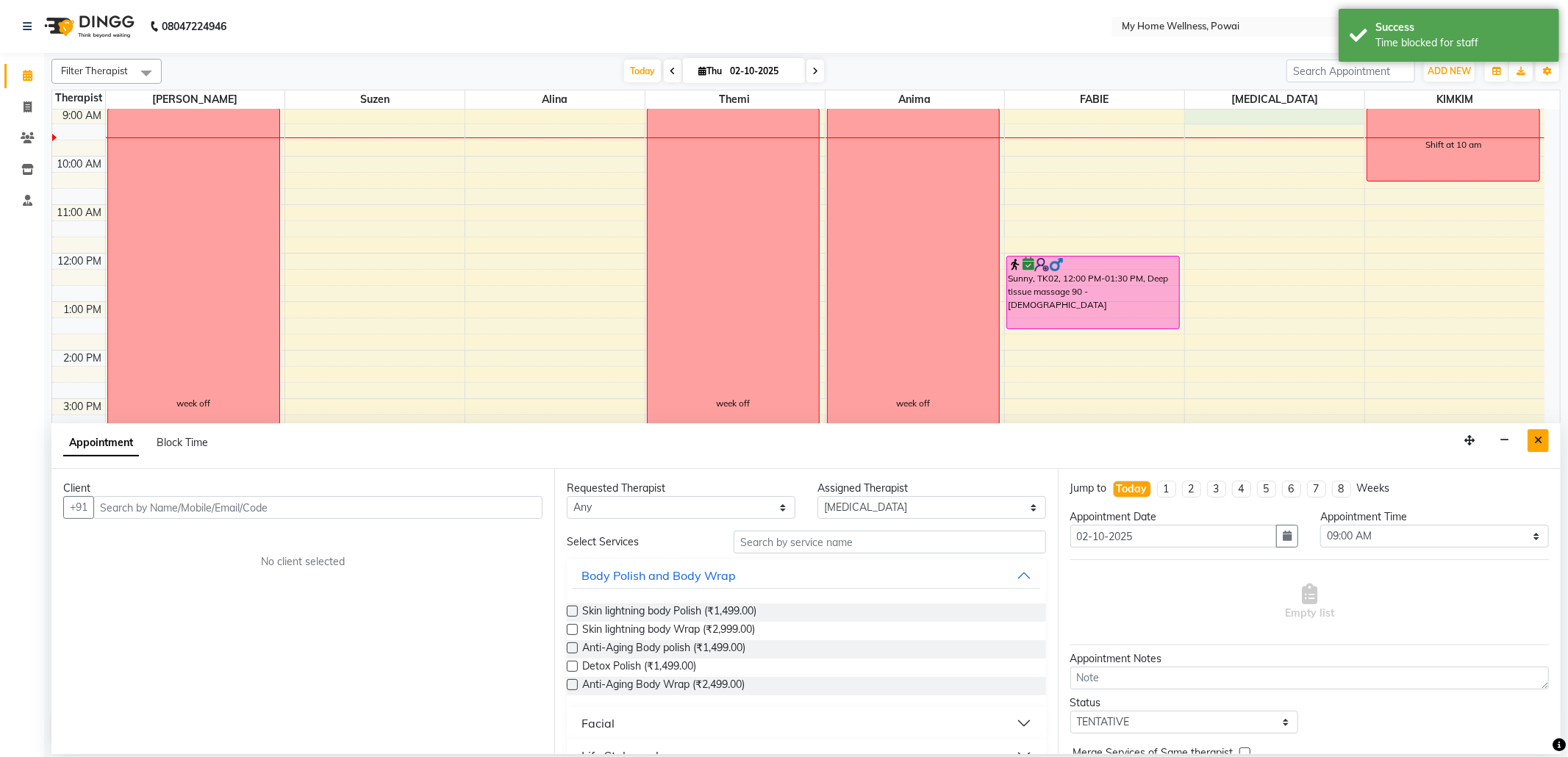
click at [1536, 439] on icon "Close" at bounding box center [1538, 440] width 8 height 10
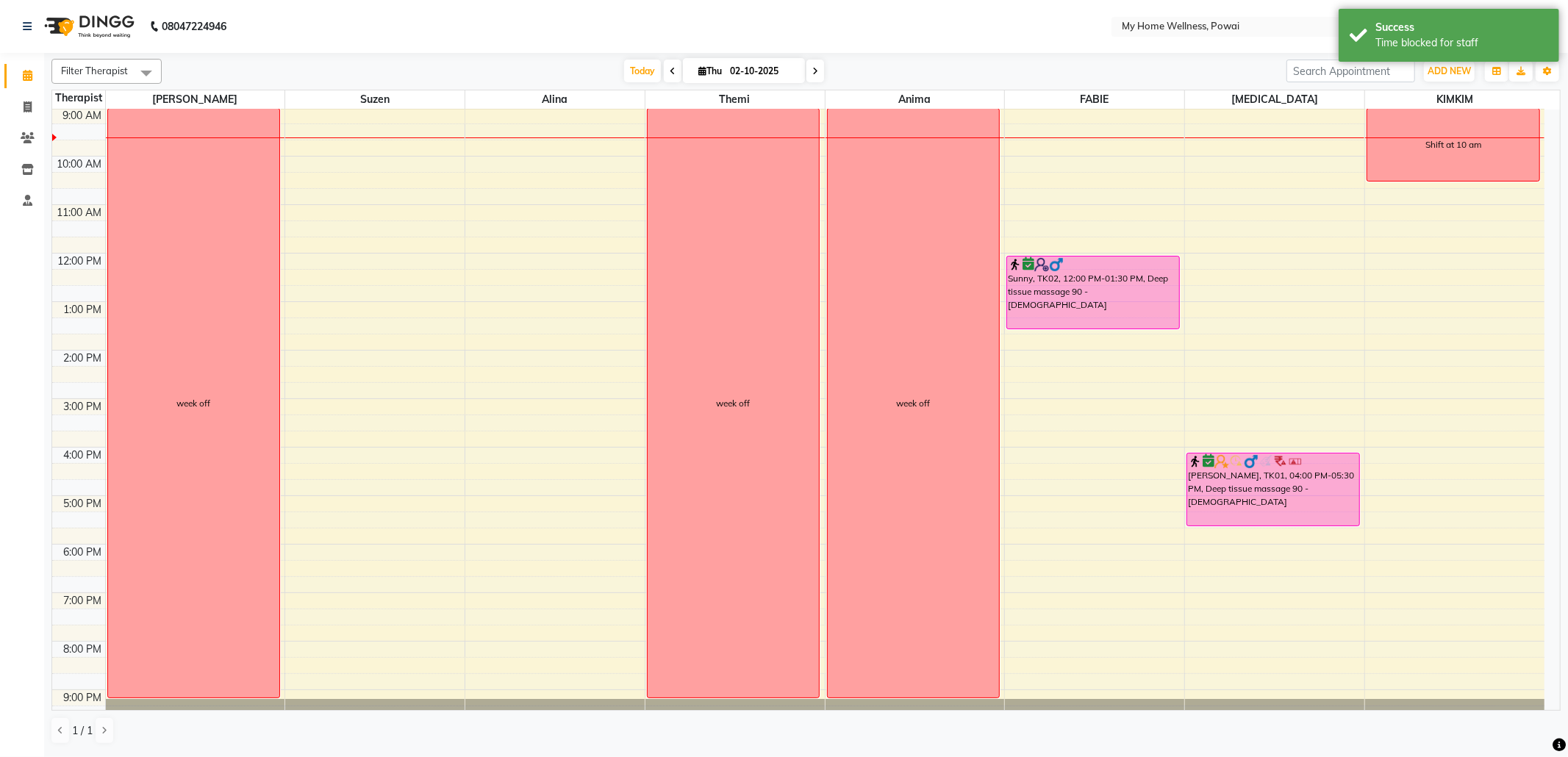
click at [1324, 116] on div "8:00 AM 9:00 AM 10:00 AM 11:00 AM 12:00 PM 1:00 PM 2:00 PM 3:00 PM 4:00 PM 5:00…" at bounding box center [798, 398] width 1492 height 678
select select "77701"
select select "tentative"
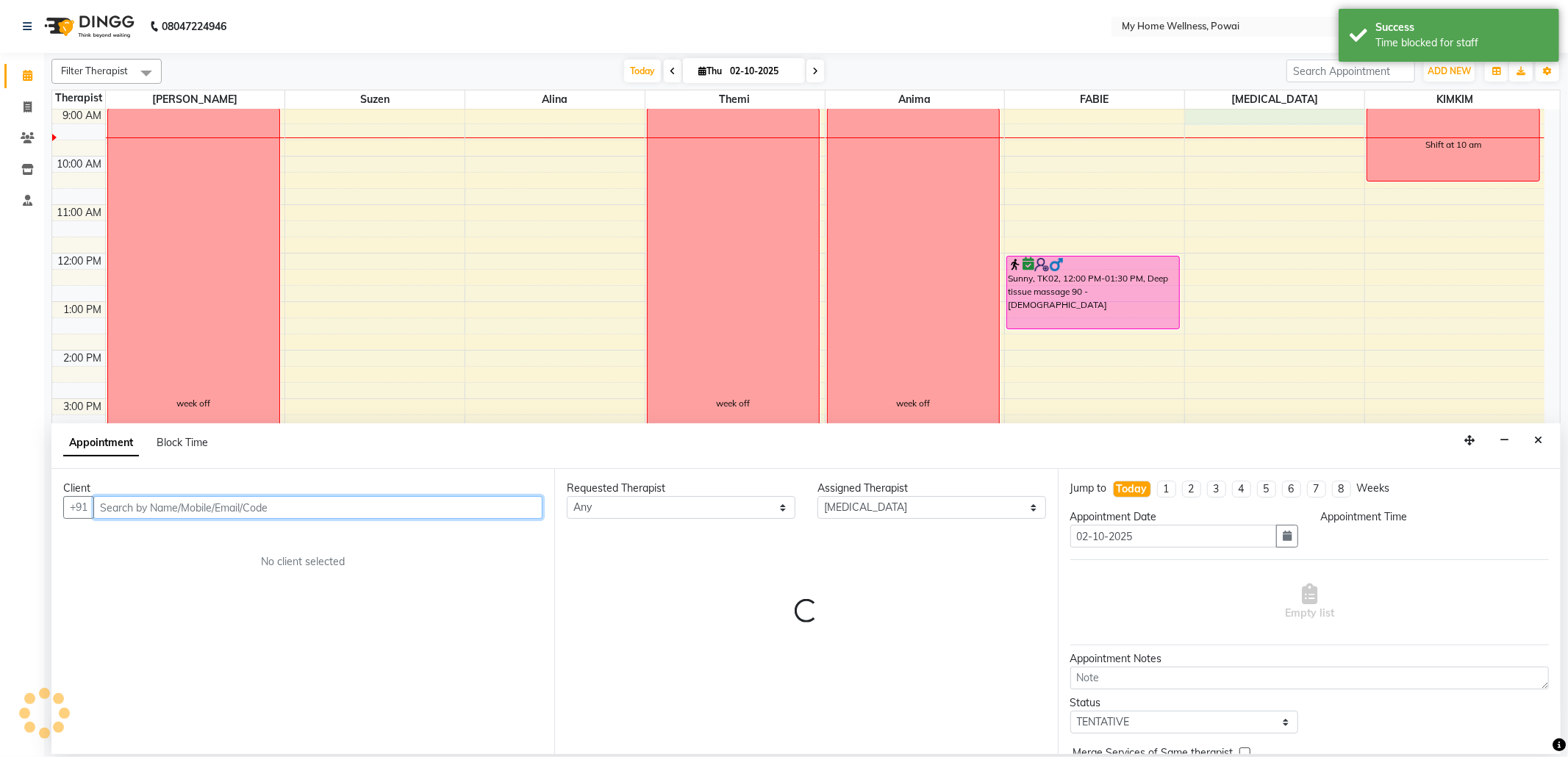
select select "540"
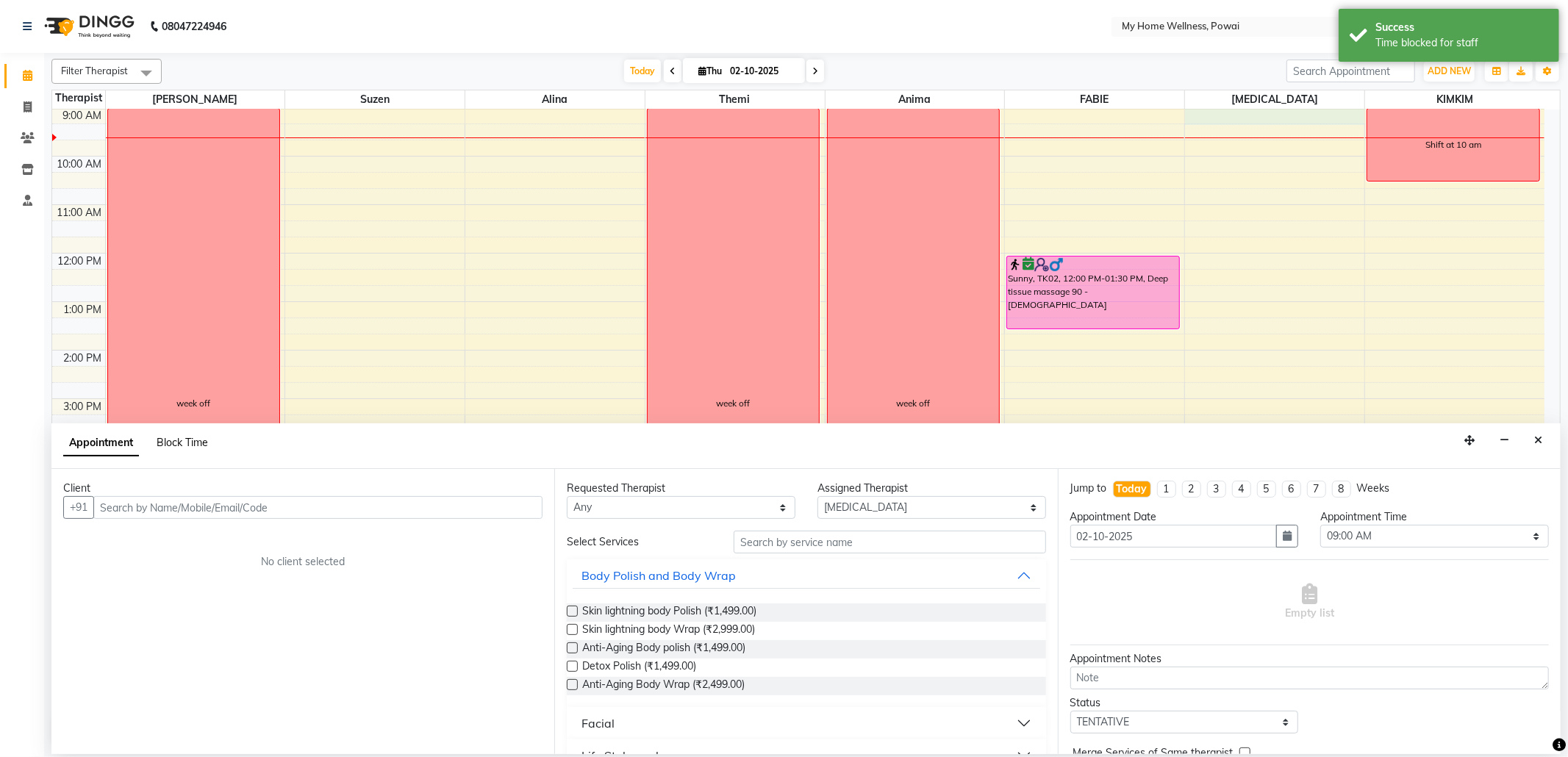
click at [192, 441] on span "Block Time" at bounding box center [183, 443] width 52 height 13
select select "77701"
select select "540"
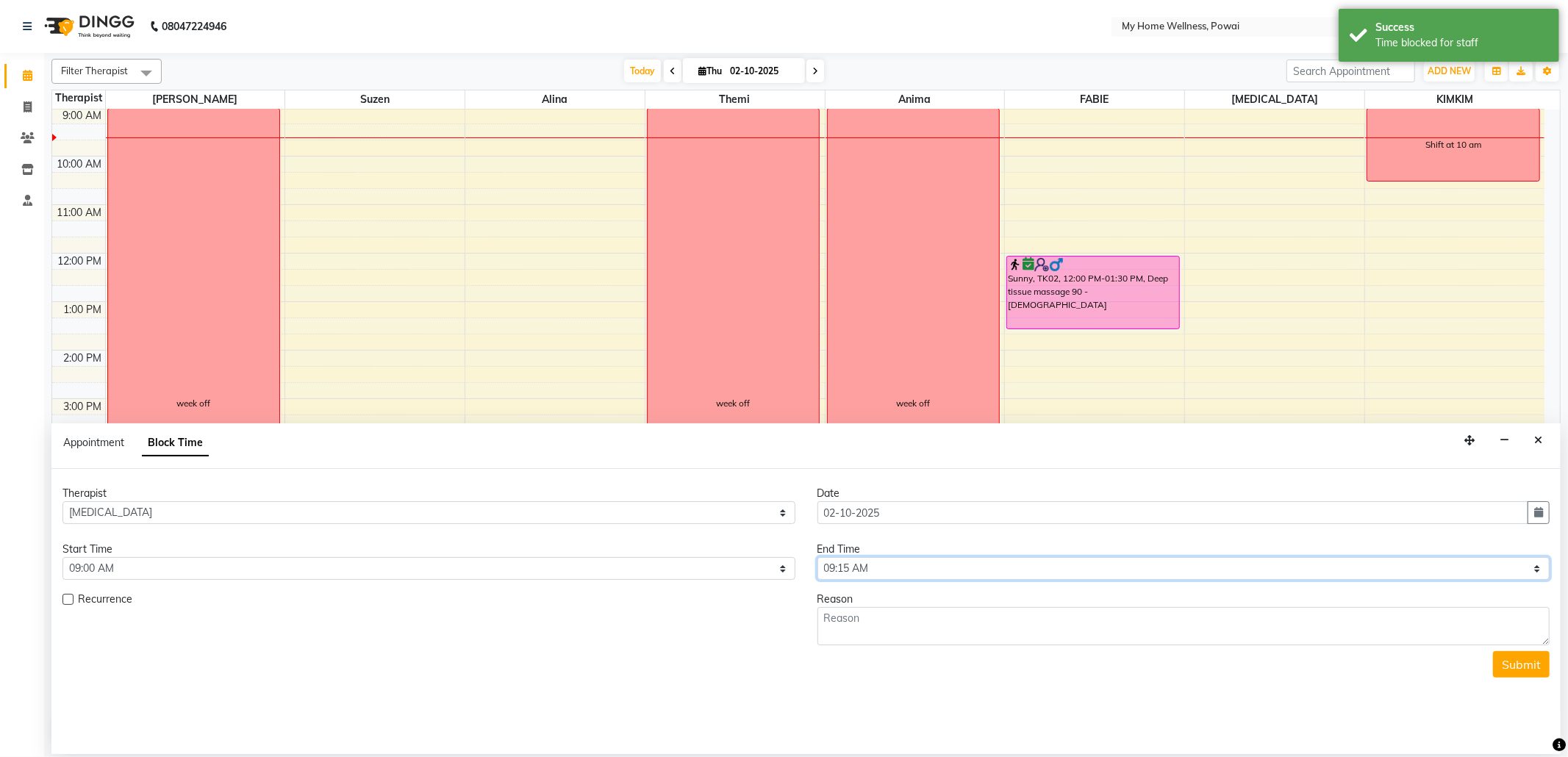
click at [1525, 568] on select "Select 09:00 AM 09:15 AM 09:30 AM 09:45 AM 10:00 AM 10:15 AM 10:30 AM 10:45 AM …" at bounding box center [1184, 568] width 733 height 23
select select "630"
click at [817, 559] on select "Select 09:00 AM 09:15 AM 09:30 AM 09:45 AM 10:00 AM 10:15 AM 10:30 AM 10:45 AM …" at bounding box center [1184, 568] width 733 height 23
click at [980, 630] on textarea at bounding box center [1184, 626] width 733 height 38
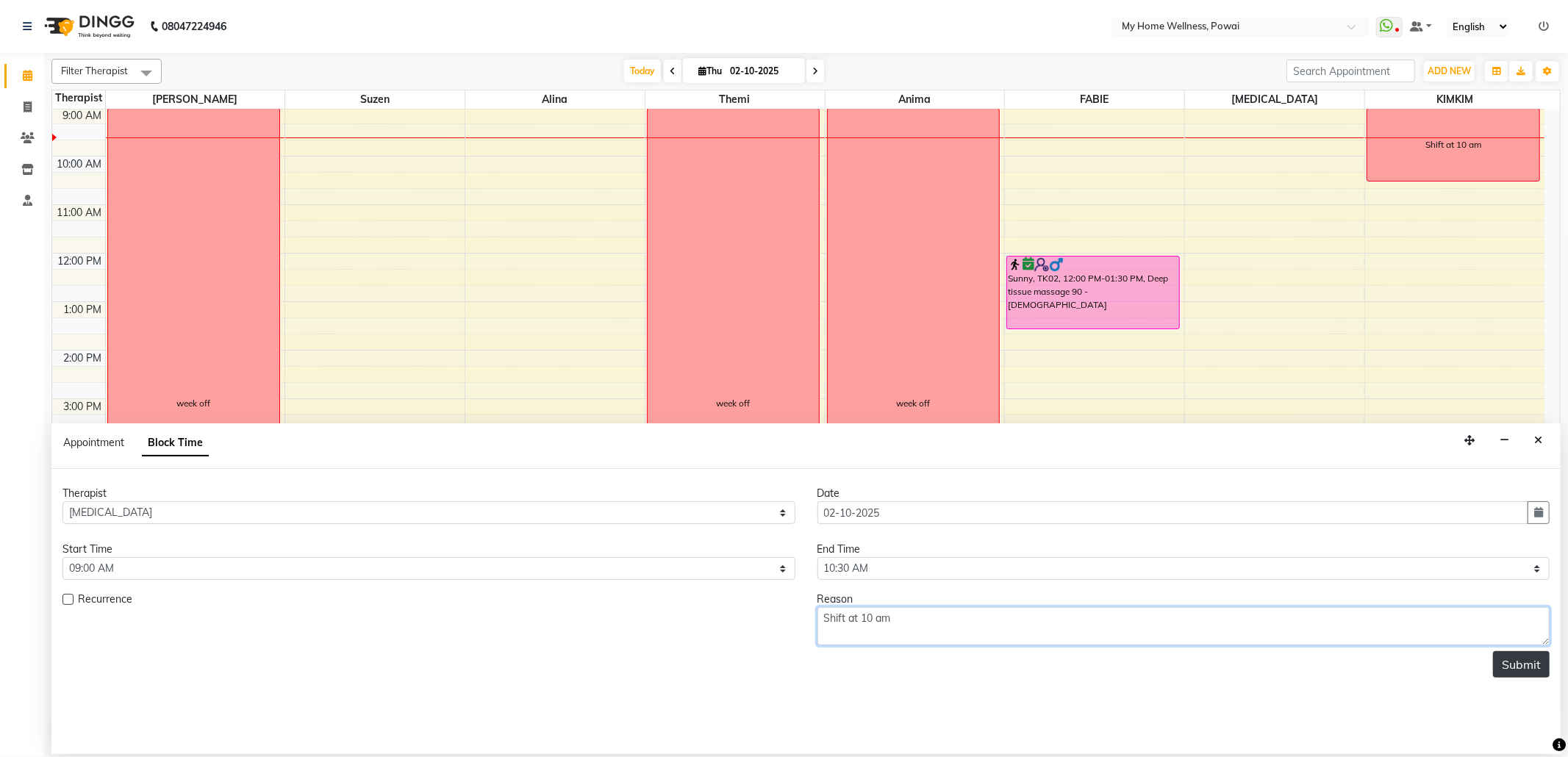
type textarea "Shift at 10 am"
click at [1512, 665] on button "Submit" at bounding box center [1521, 664] width 57 height 27
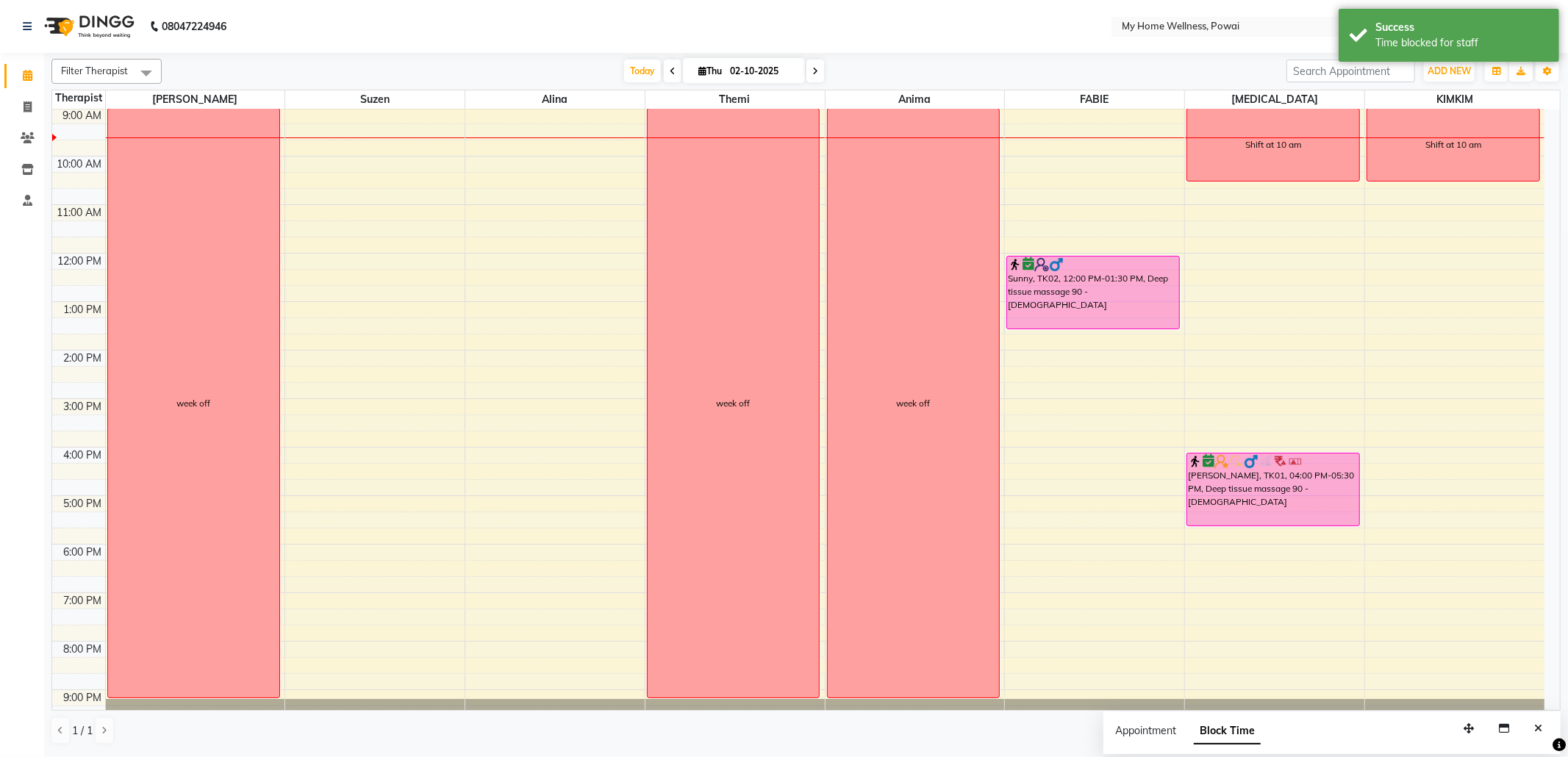
click at [1120, 121] on div "8:00 AM 9:00 AM 10:00 AM 11:00 AM 12:00 PM 1:00 PM 2:00 PM 3:00 PM 4:00 PM 5:00…" at bounding box center [798, 398] width 1492 height 678
select select "86797"
select select "tentative"
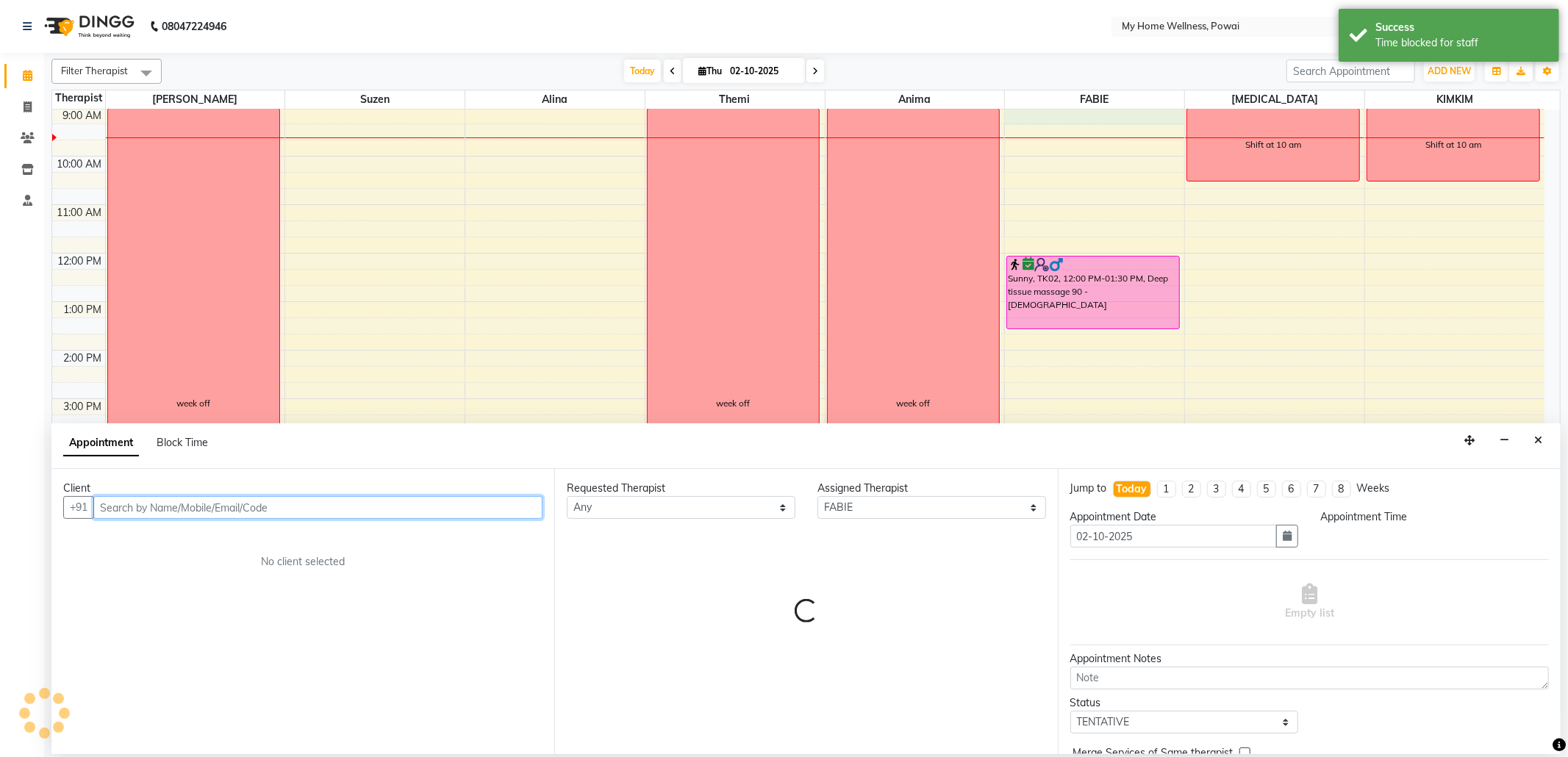
select select "540"
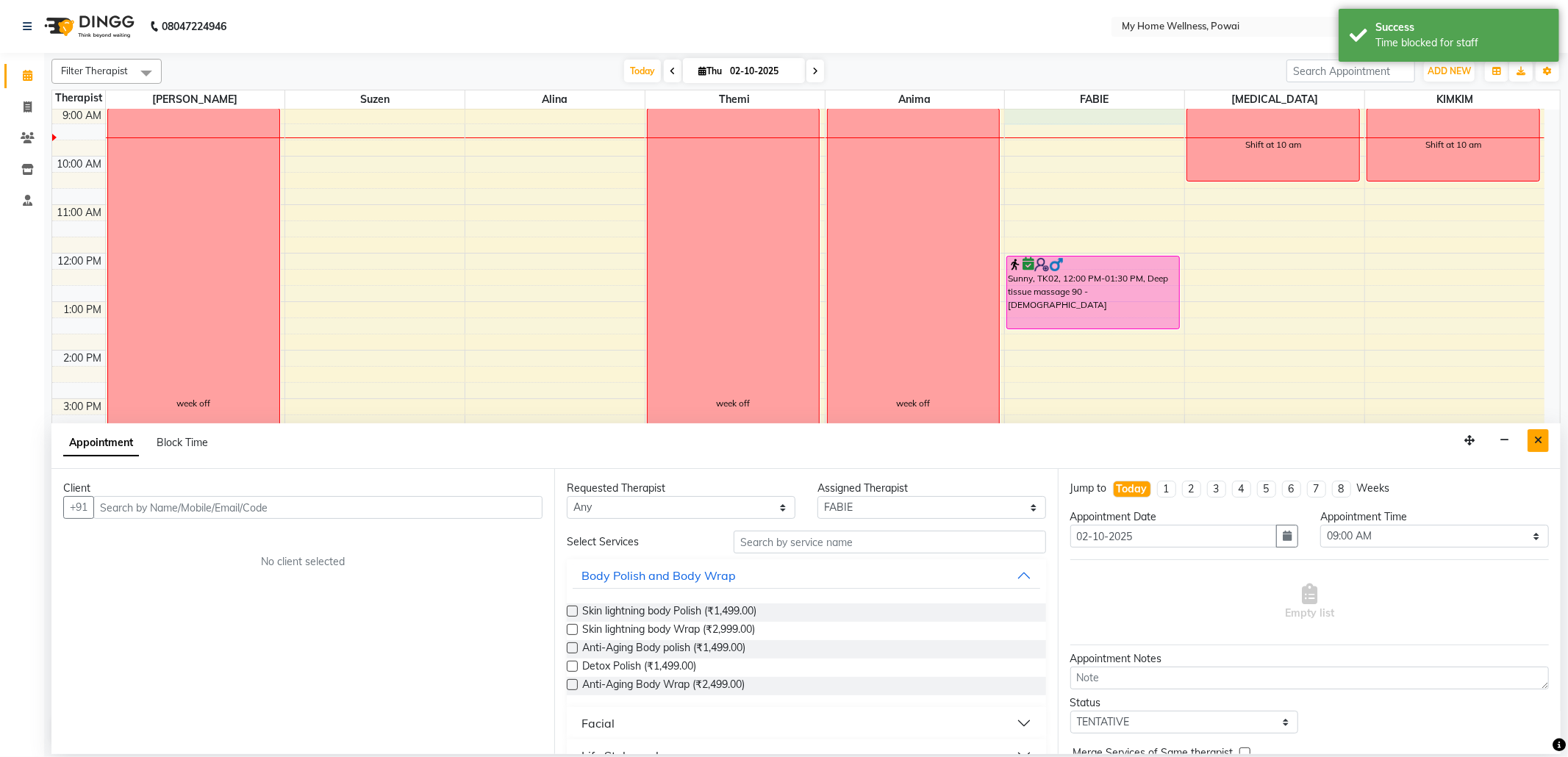
click at [1535, 429] on button "Close" at bounding box center [1538, 440] width 22 height 23
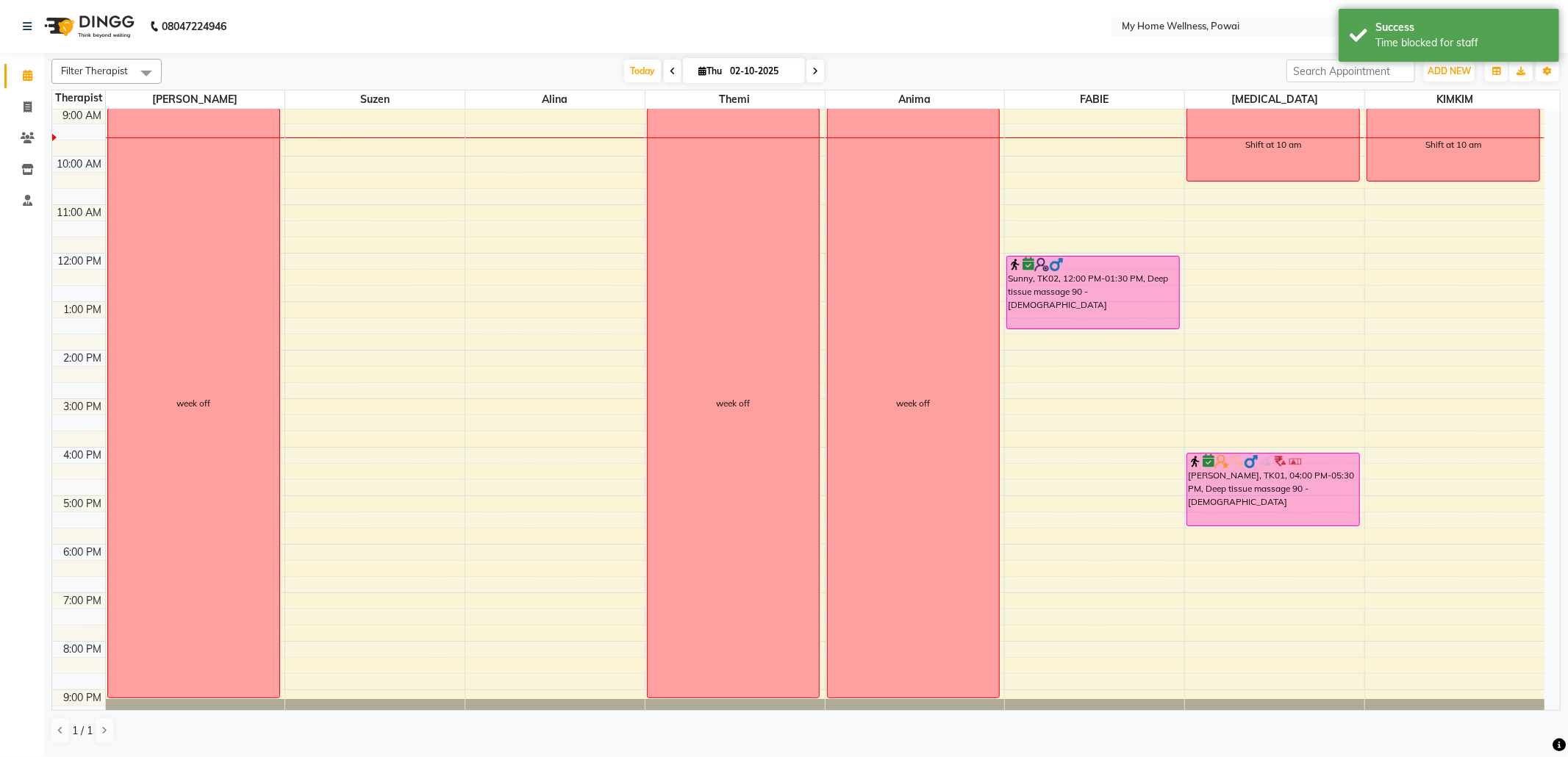
click at [1098, 121] on div "8:00 AM 9:00 AM 10:00 AM 11:00 AM 12:00 PM 1:00 PM 2:00 PM 3:00 PM 4:00 PM 5:00…" at bounding box center [798, 398] width 1492 height 678
select select "86797"
select select "tentative"
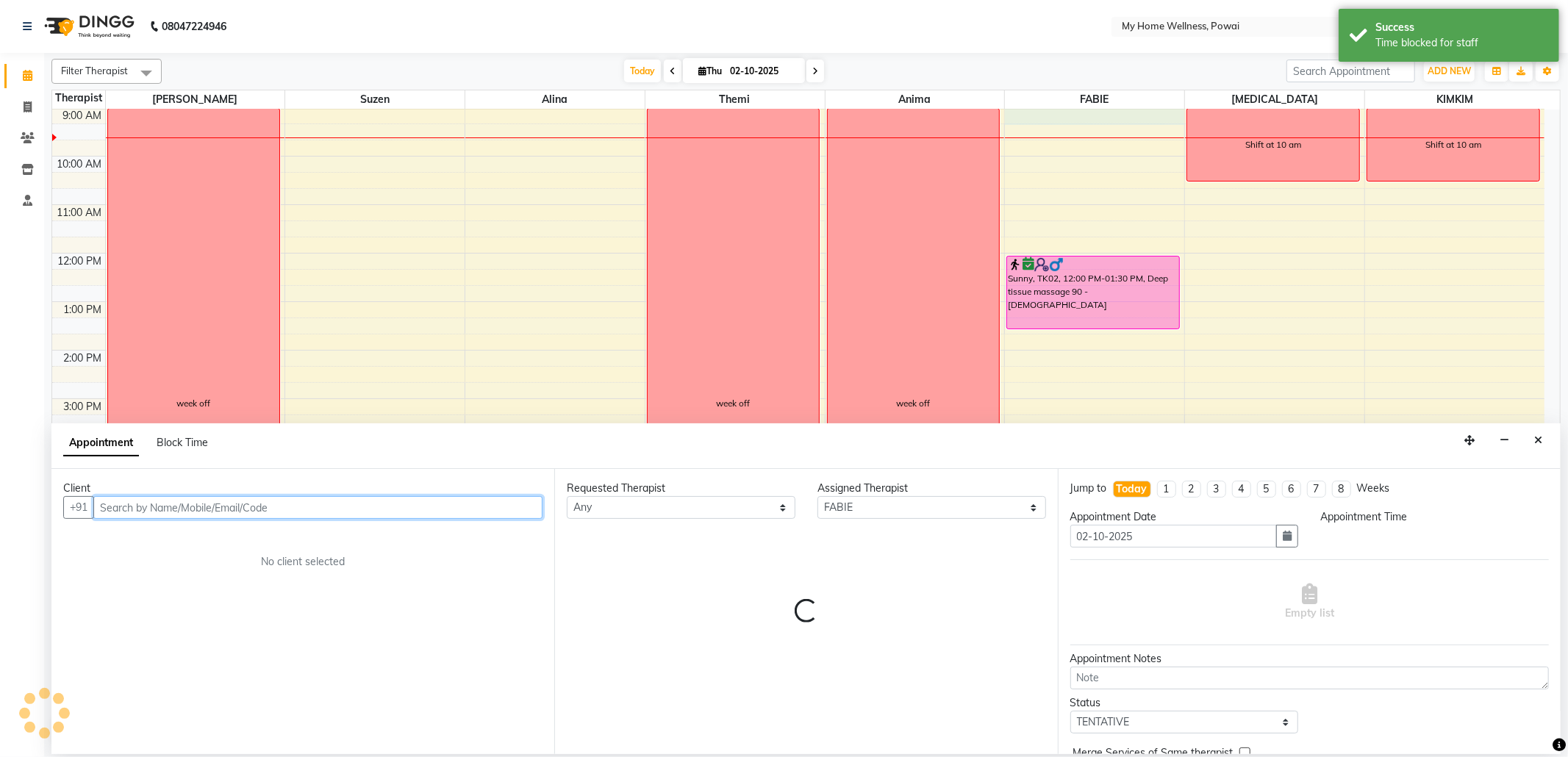
select select "540"
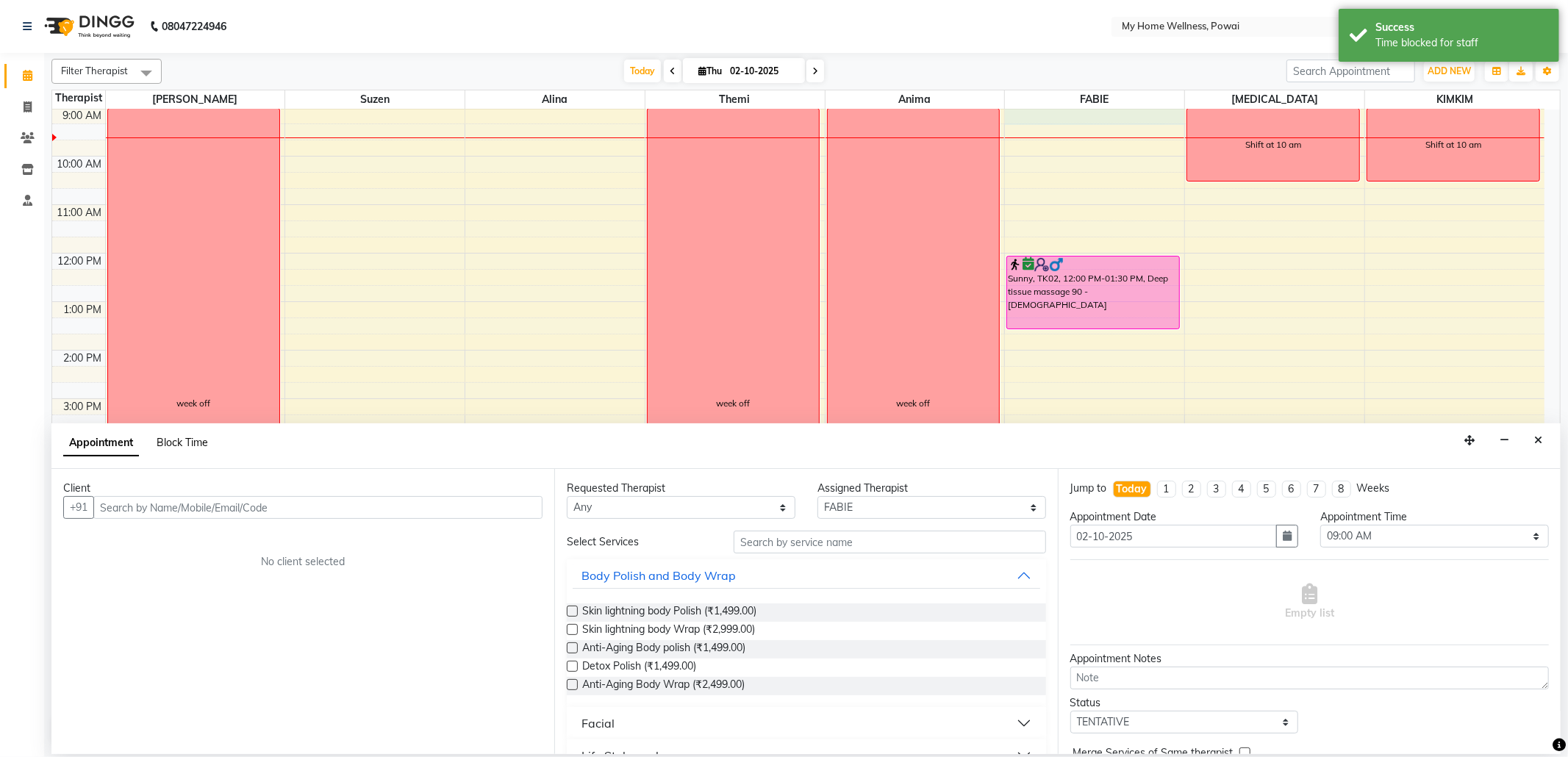
click at [166, 444] on span "Block Time" at bounding box center [183, 443] width 52 height 13
select select "86797"
select select "540"
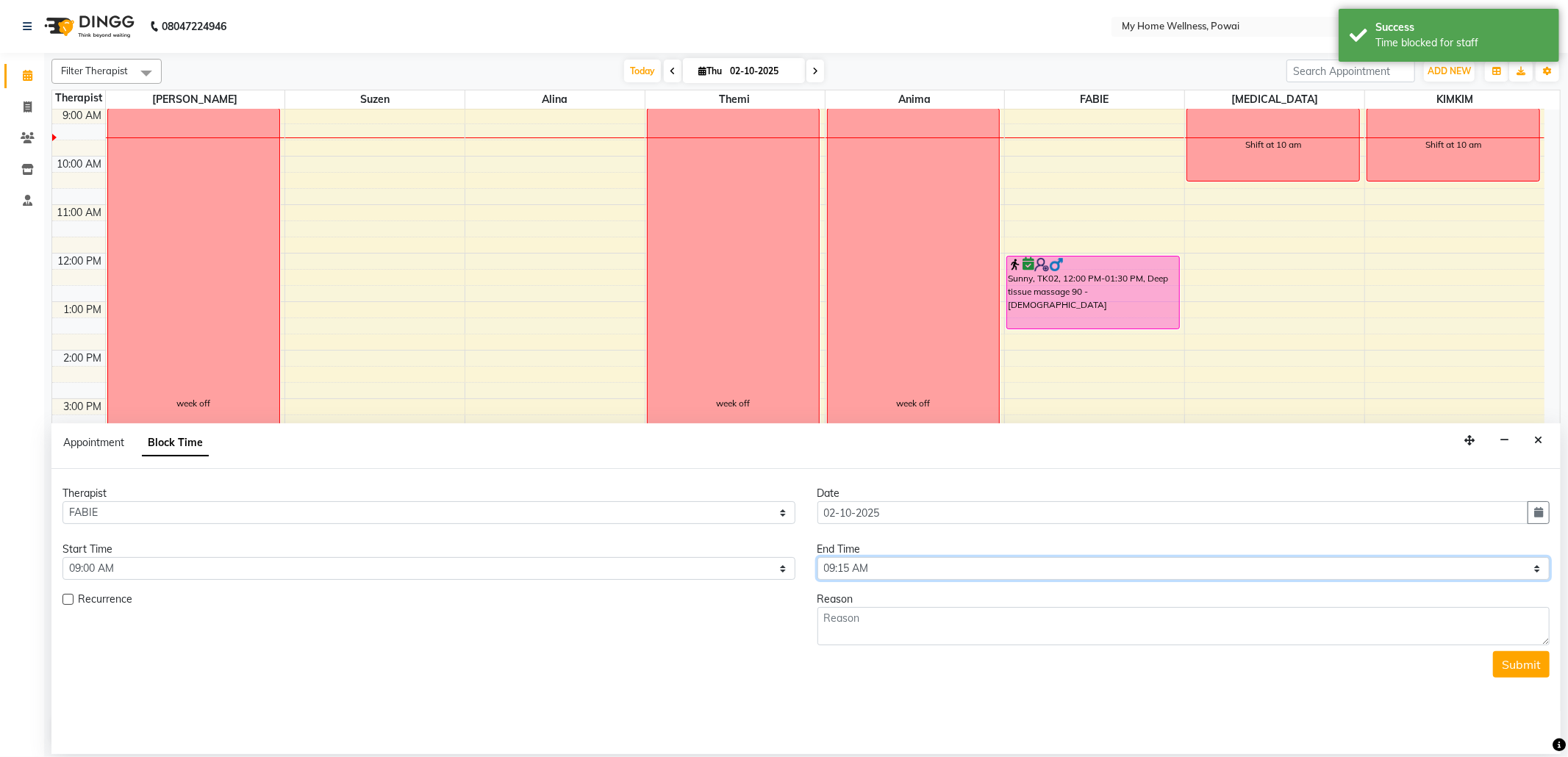
click at [1544, 571] on select "Select 09:00 AM 09:15 AM 09:30 AM 09:45 AM 10:00 AM 10:15 AM 10:30 AM 10:45 AM …" at bounding box center [1184, 568] width 733 height 23
select select "630"
click at [817, 559] on select "Select 09:00 AM 09:15 AM 09:30 AM 09:45 AM 10:00 AM 10:15 AM 10:30 AM 10:45 AM …" at bounding box center [1184, 568] width 733 height 23
click at [985, 621] on textarea at bounding box center [1184, 626] width 733 height 38
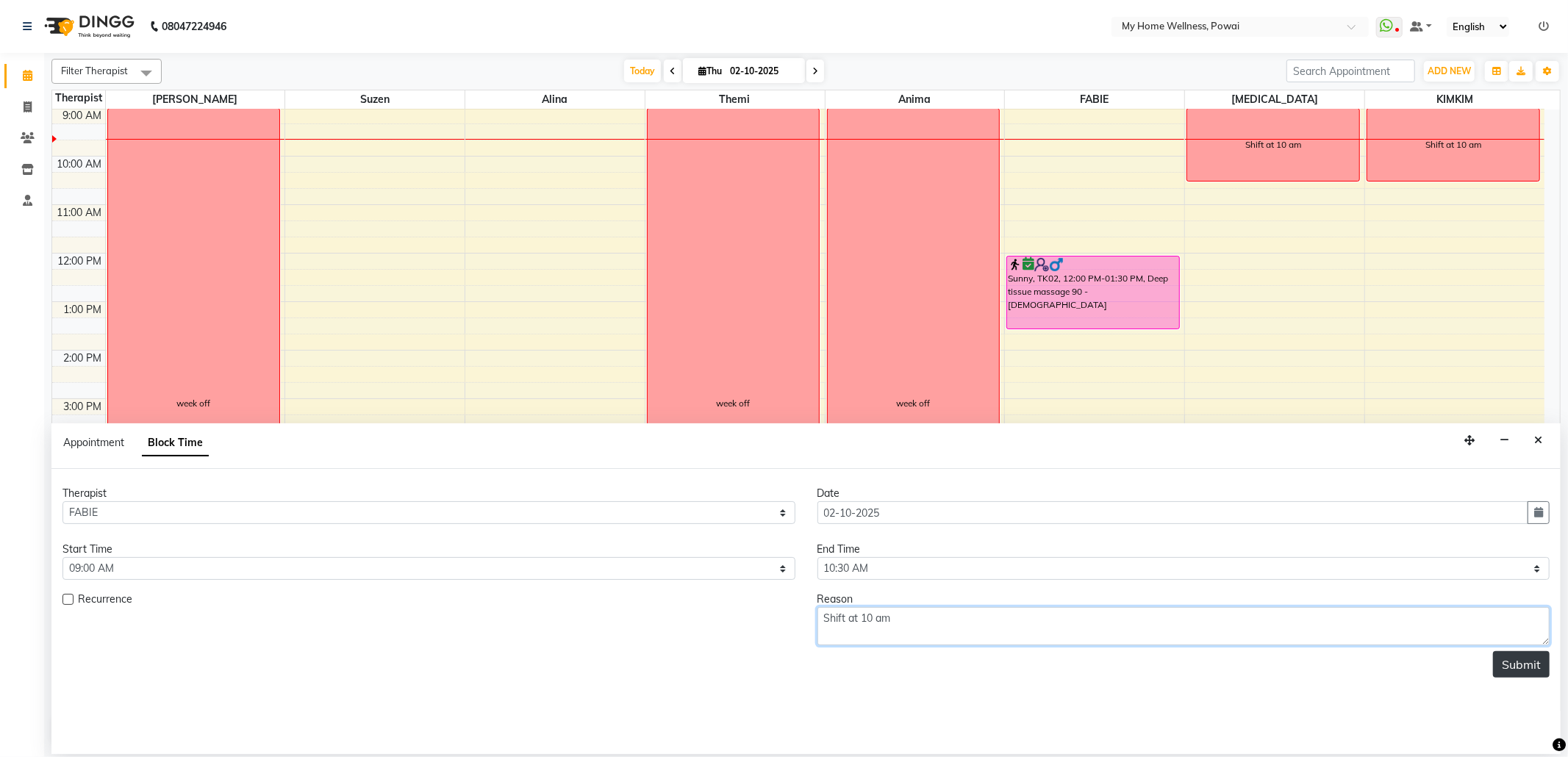
type textarea "Shift at 10 am"
click at [1529, 670] on button "Submit" at bounding box center [1521, 664] width 57 height 27
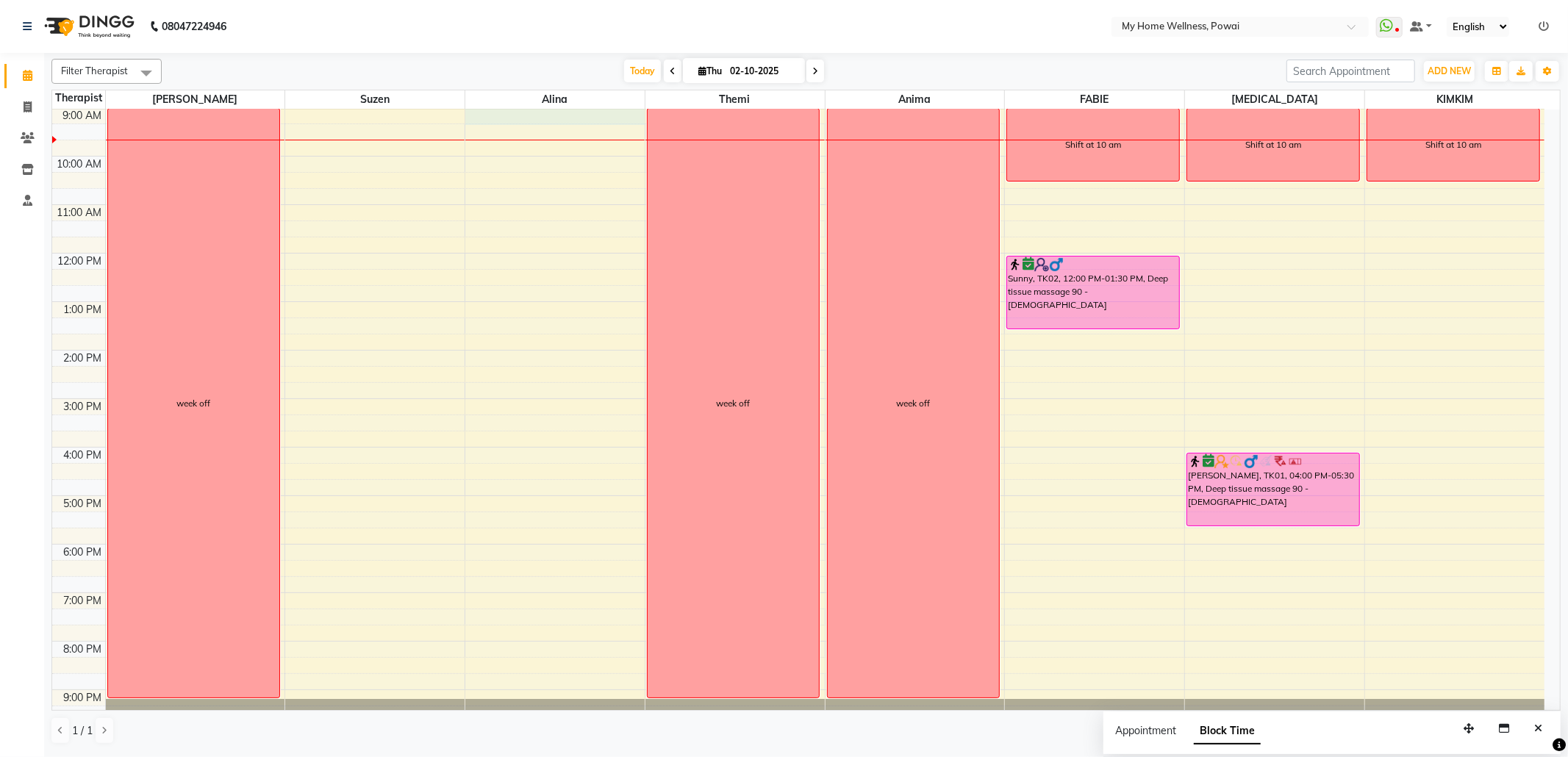
click at [613, 113] on div "8:00 AM 9:00 AM 10:00 AM 11:00 AM 12:00 PM 1:00 PM 2:00 PM 3:00 PM 4:00 PM 5:00…" at bounding box center [798, 398] width 1492 height 678
select select "30586"
select select "tentative"
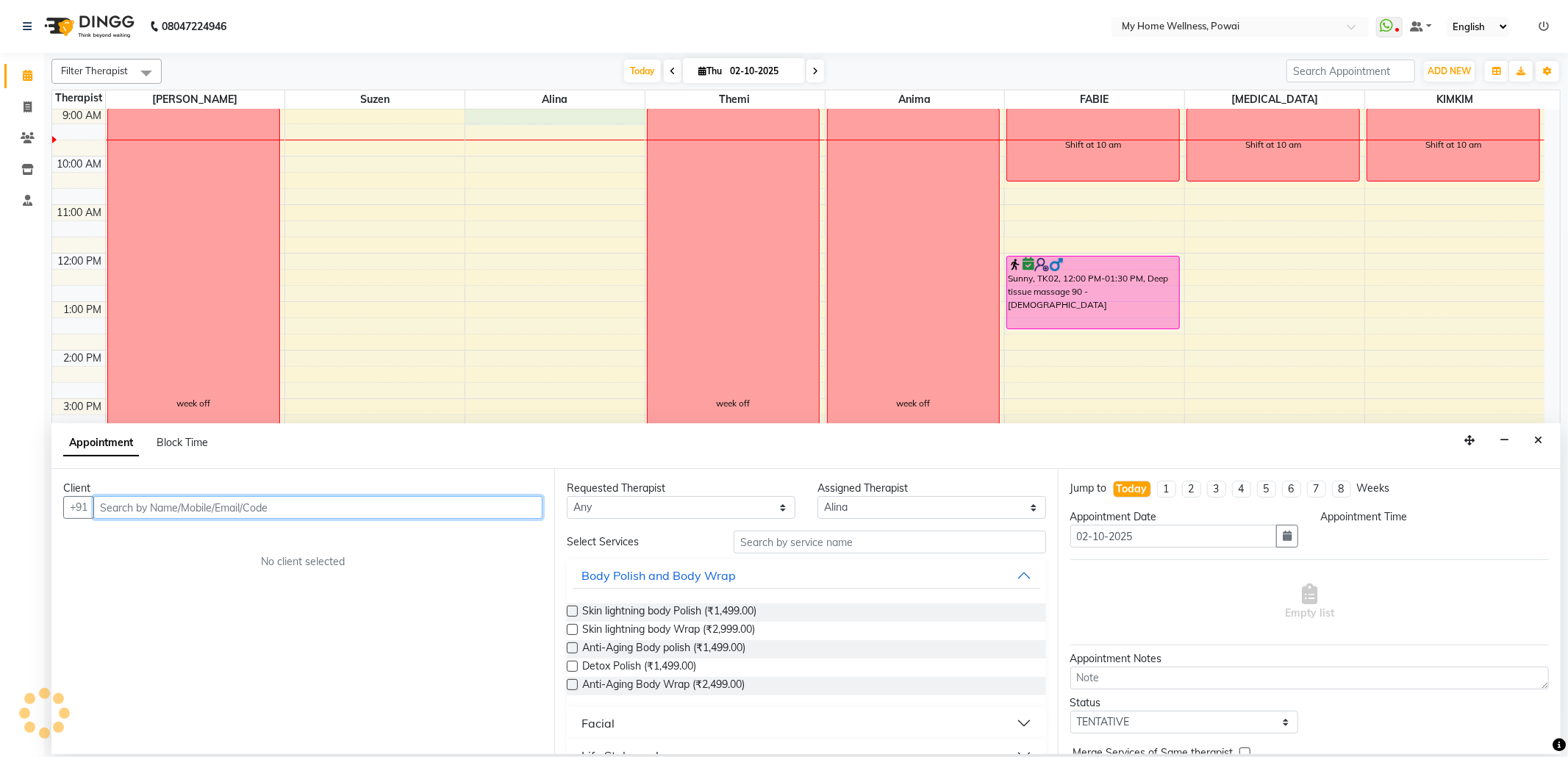
select select "540"
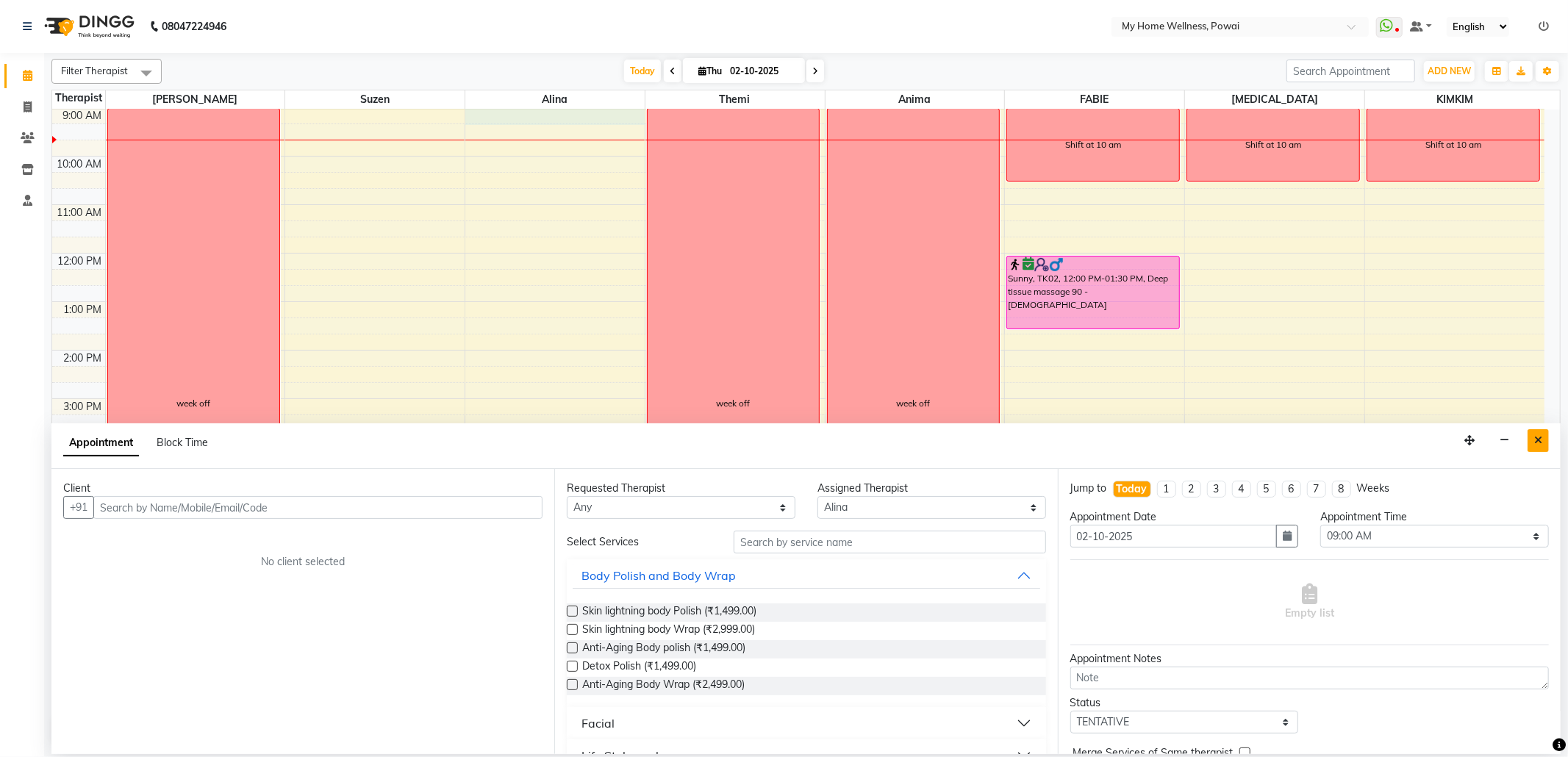
click at [1527, 436] on button "Close" at bounding box center [1538, 440] width 22 height 23
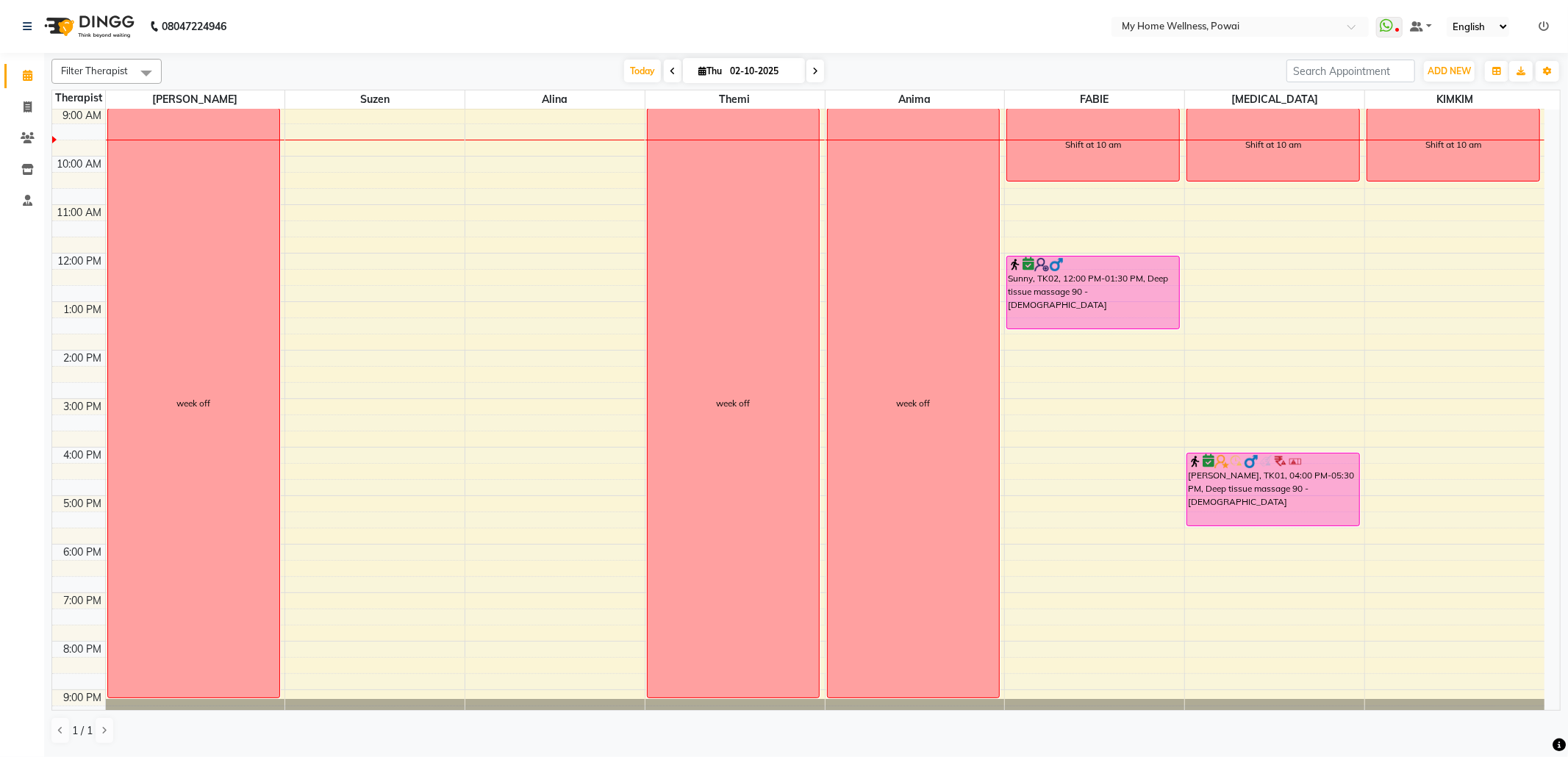
click at [585, 124] on div "8:00 AM 9:00 AM 10:00 AM 11:00 AM 12:00 PM 1:00 PM 2:00 PM 3:00 PM 4:00 PM 5:00…" at bounding box center [798, 398] width 1492 height 678
select select "30586"
select select "540"
select select "tentative"
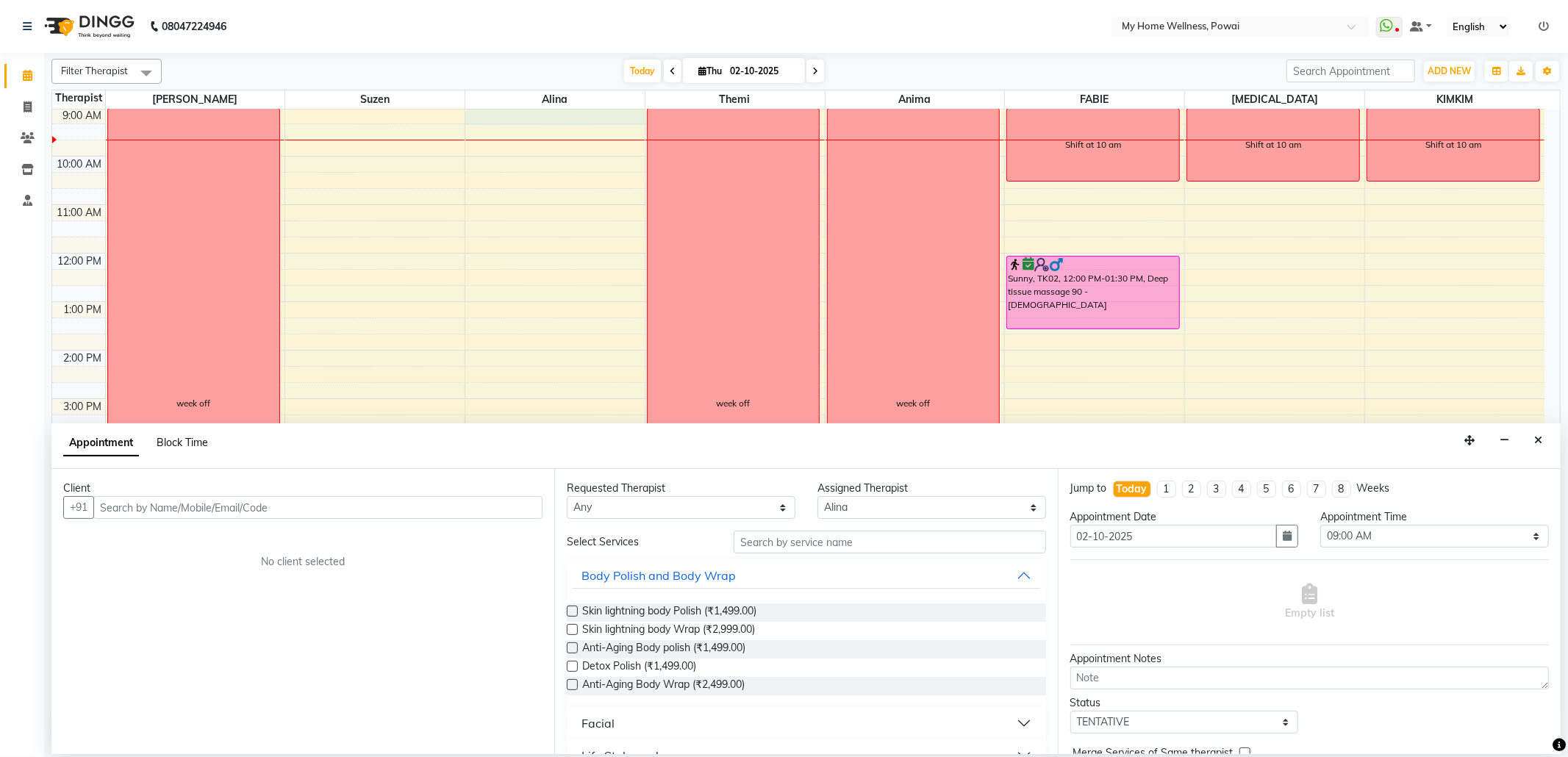
click at [187, 445] on span "Block Time" at bounding box center [183, 443] width 52 height 13
select select "30586"
select select "540"
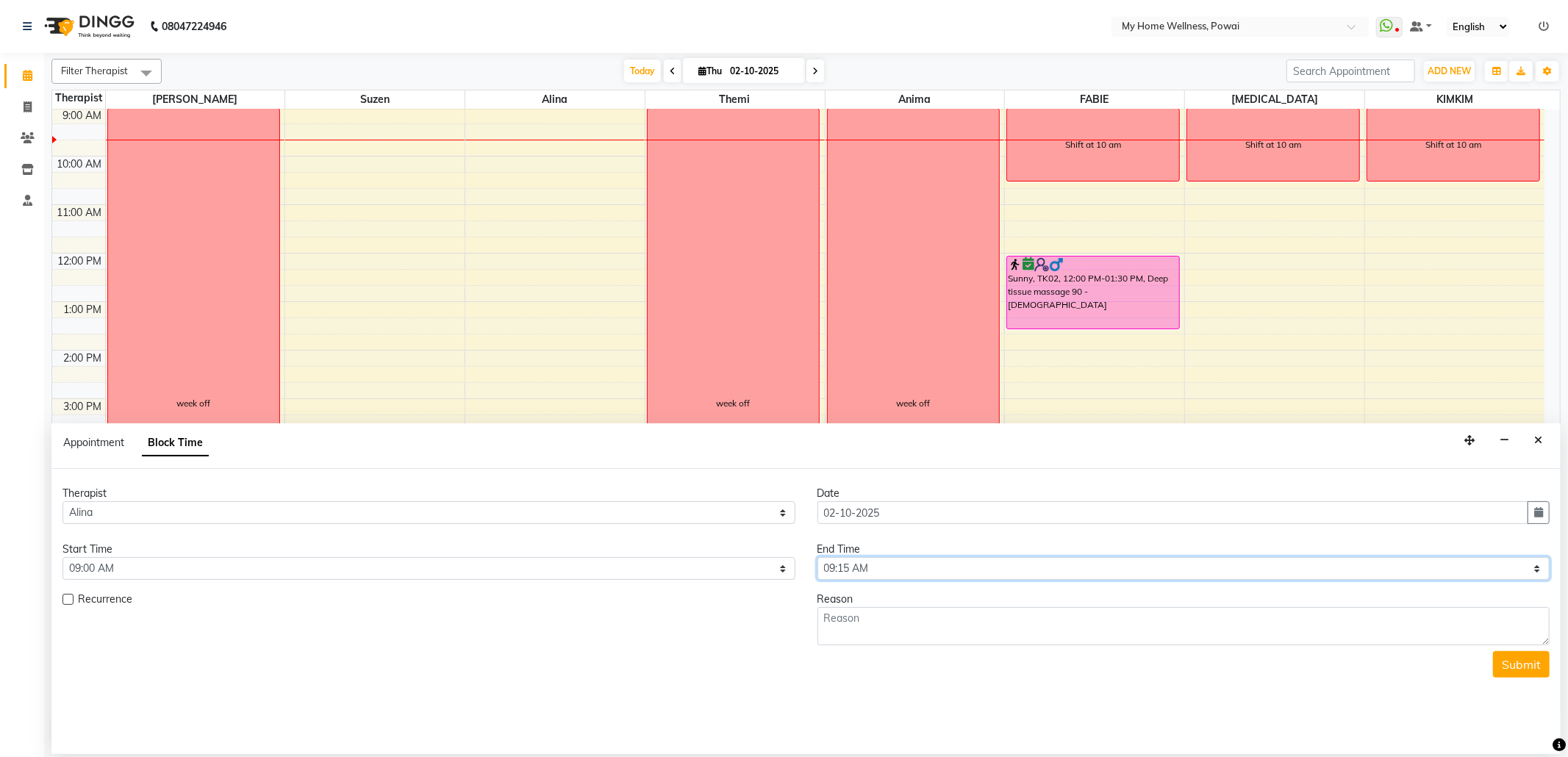
click at [1532, 572] on select "Select 09:00 AM 09:15 AM 09:30 AM 09:45 AM 10:00 AM 10:15 AM 10:30 AM 10:45 AM …" at bounding box center [1184, 568] width 733 height 23
select select "630"
click at [817, 559] on select "Select 09:00 AM 09:15 AM 09:30 AM 09:45 AM 10:00 AM 10:15 AM 10:30 AM 10:45 AM …" at bounding box center [1184, 568] width 733 height 23
click at [887, 615] on textarea at bounding box center [1184, 626] width 733 height 38
type textarea "Shift at 10 am"
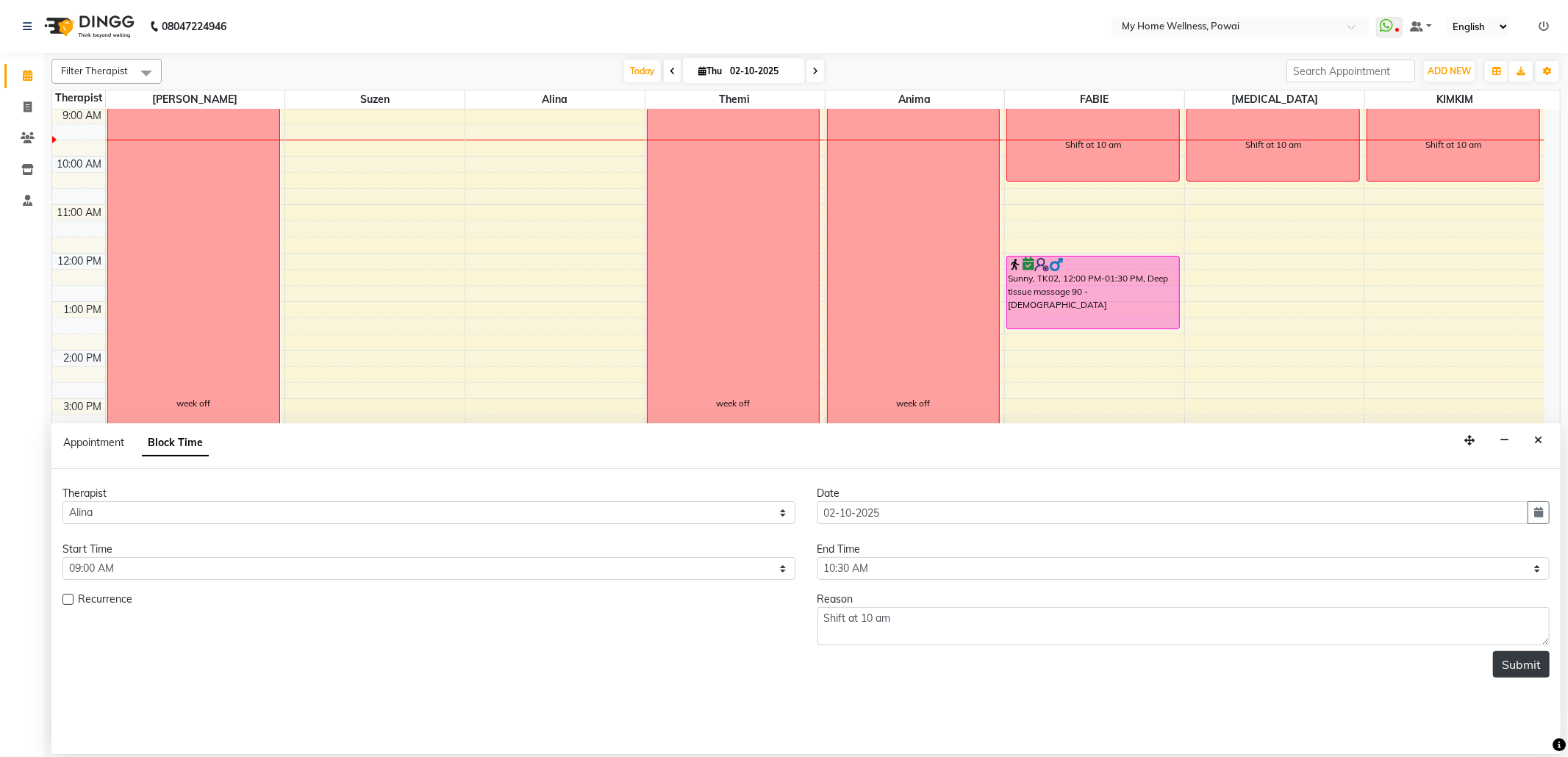
click at [1503, 670] on button "Submit" at bounding box center [1521, 664] width 57 height 27
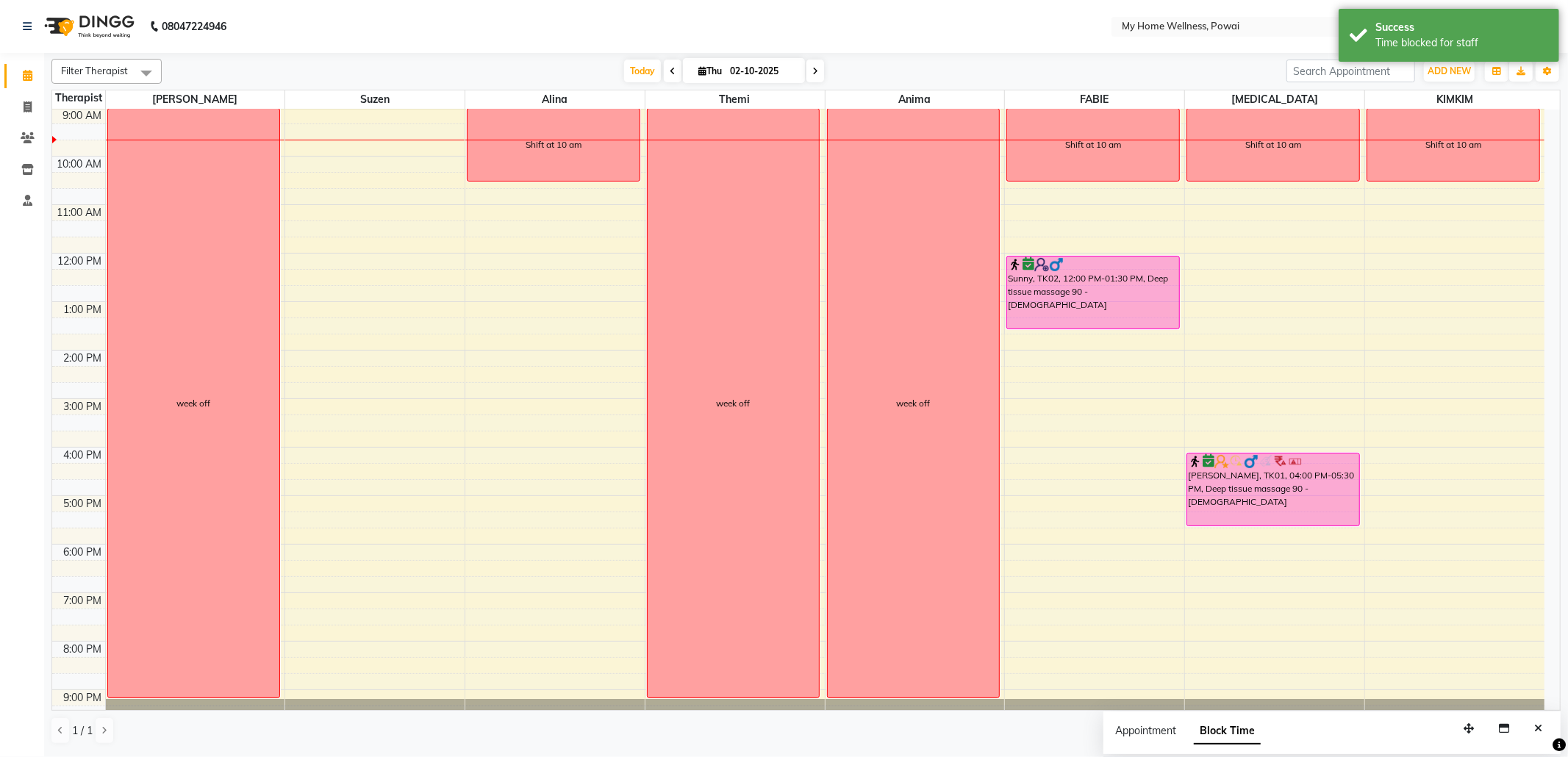
click at [430, 118] on div "8:00 AM 9:00 AM 10:00 AM 11:00 AM 12:00 PM 1:00 PM 2:00 PM 3:00 PM 4:00 PM 5:00…" at bounding box center [798, 398] width 1492 height 678
select select "29657"
select select "540"
select select "tentative"
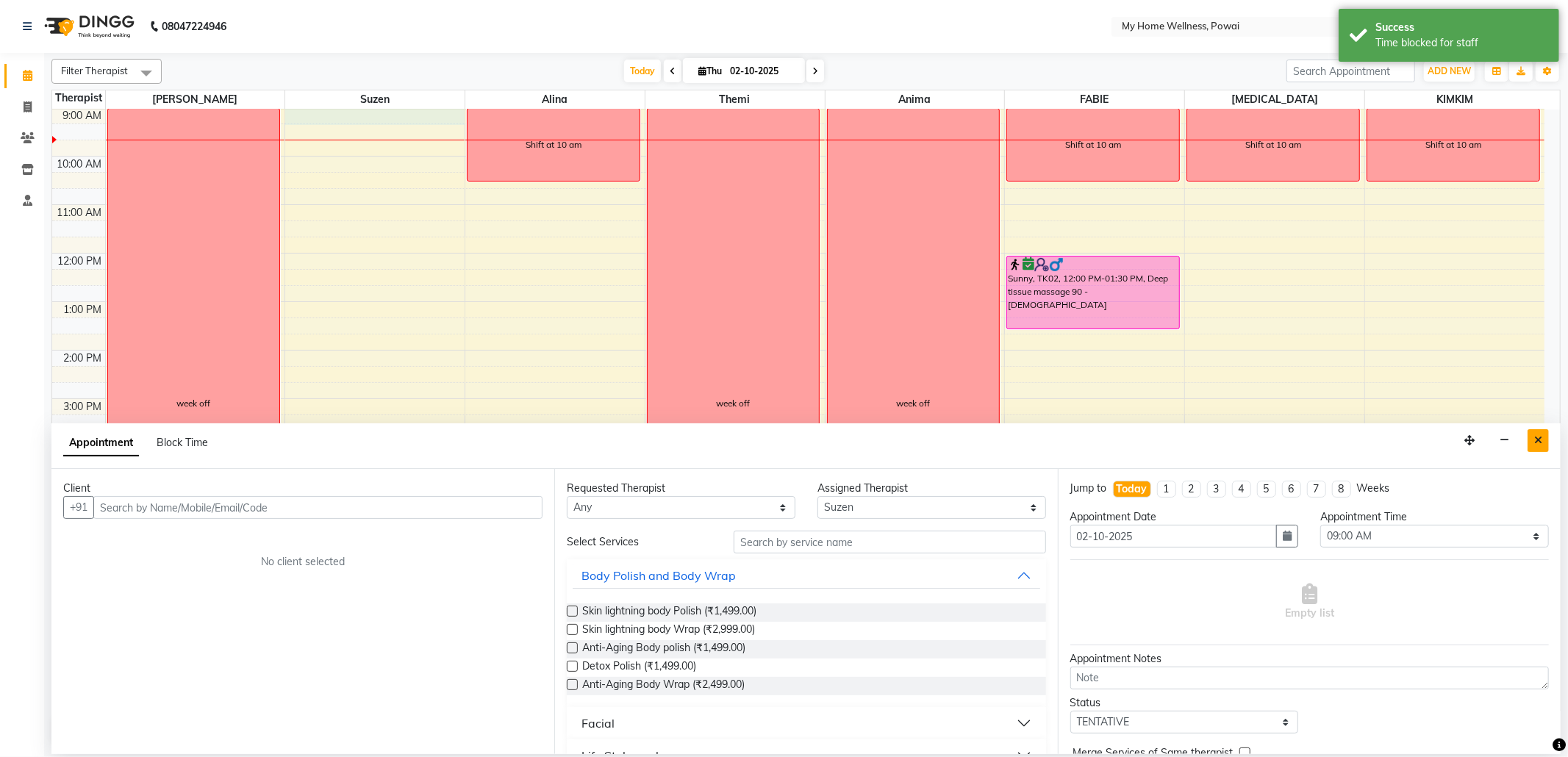
click at [1535, 441] on icon "Close" at bounding box center [1538, 440] width 8 height 10
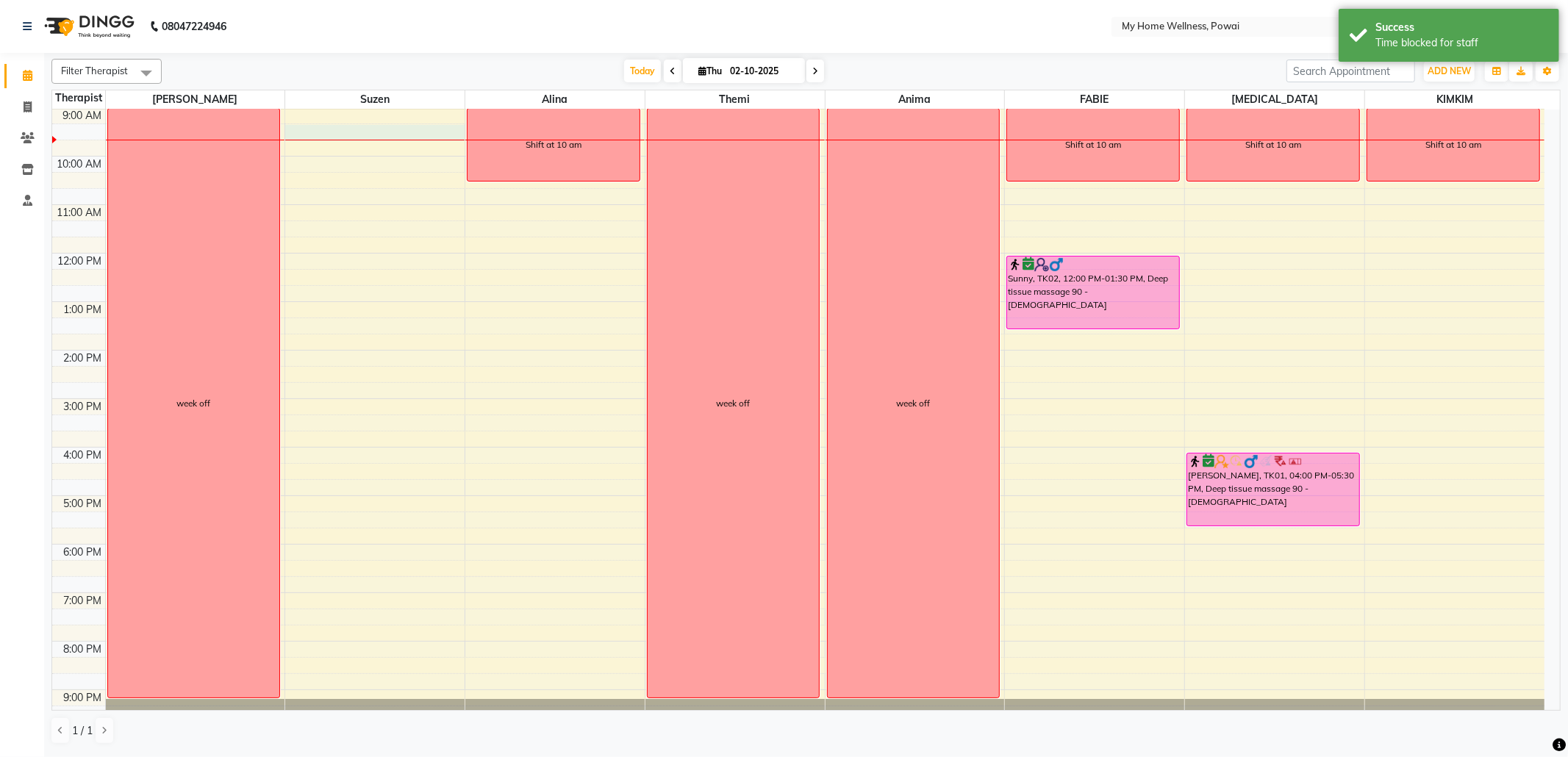
click at [354, 127] on div "8:00 AM 9:00 AM 10:00 AM 11:00 AM 12:00 PM 1:00 PM 2:00 PM 3:00 PM 4:00 PM 5:00…" at bounding box center [798, 398] width 1492 height 678
select select "29657"
select select "555"
select select "tentative"
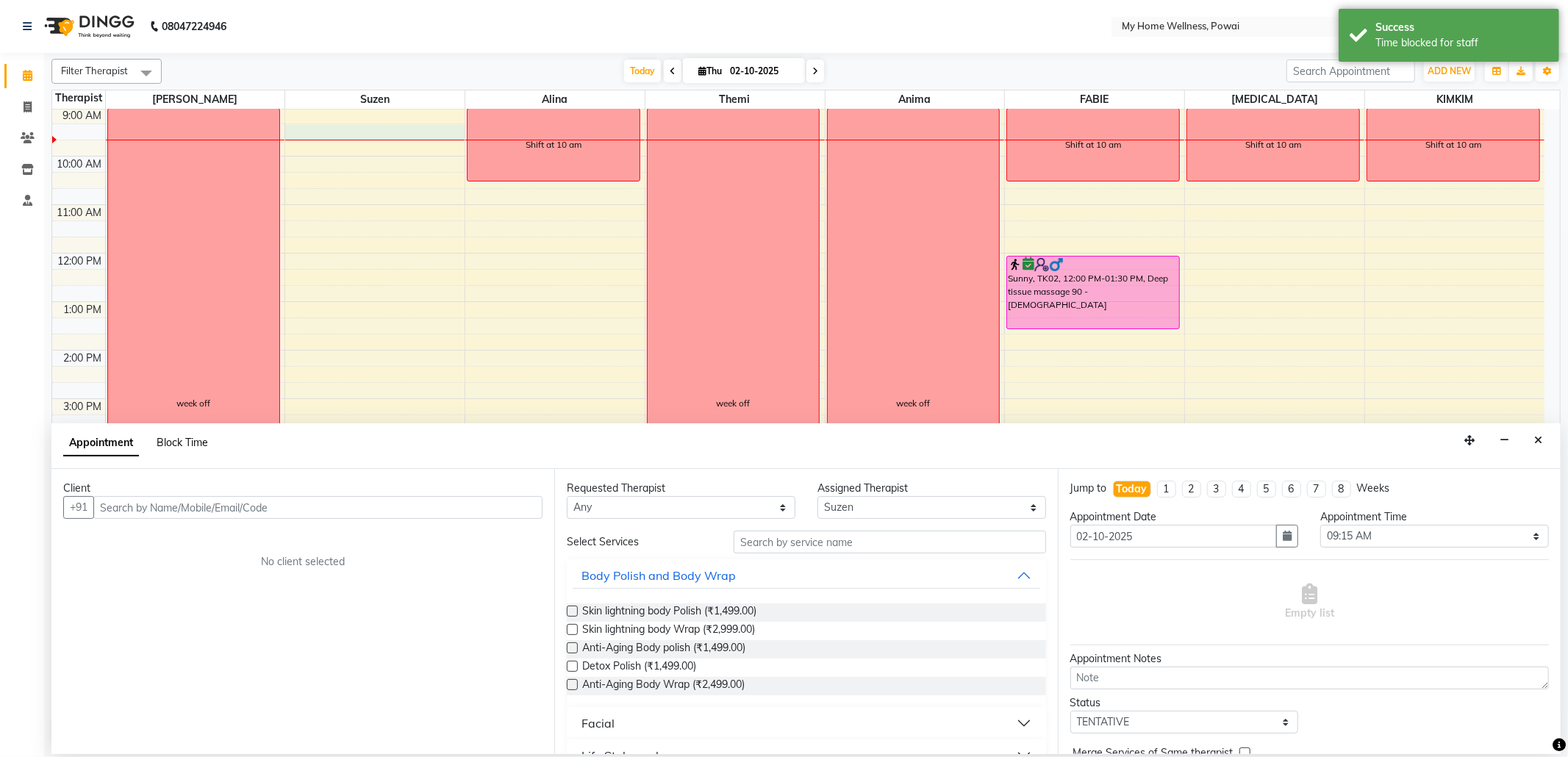
click at [194, 442] on span "Block Time" at bounding box center [183, 443] width 52 height 13
select select "29657"
select select "555"
select select "585"
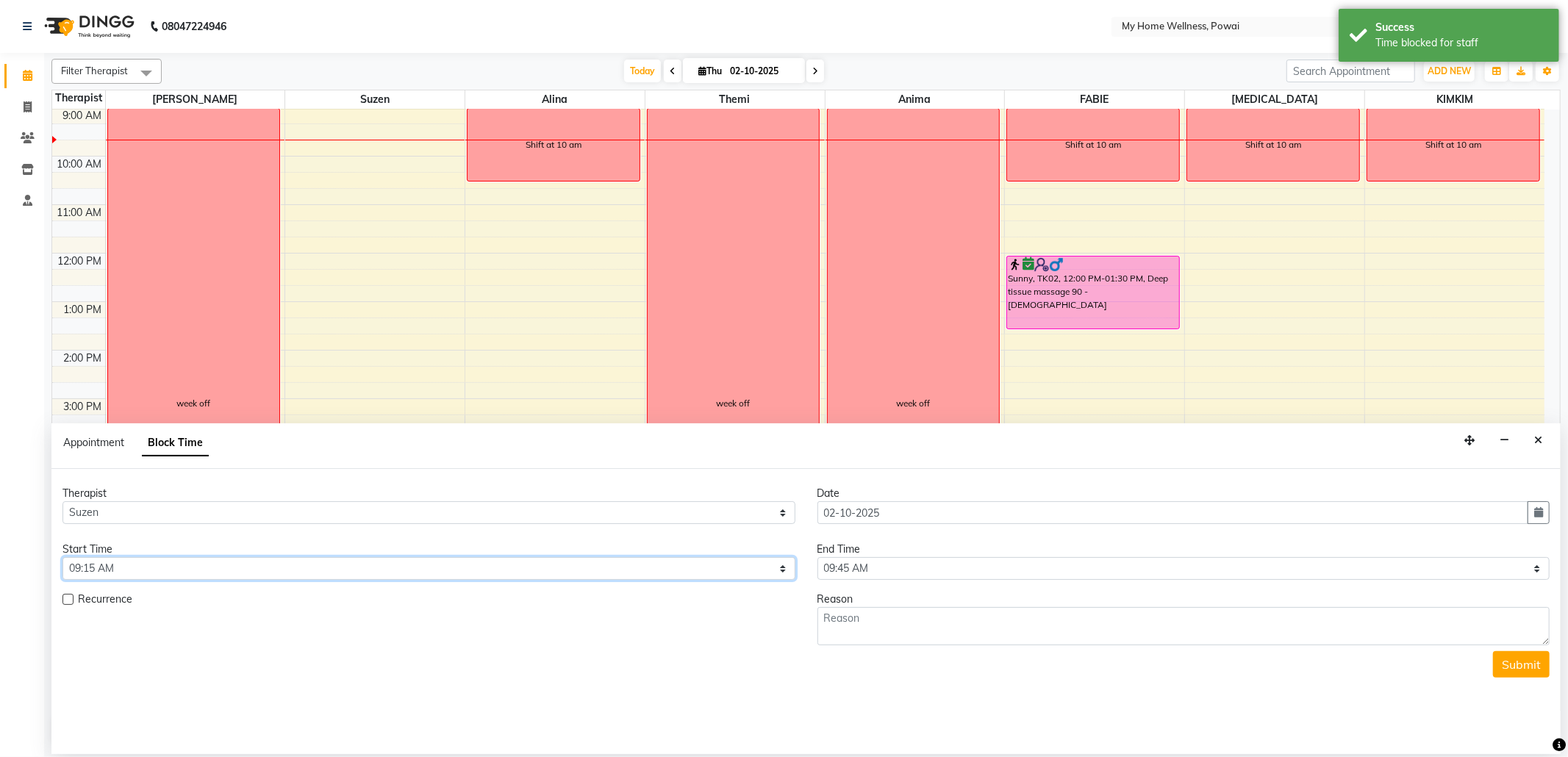
click at [779, 569] on select "Select 09:00 AM 09:15 AM 09:30 AM 09:45 AM 10:00 AM 10:15 AM 10:30 AM 10:45 AM …" at bounding box center [429, 568] width 733 height 23
select select "540"
click at [63, 559] on select "Select 09:00 AM 09:15 AM 09:30 AM 09:45 AM 10:00 AM 10:15 AM 10:30 AM 10:45 AM …" at bounding box center [429, 568] width 733 height 23
click at [1537, 567] on select "Select 09:00 AM 09:15 AM 09:30 AM 09:45 AM 10:00 AM 10:15 AM 10:30 AM 10:45 AM …" at bounding box center [1184, 568] width 733 height 23
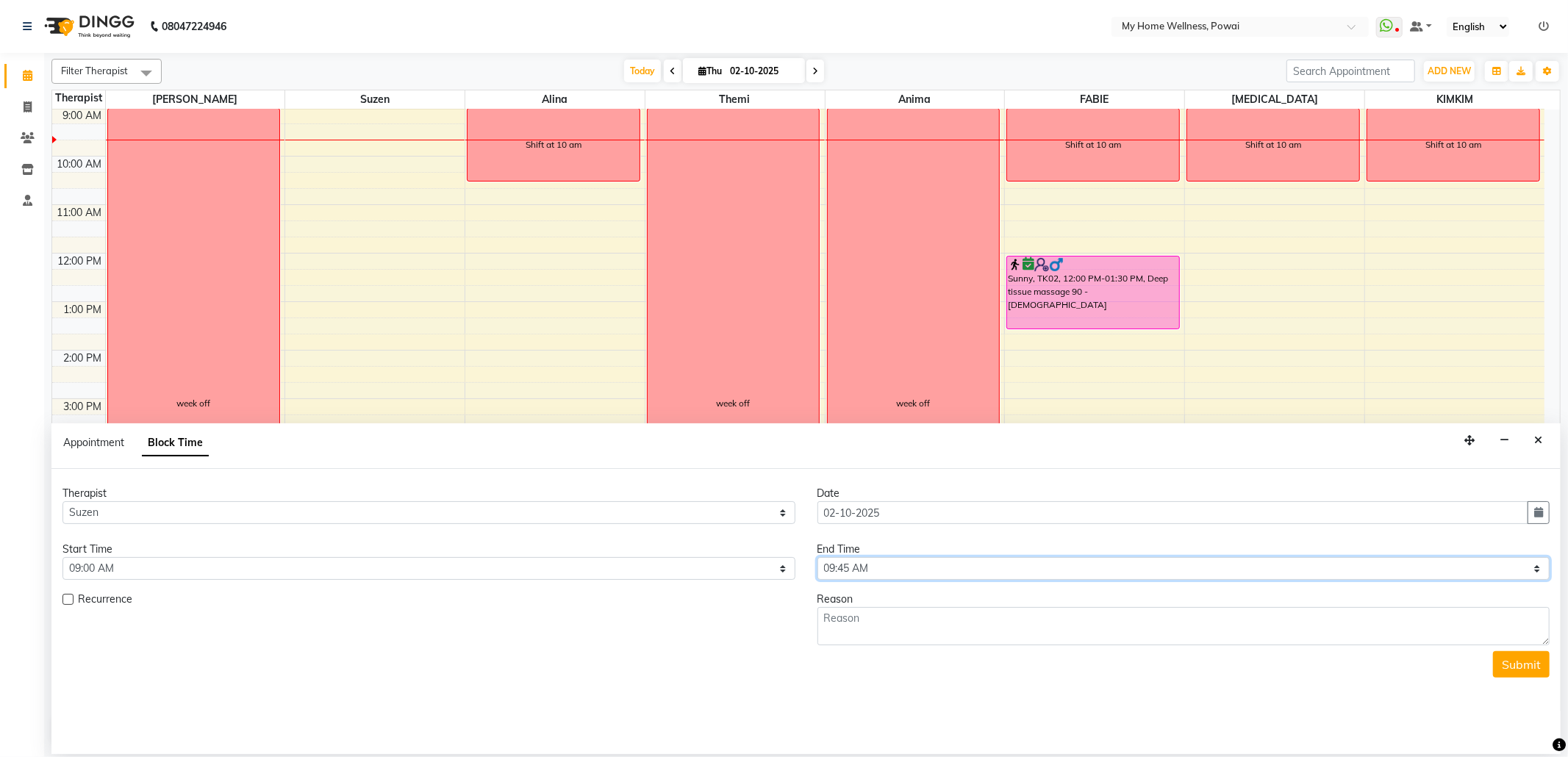
select select "750"
click at [817, 559] on select "Select 09:00 AM 09:15 AM 09:30 AM 09:45 AM 10:00 AM 10:15 AM 10:30 AM 10:45 AM …" at bounding box center [1184, 568] width 733 height 23
click at [888, 636] on textarea at bounding box center [1184, 626] width 733 height 38
type textarea "Shift at 12 pm"
click at [1539, 669] on button "Submit" at bounding box center [1521, 664] width 57 height 27
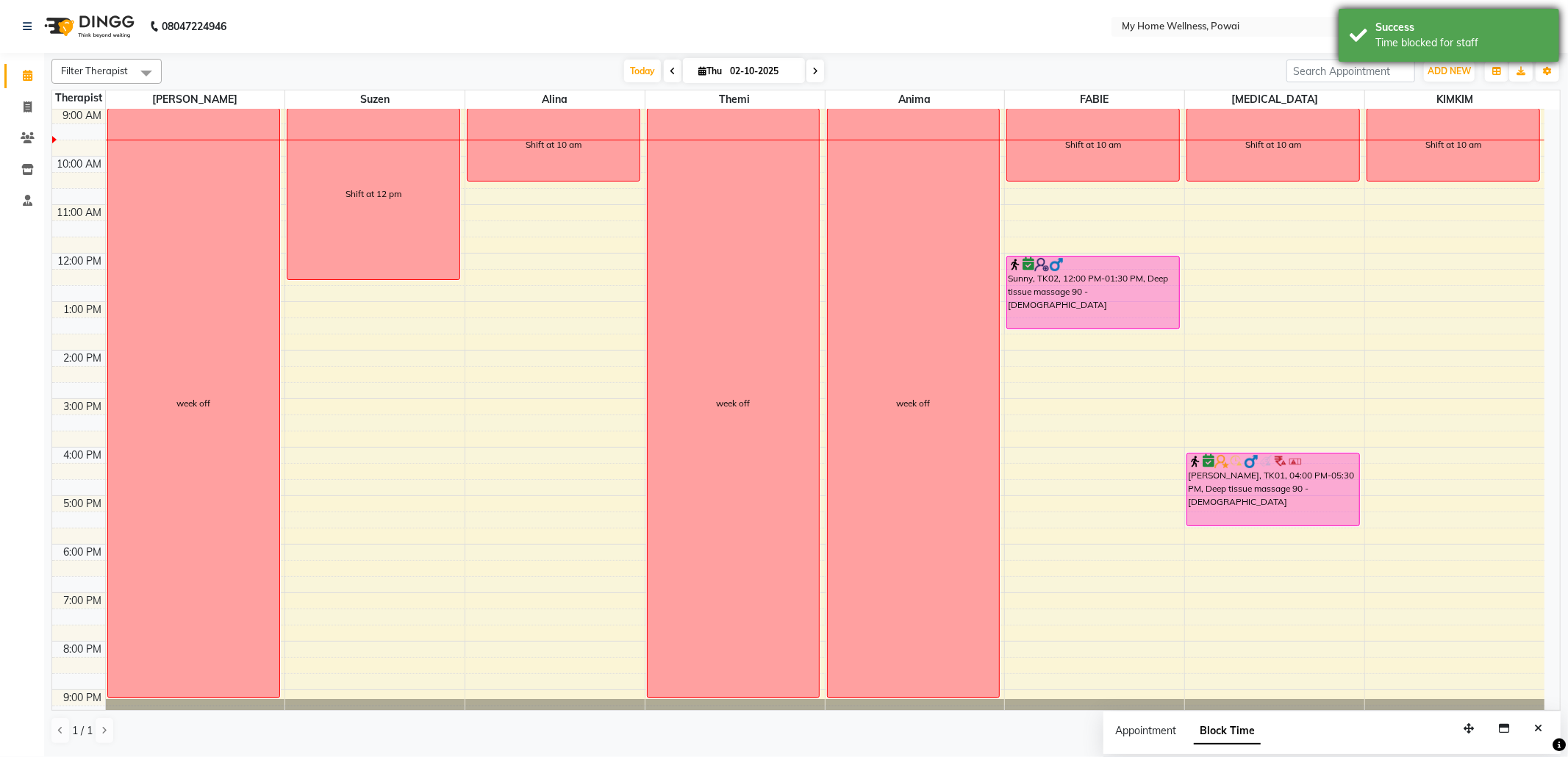
click at [1508, 30] on div "Success" at bounding box center [1461, 28] width 173 height 16
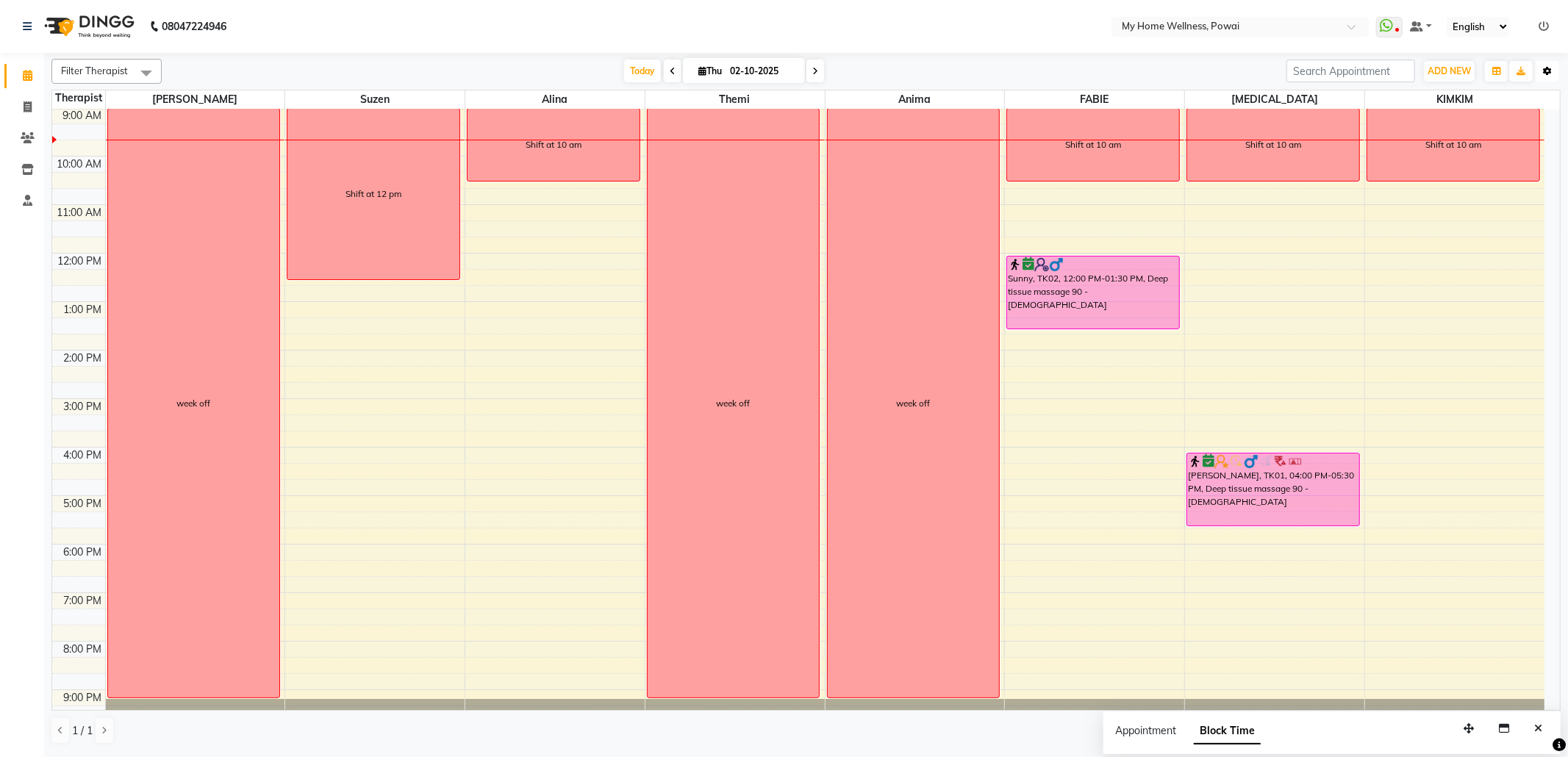
click at [1555, 77] on button "Toggle Dropdown" at bounding box center [1547, 71] width 23 height 21
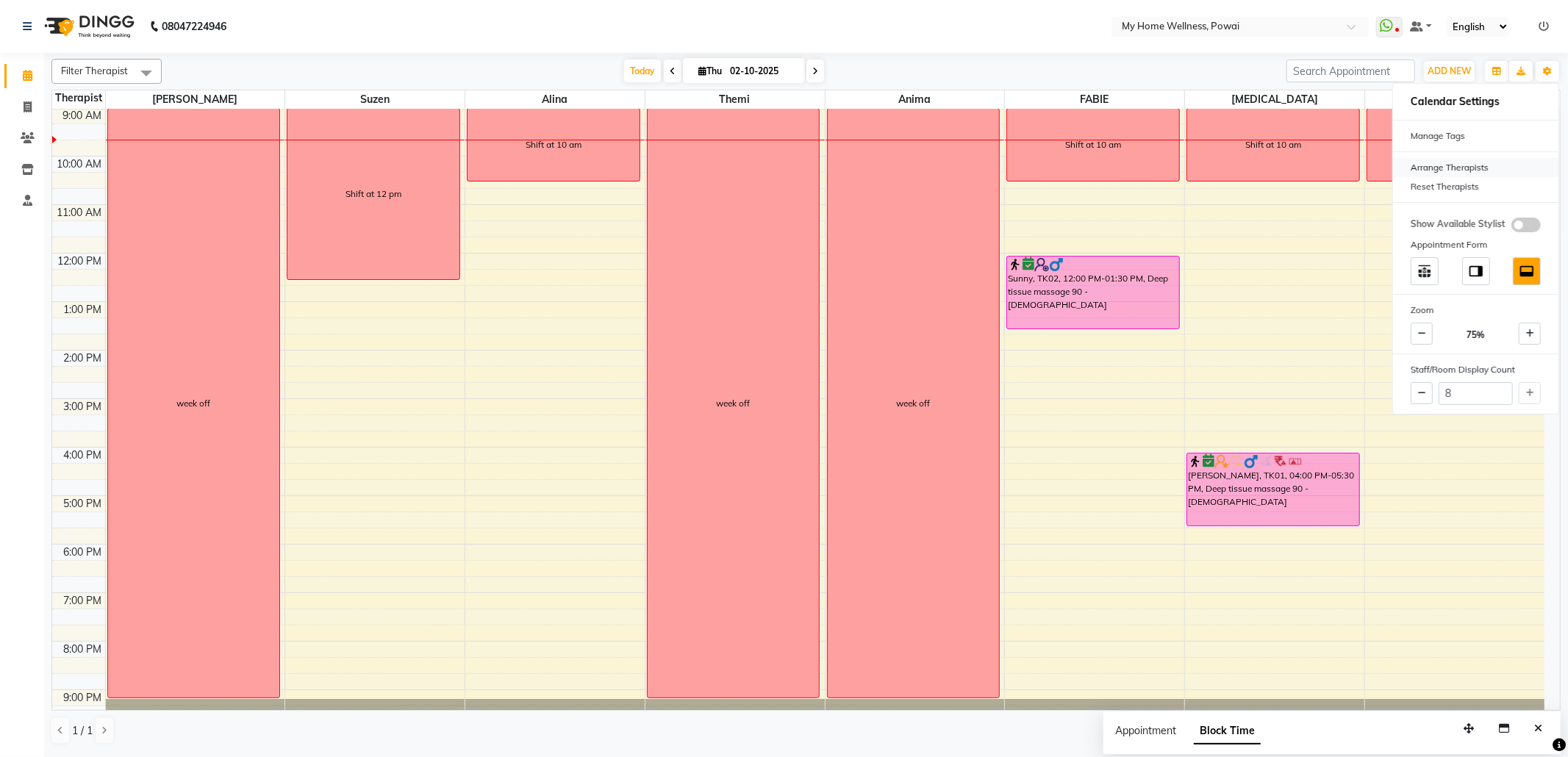
click at [1485, 163] on div "Arrange Therapists" at bounding box center [1475, 167] width 165 height 19
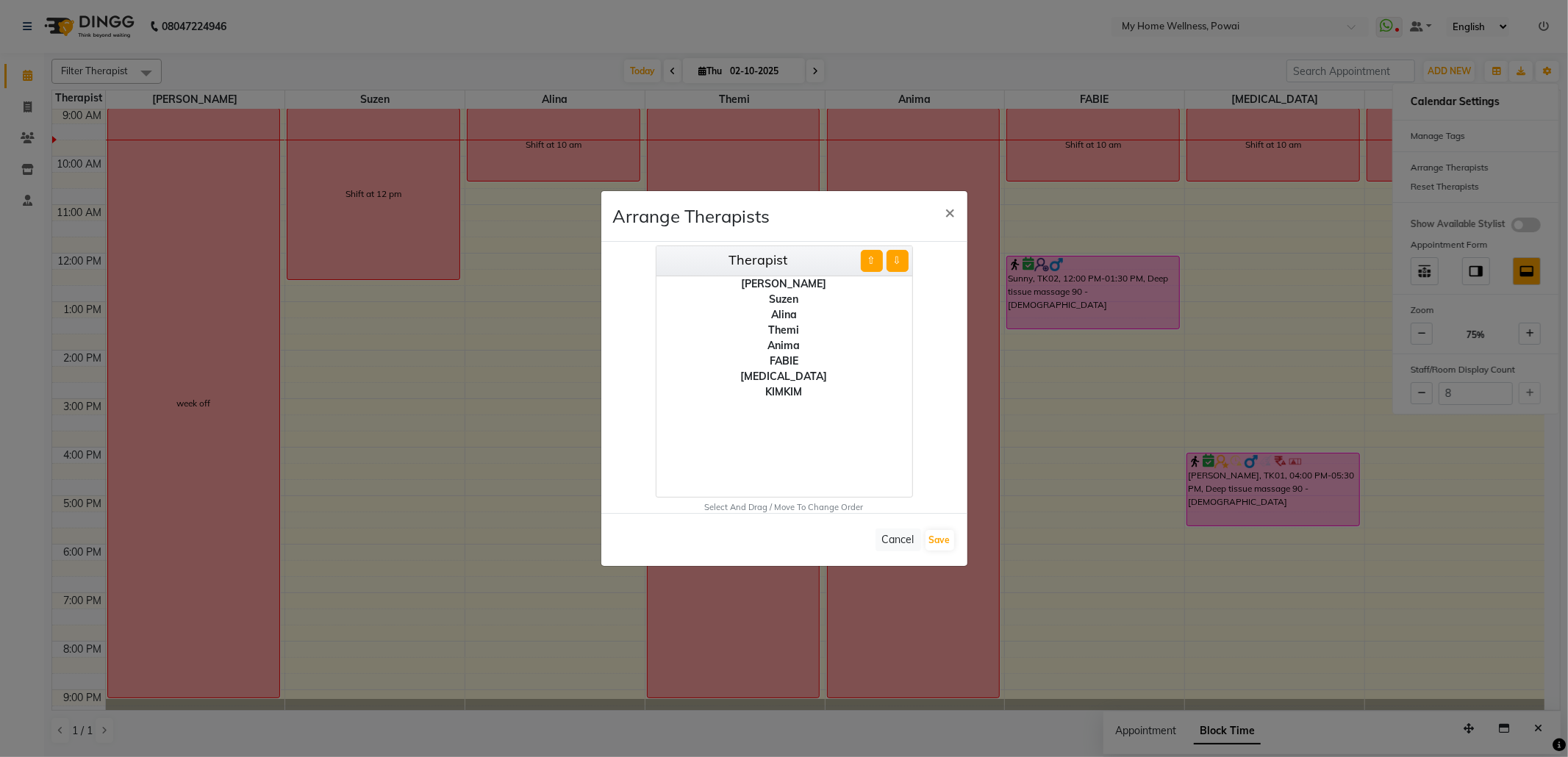
click at [785, 376] on div "[MEDICAL_DATA]" at bounding box center [784, 376] width 256 height 16
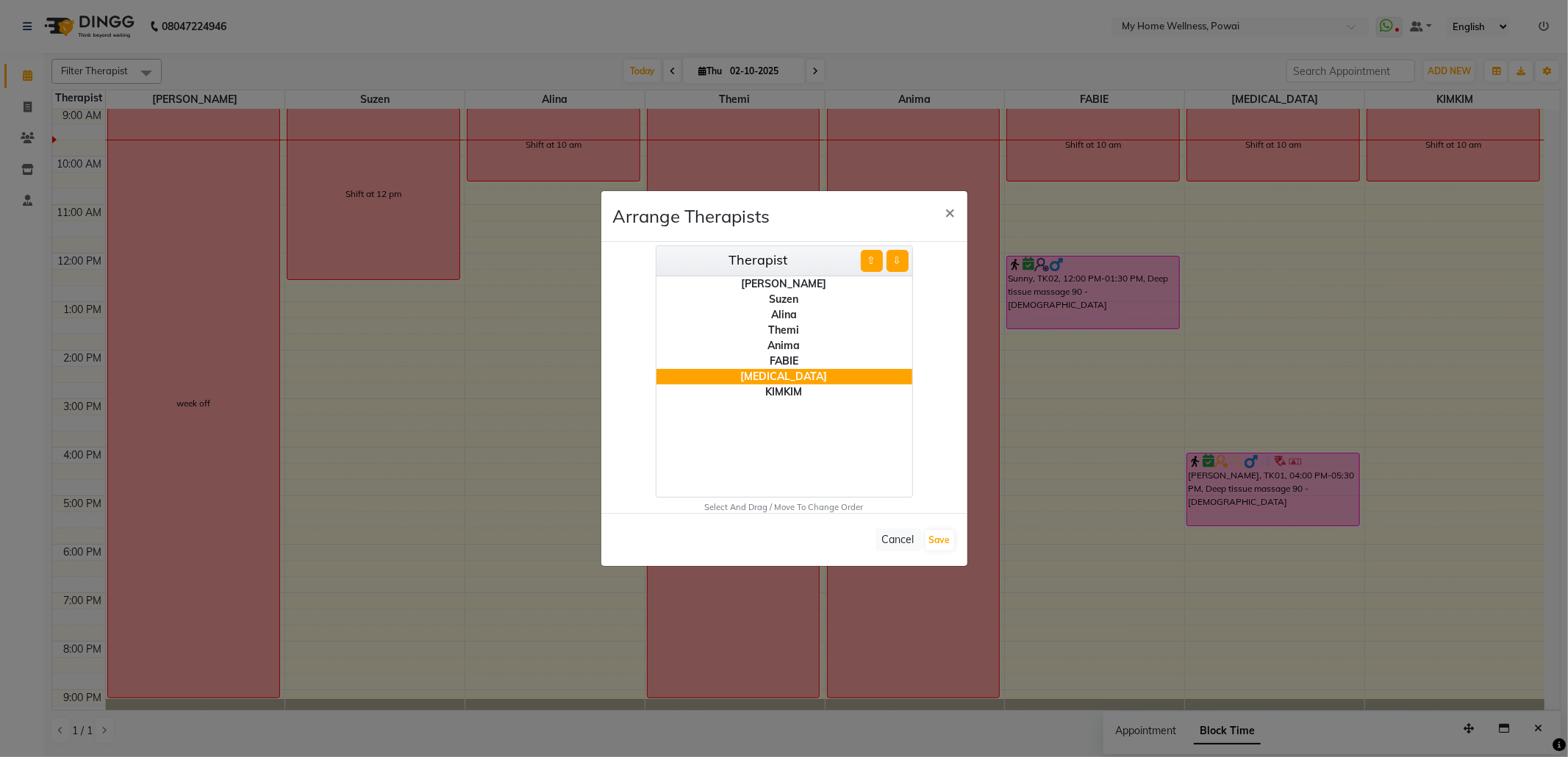
click at [870, 264] on button "⇧" at bounding box center [872, 261] width 22 height 22
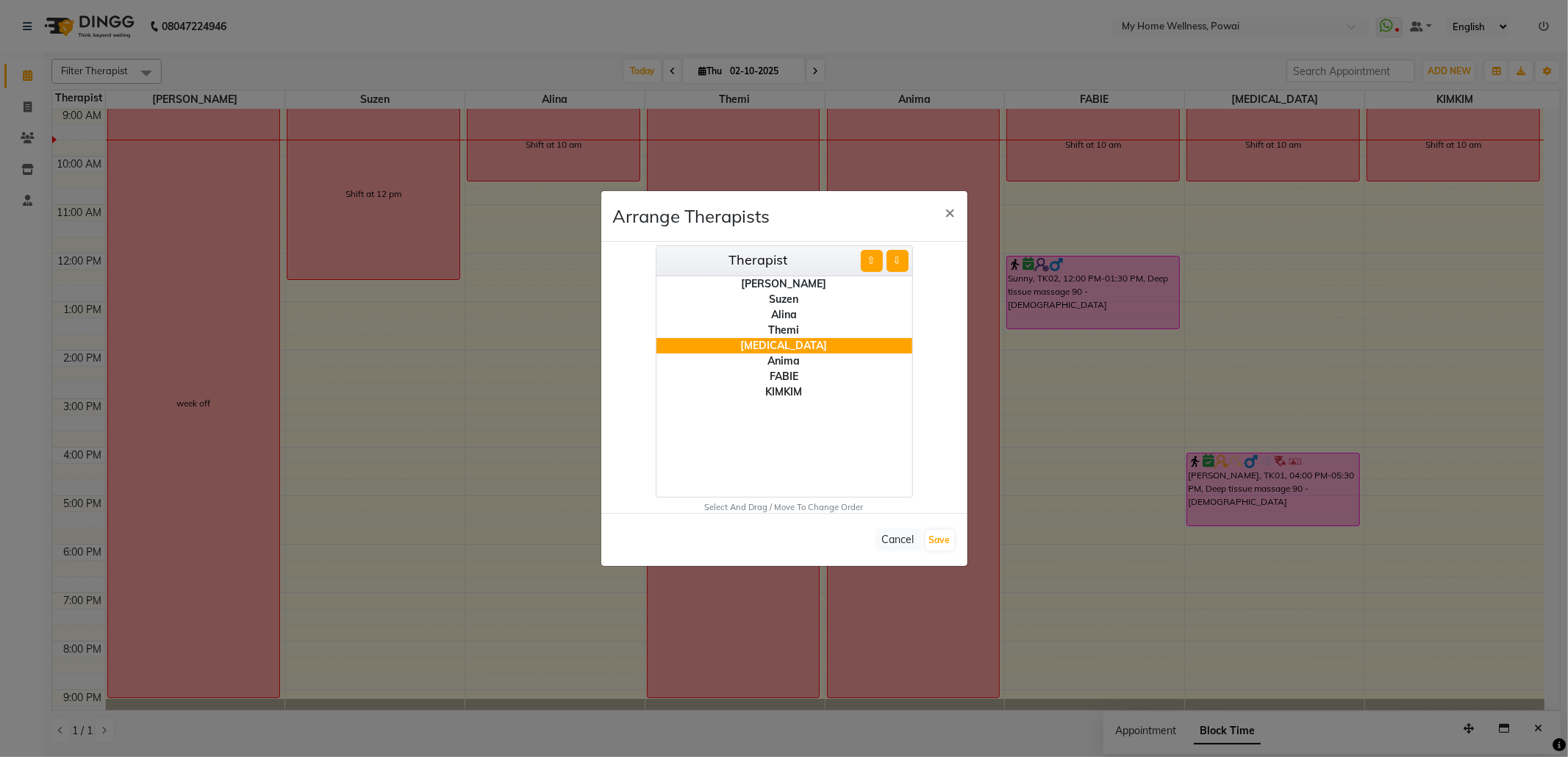
click at [870, 264] on button "⇧" at bounding box center [872, 261] width 22 height 22
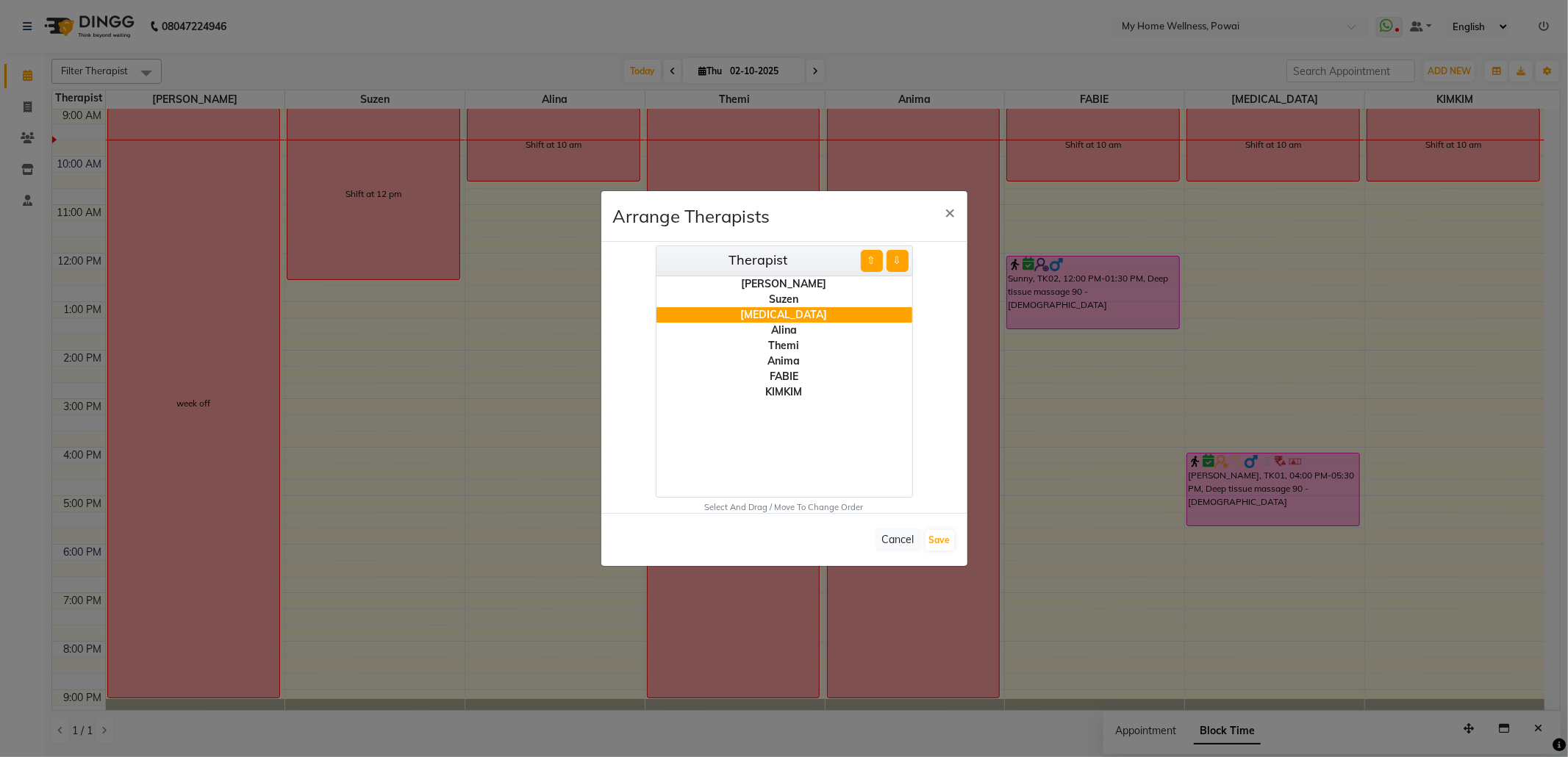
click at [870, 264] on button "⇧" at bounding box center [872, 261] width 22 height 22
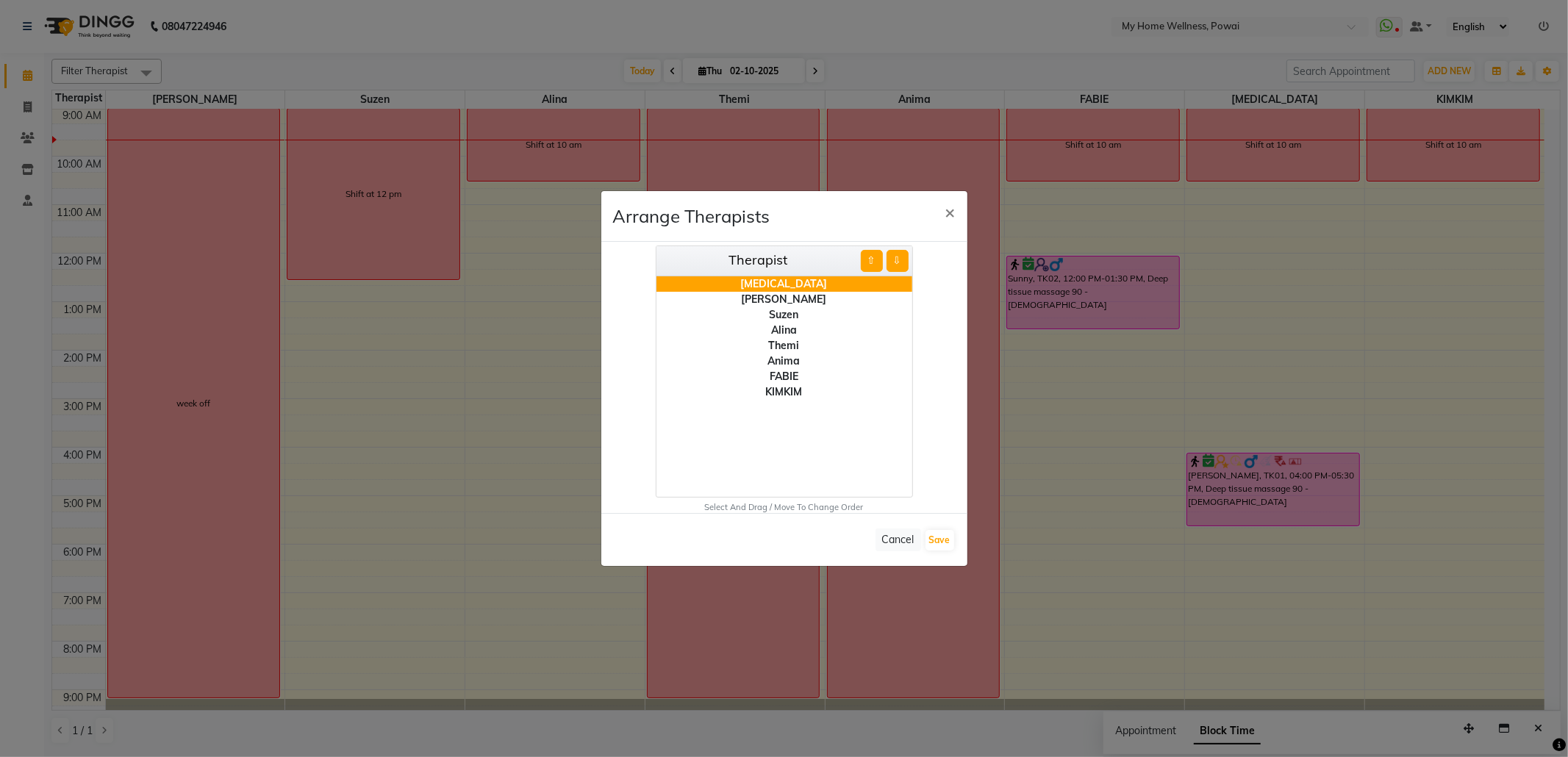
click at [781, 377] on div "FABIE" at bounding box center [784, 376] width 256 height 16
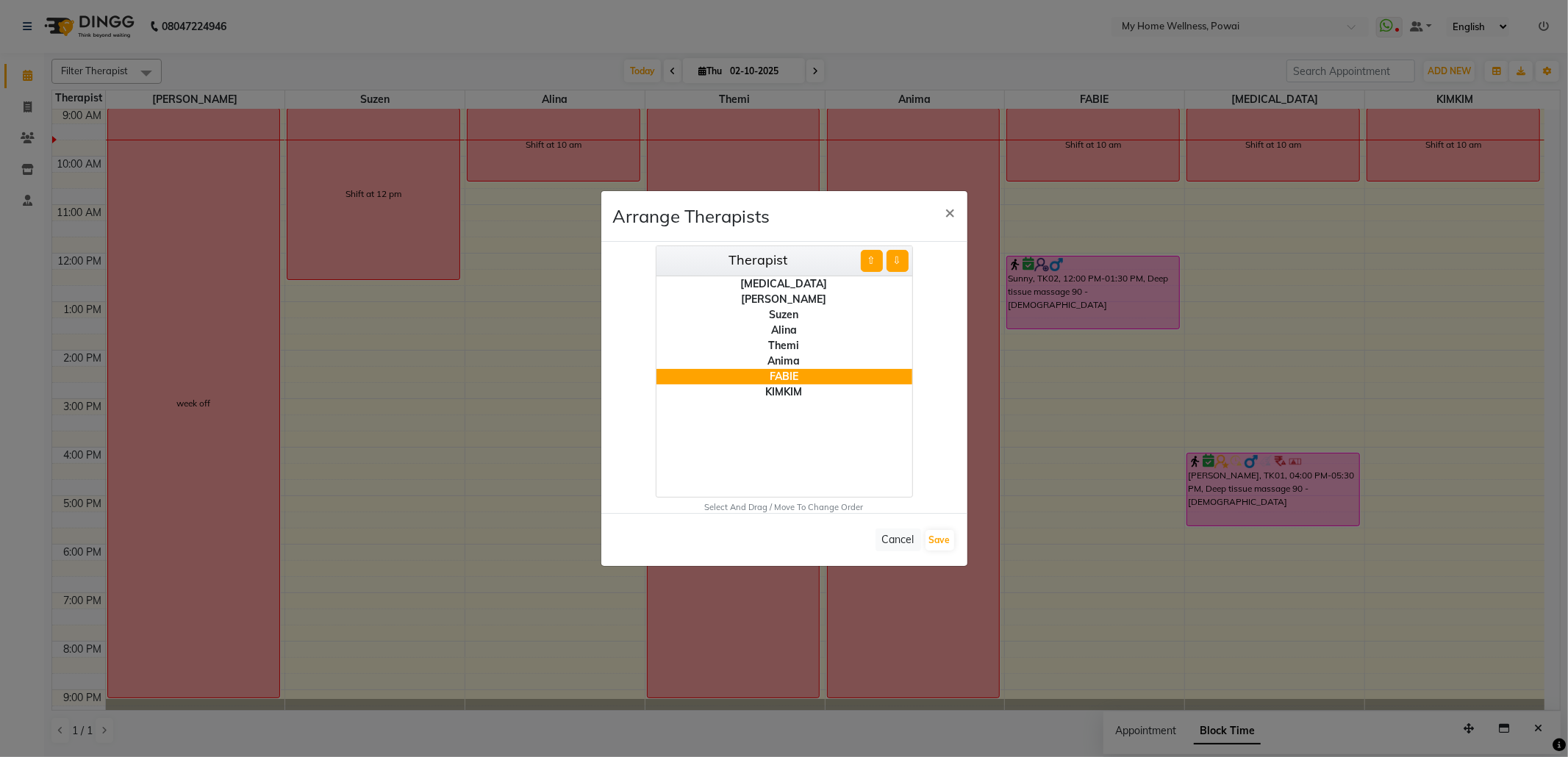
click at [869, 268] on button "⇧" at bounding box center [872, 261] width 22 height 22
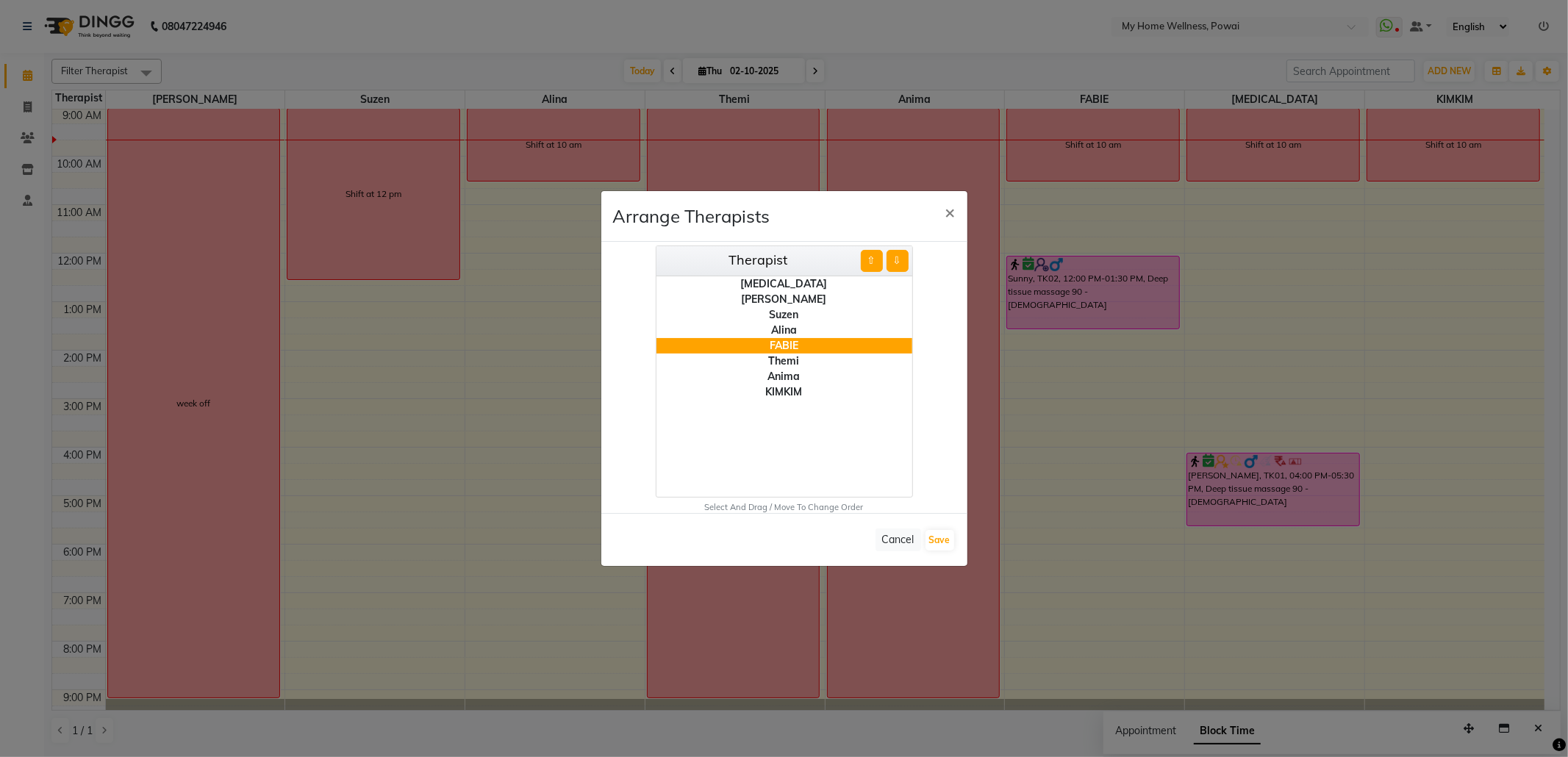
click at [869, 268] on button "⇧" at bounding box center [872, 261] width 22 height 22
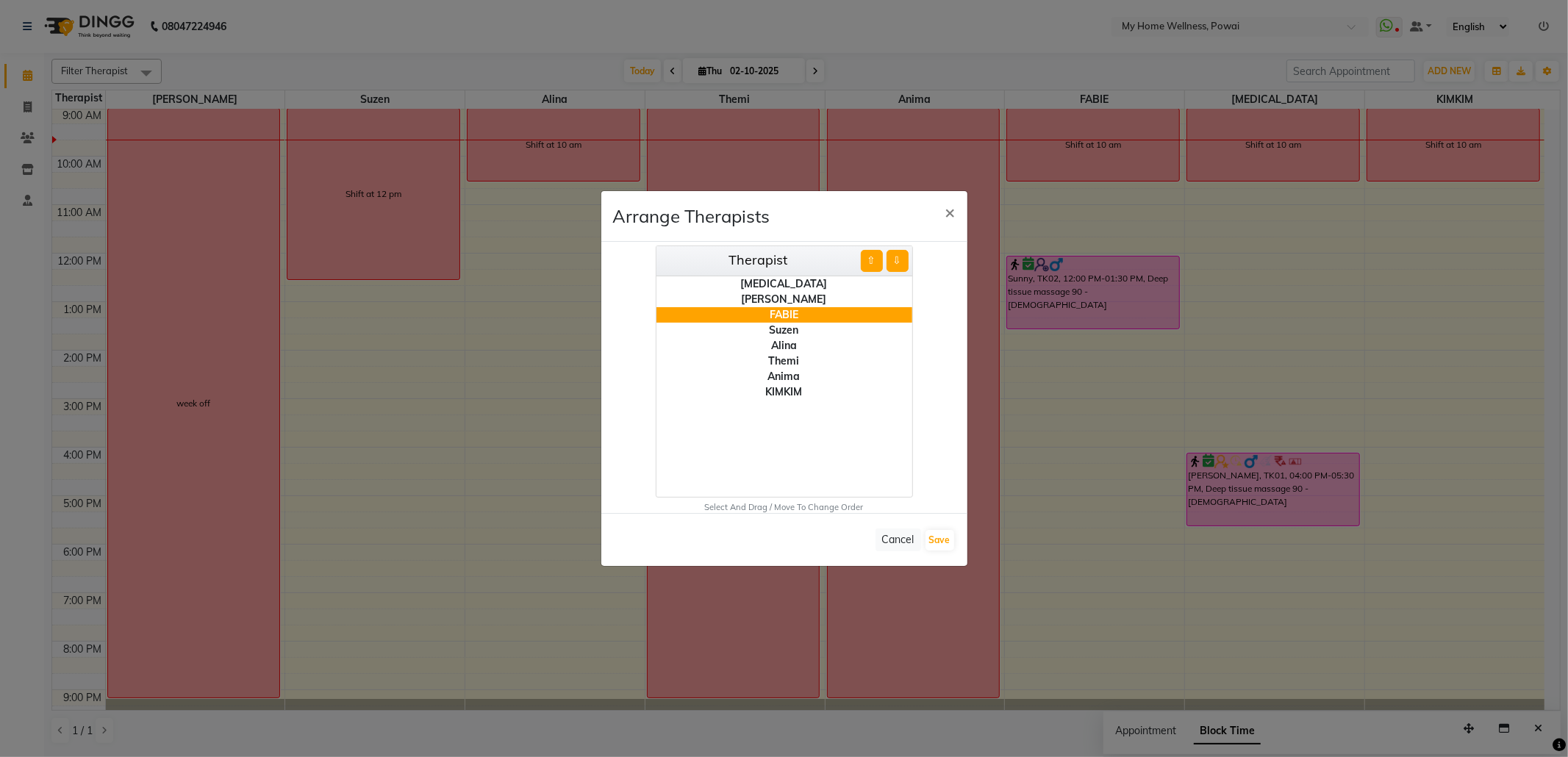
click at [869, 268] on button "⇧" at bounding box center [872, 261] width 22 height 22
click at [786, 344] on div "Alina" at bounding box center [784, 345] width 256 height 16
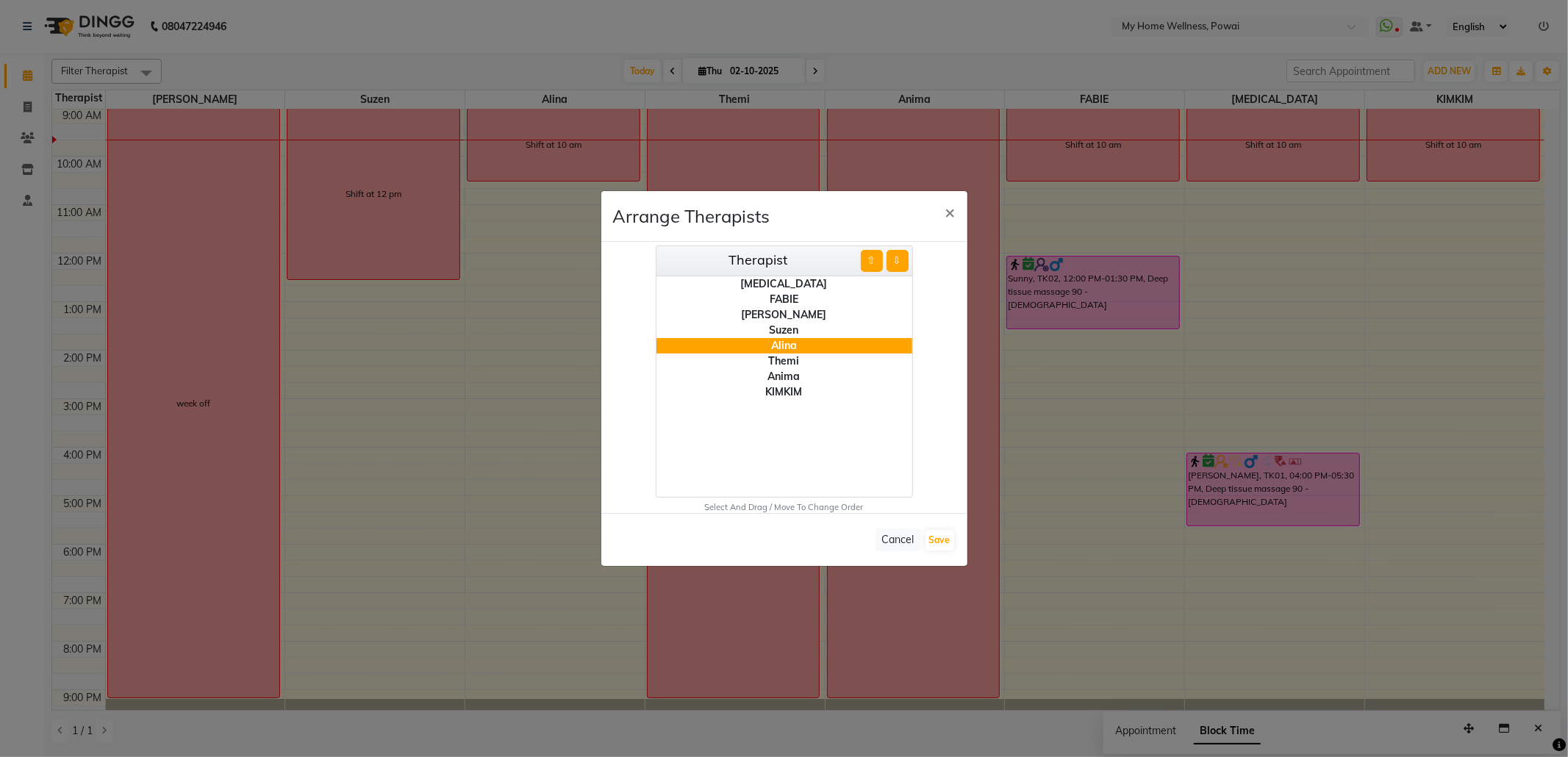
click at [870, 266] on button "⇧" at bounding box center [872, 261] width 22 height 22
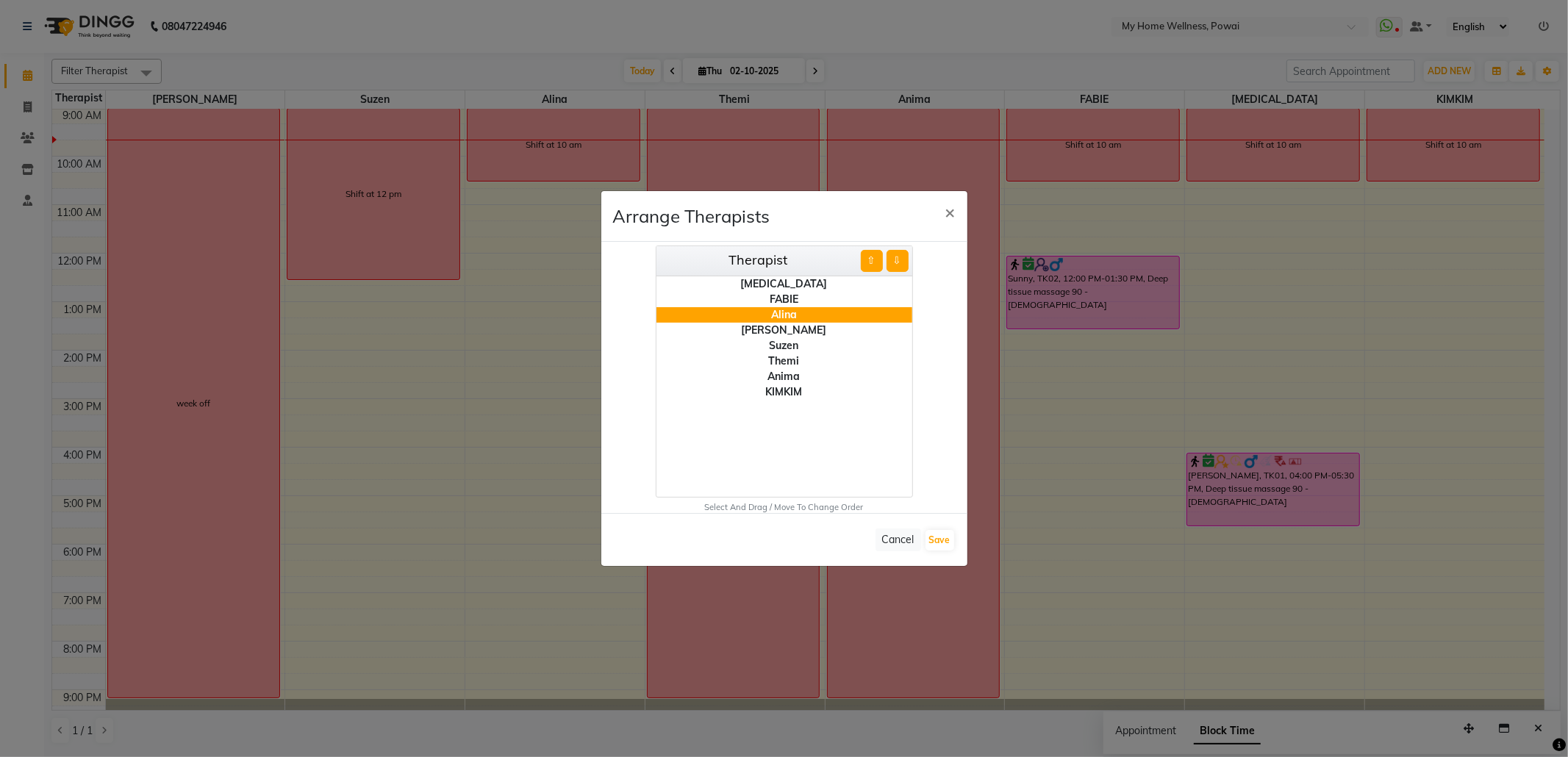
click at [787, 394] on div "KIMKIM" at bounding box center [784, 392] width 256 height 16
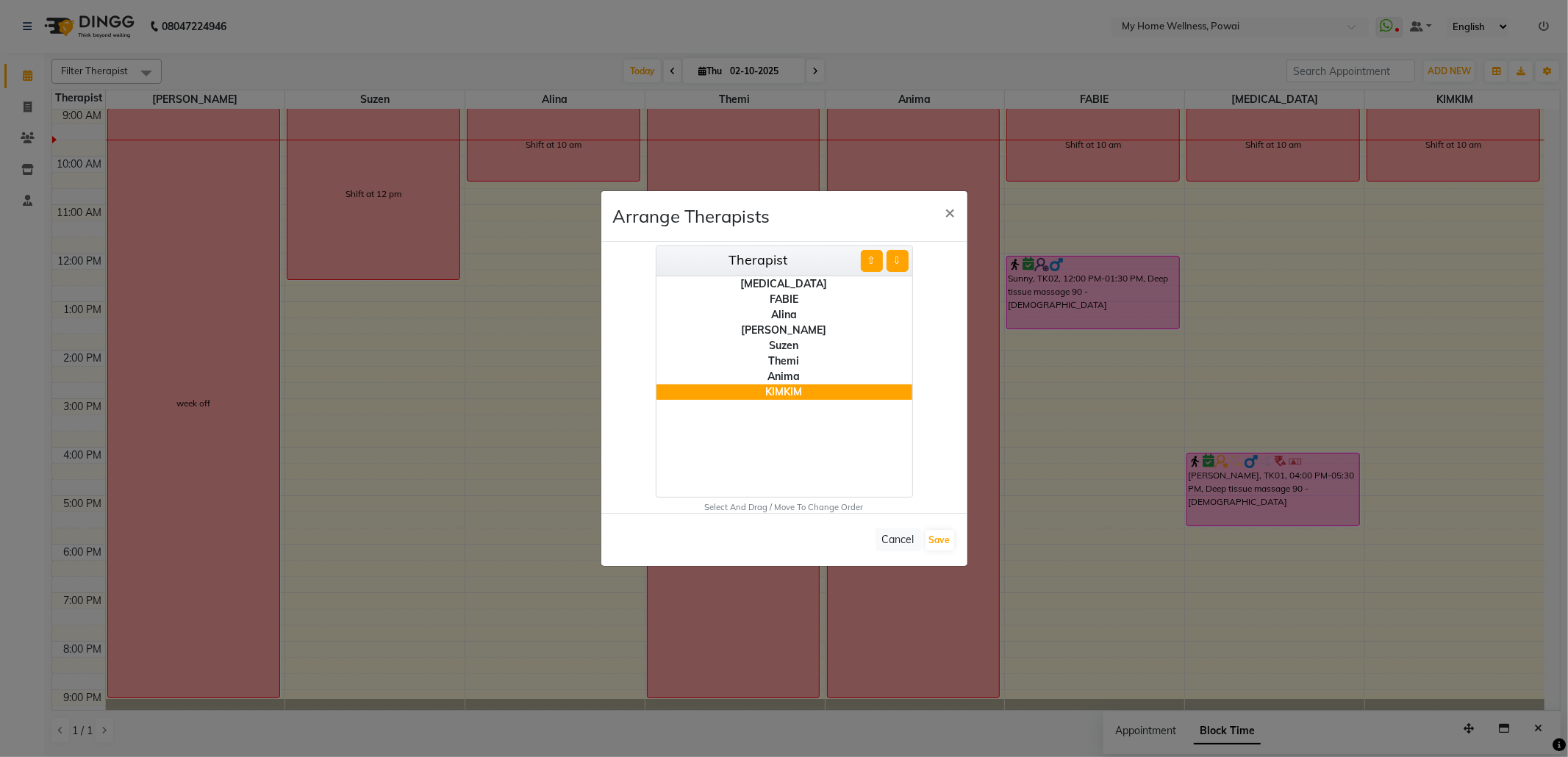
click at [866, 265] on button "⇧" at bounding box center [872, 261] width 22 height 22
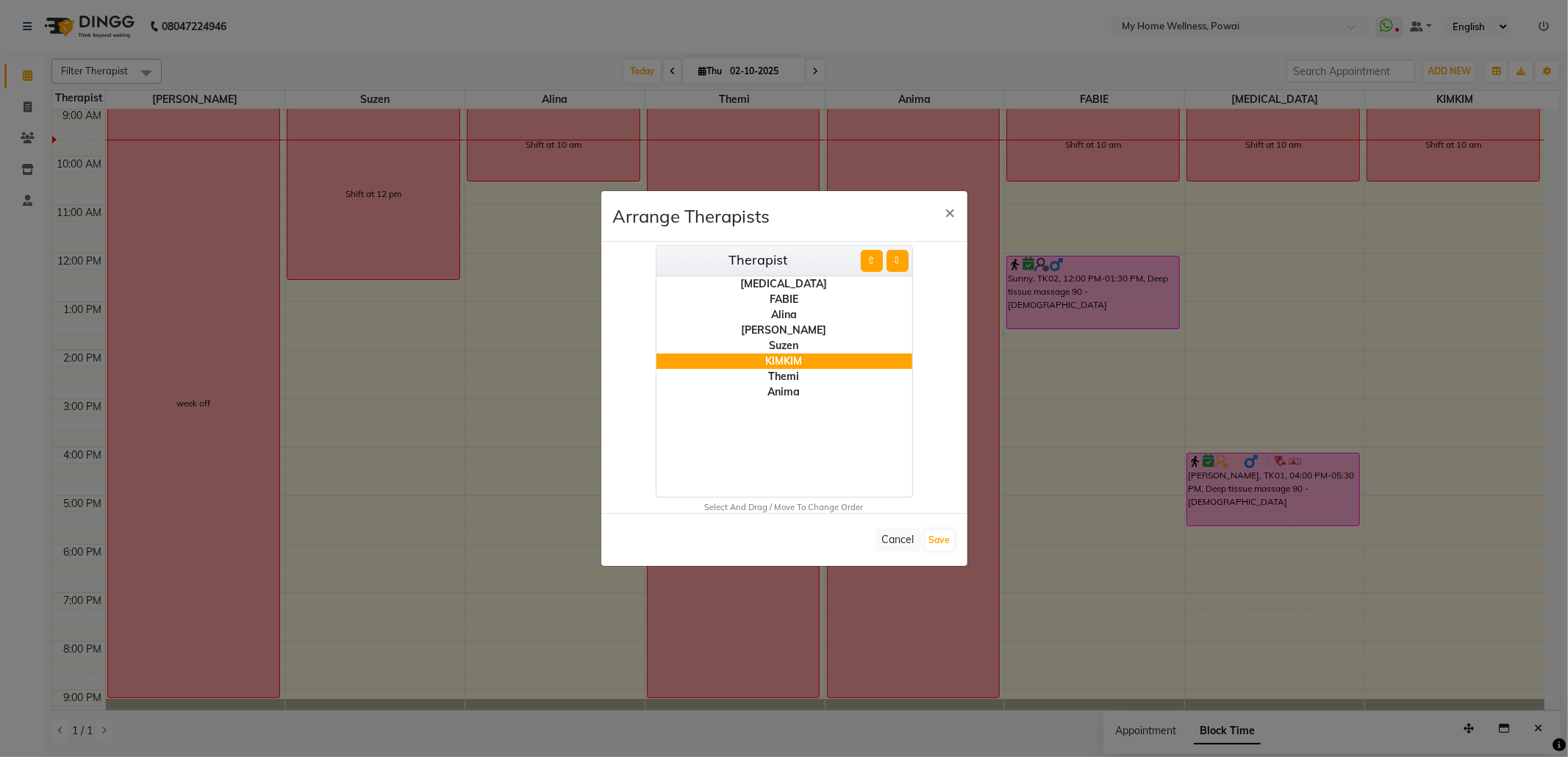
click at [866, 265] on button "⇧" at bounding box center [872, 261] width 22 height 22
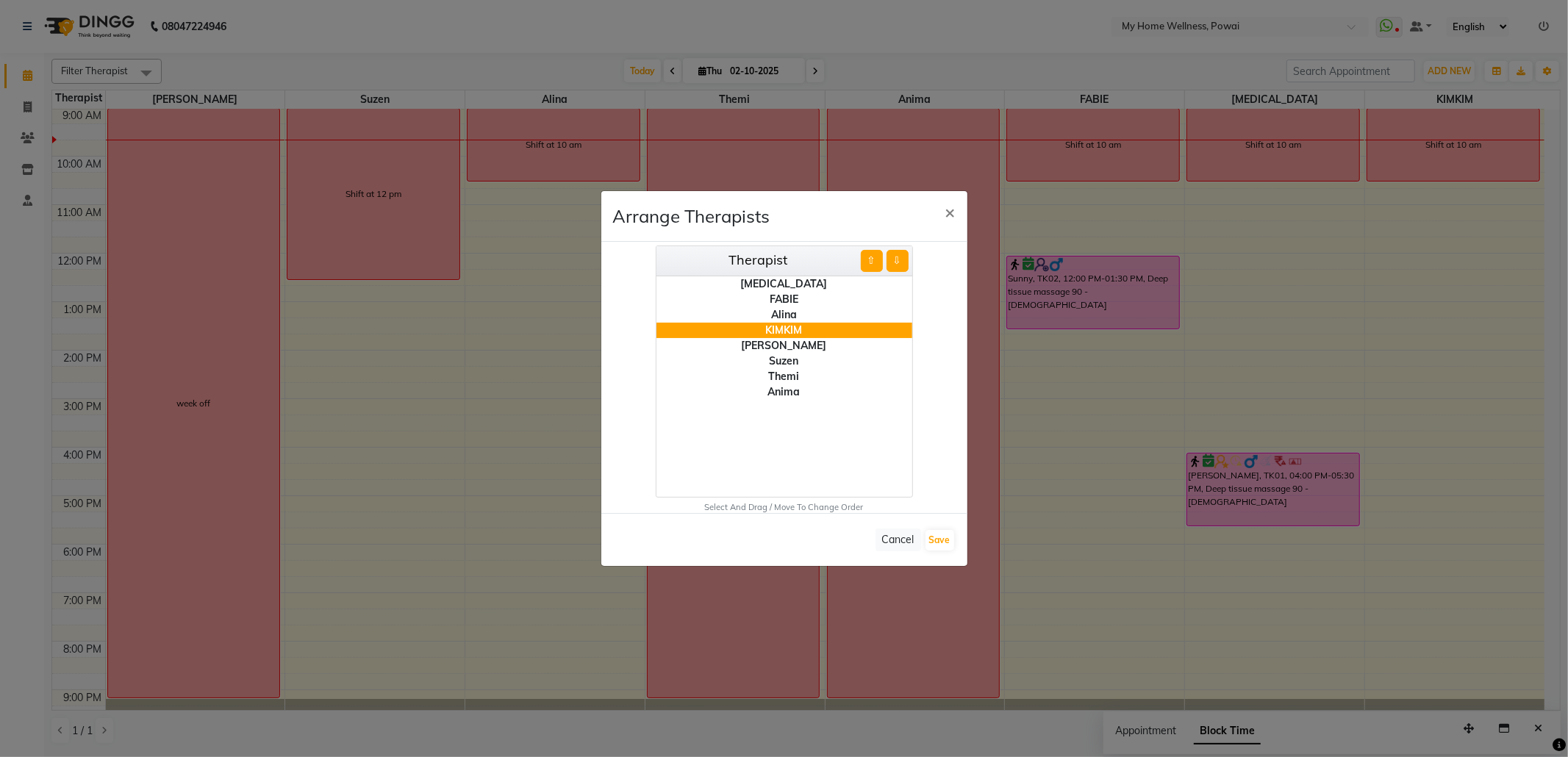
click at [792, 359] on div "Suzen" at bounding box center [784, 361] width 256 height 16
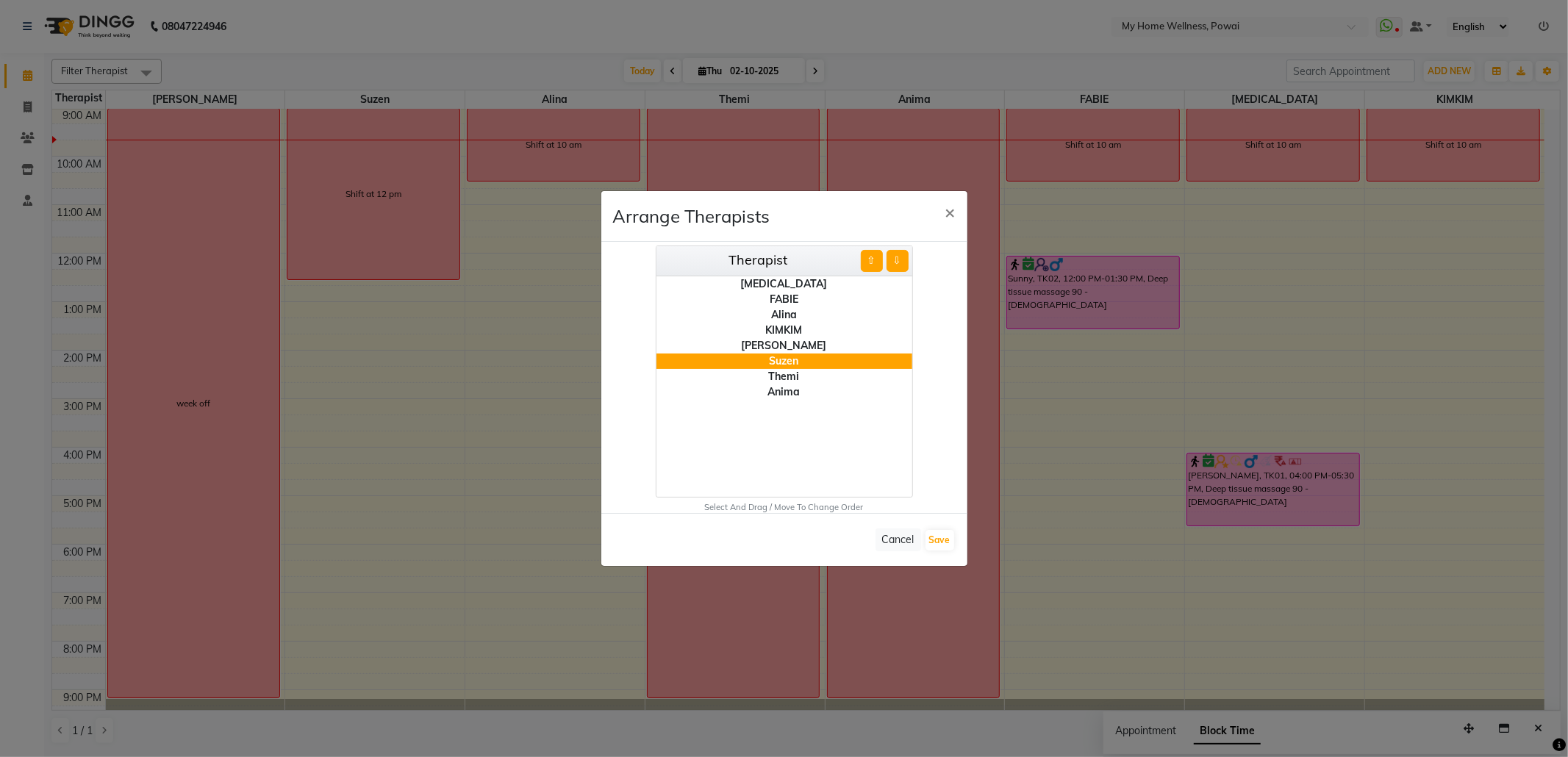
click at [862, 268] on button "⇧" at bounding box center [872, 261] width 22 height 22
click at [937, 539] on button "Save" at bounding box center [939, 539] width 28 height 21
